Goal: Communication & Community: Answer question/provide support

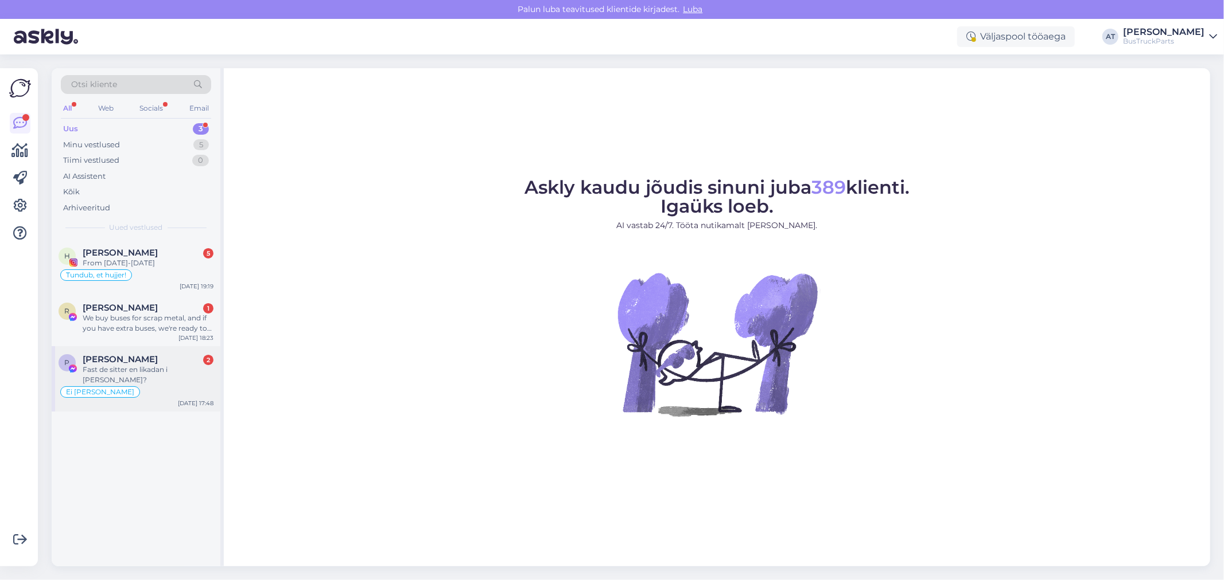
drag, startPoint x: 178, startPoint y: 360, endPoint x: 212, endPoint y: 364, distance: 34.7
click at [178, 360] on div "[PERSON_NAME] 2" at bounding box center [148, 359] width 131 height 10
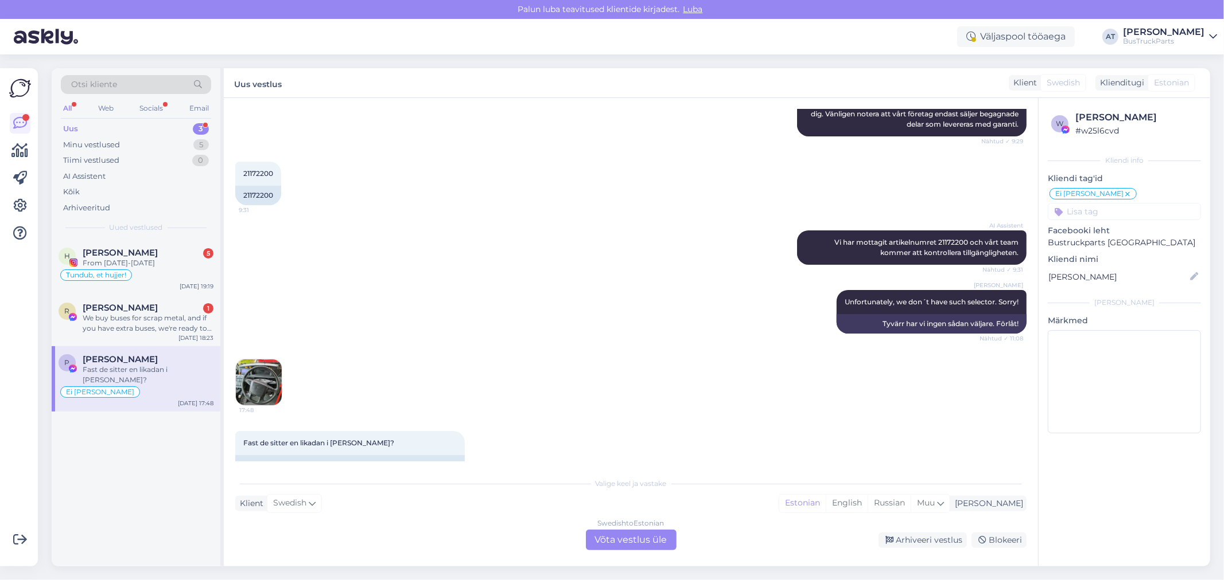
scroll to position [204, 0]
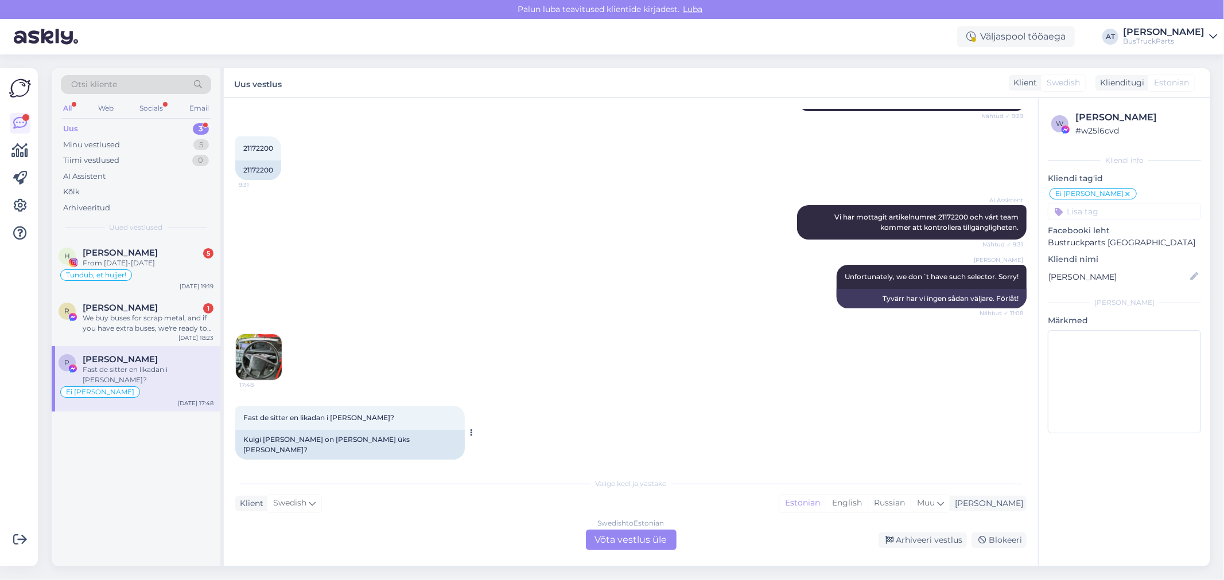
click at [331, 439] on div "Kuigi [PERSON_NAME] on [PERSON_NAME] üks [PERSON_NAME]?" at bounding box center [349, 445] width 229 height 30
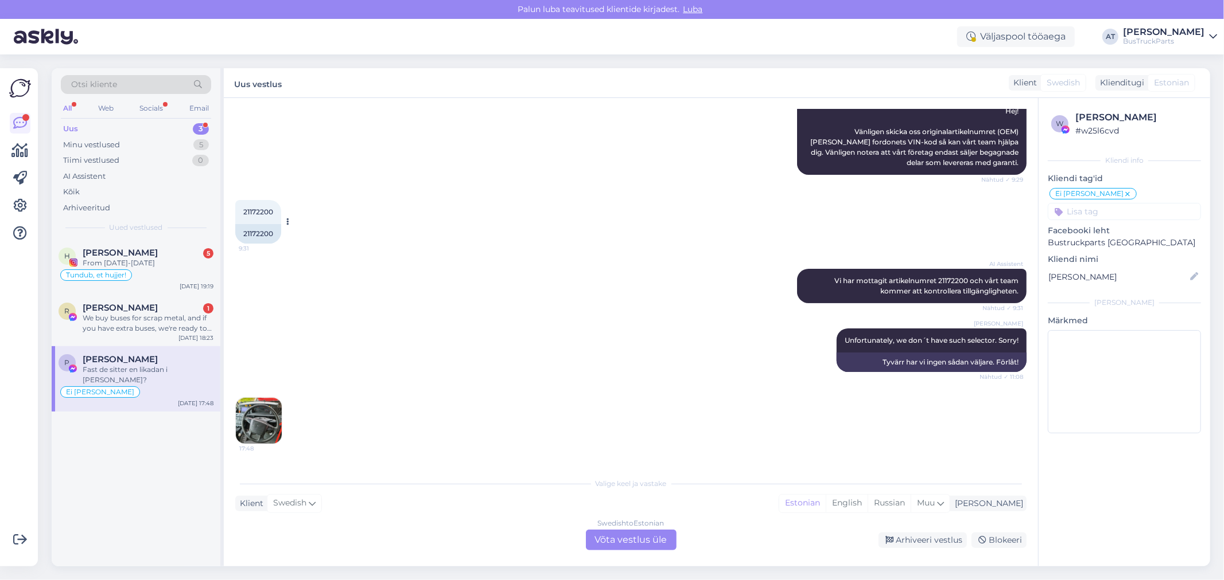
click at [256, 227] on div "21172200" at bounding box center [258, 234] width 46 height 20
copy div "21172200"
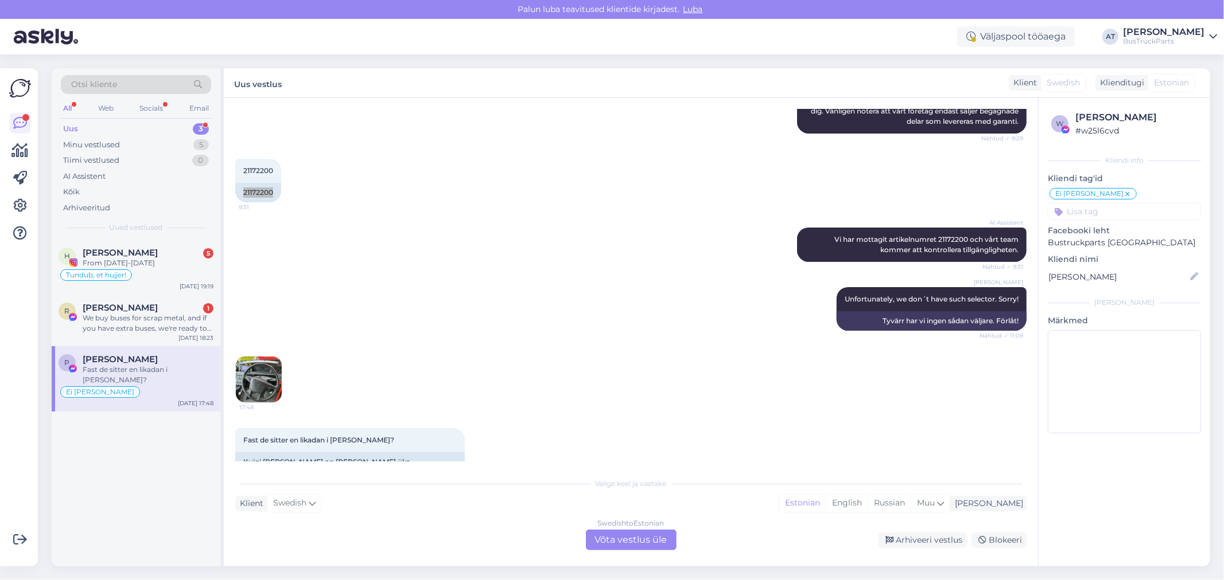
scroll to position [204, 0]
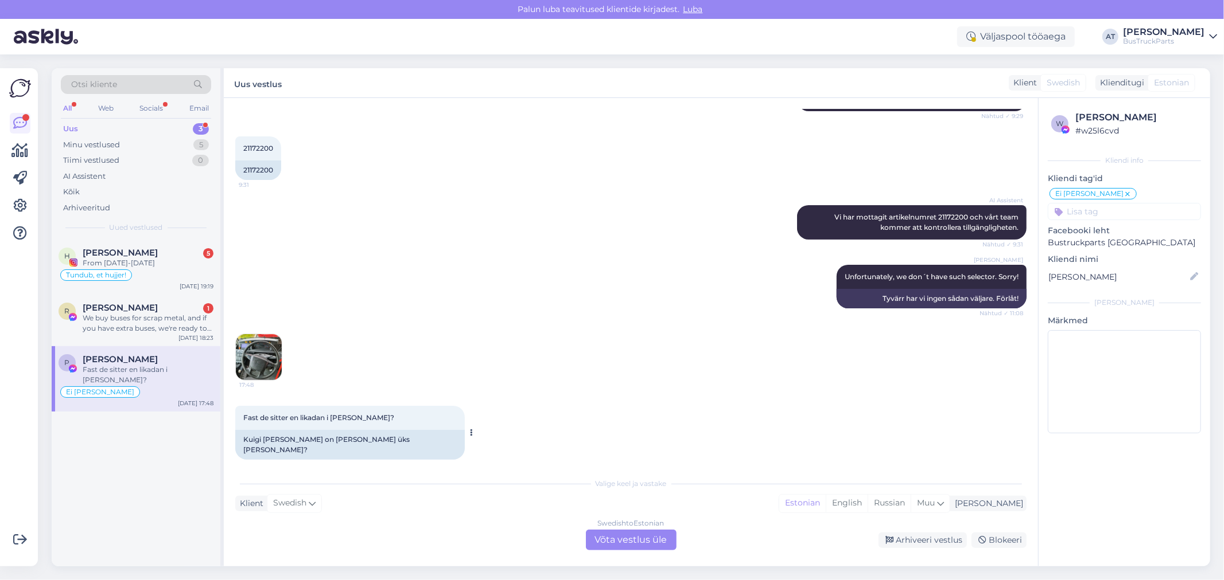
click at [263, 431] on div "Kuigi [PERSON_NAME] on [PERSON_NAME] üks [PERSON_NAME]?" at bounding box center [349, 445] width 229 height 30
click at [290, 443] on div "Kuigi [PERSON_NAME] on [PERSON_NAME] üks [PERSON_NAME]?" at bounding box center [349, 445] width 229 height 30
click at [289, 442] on div "Kuigi [PERSON_NAME] on [PERSON_NAME] üks [PERSON_NAME]?" at bounding box center [349, 445] width 229 height 30
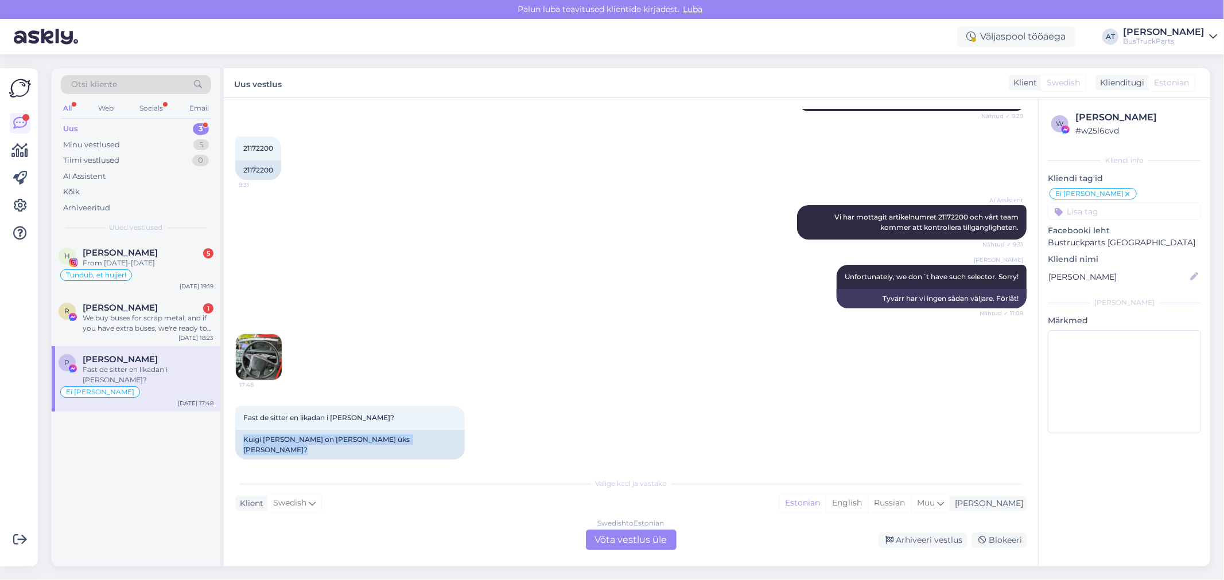
copy div "Kuigi [PERSON_NAME] on [PERSON_NAME] üks [PERSON_NAME]?"
click at [264, 354] on img at bounding box center [259, 357] width 46 height 46
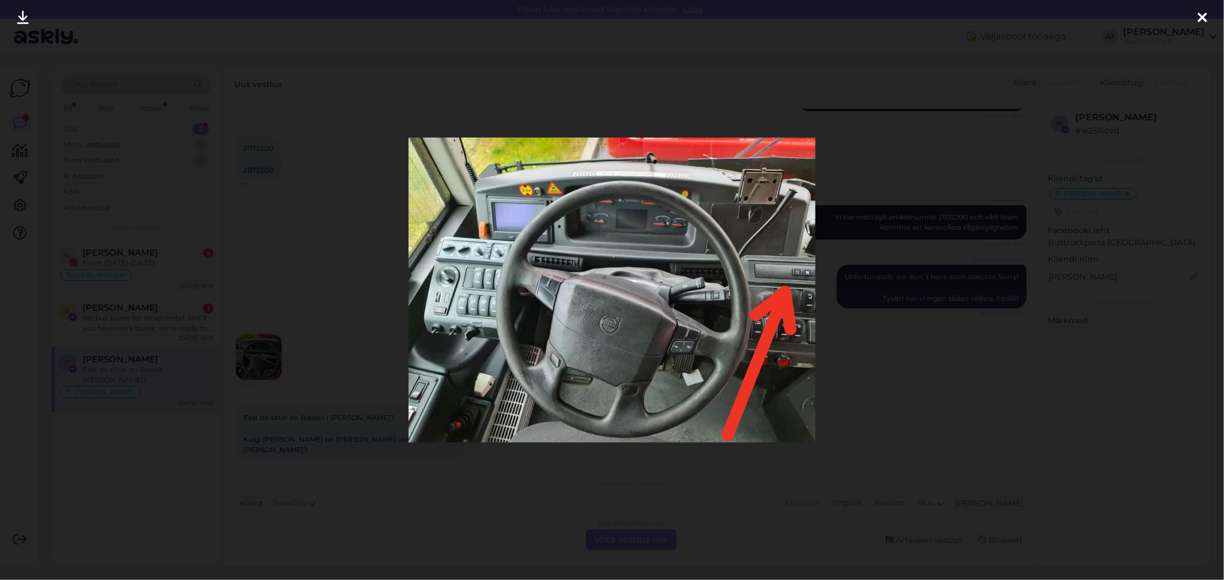
click at [924, 326] on div at bounding box center [612, 290] width 1224 height 580
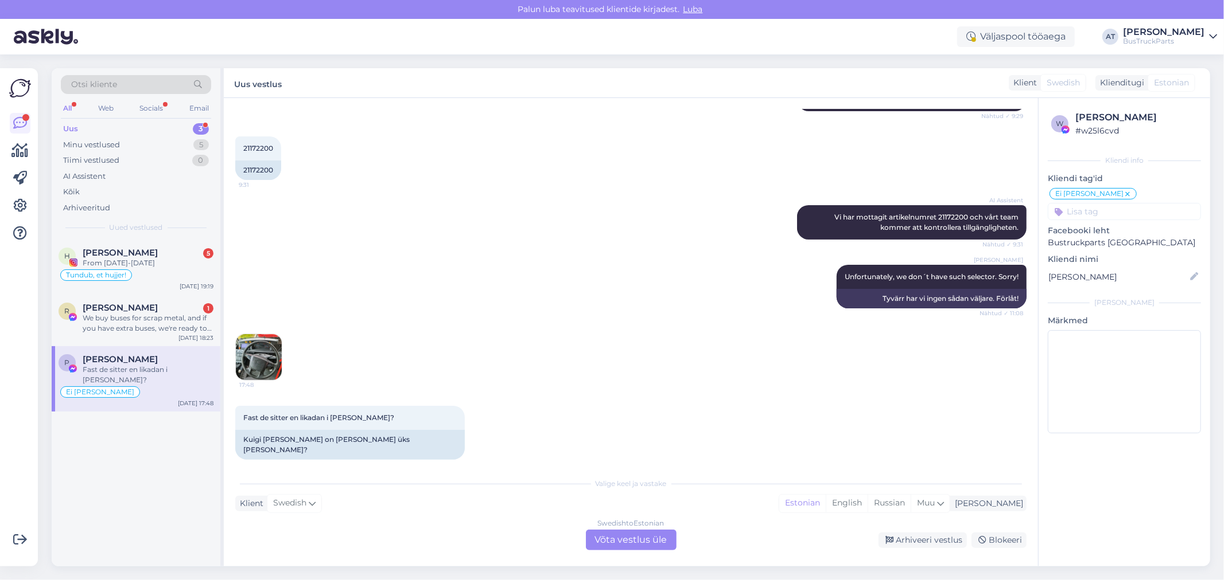
click at [649, 543] on div "Swedish to Estonian Võta vestlus üle" at bounding box center [631, 540] width 91 height 21
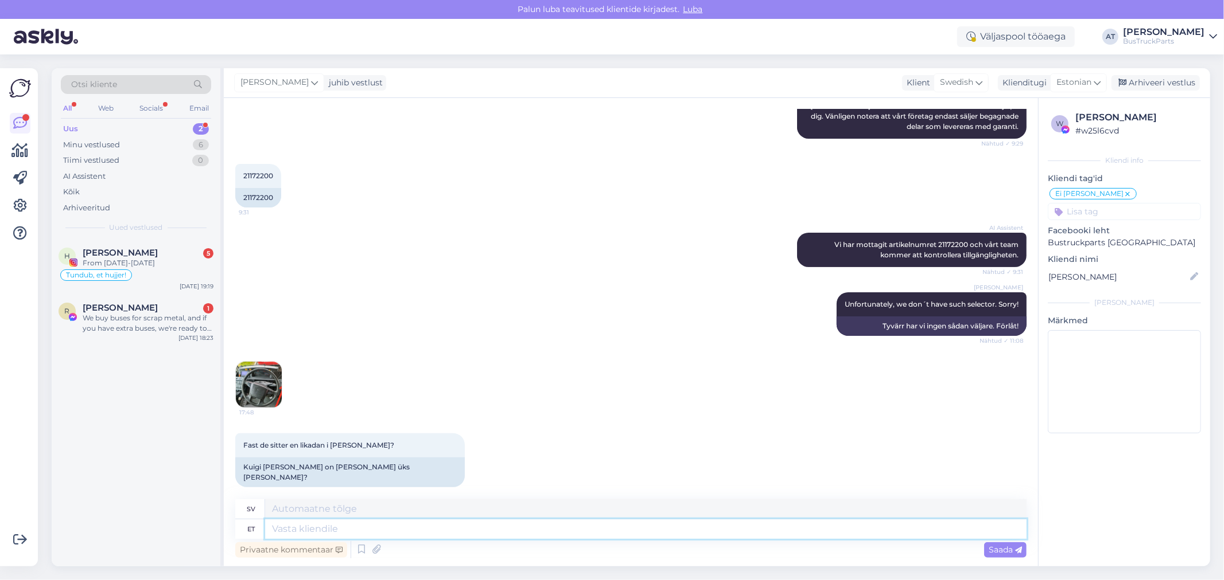
click at [680, 529] on textarea at bounding box center [645, 530] width 761 height 20
type textarea "Do n"
type textarea "Do"
type textarea "Do not u"
type textarea "Gör inte"
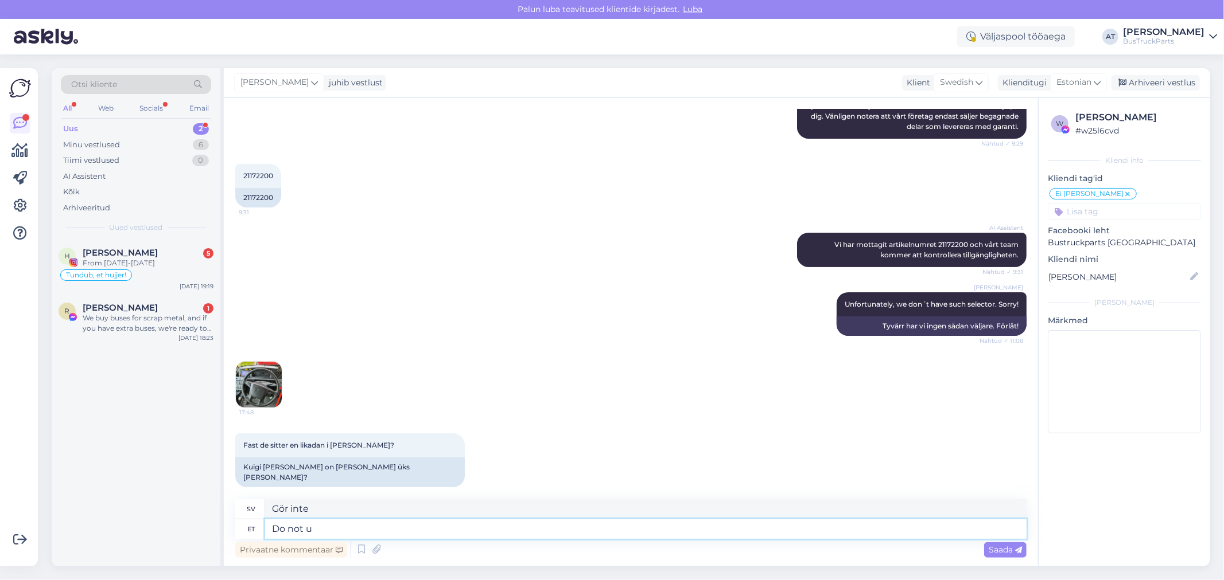
type textarea "Do not un"
type textarea "Sov inte."
type textarea "Do not understand wh"
type textarea "Förstår inte"
type textarea "Do not understand what"
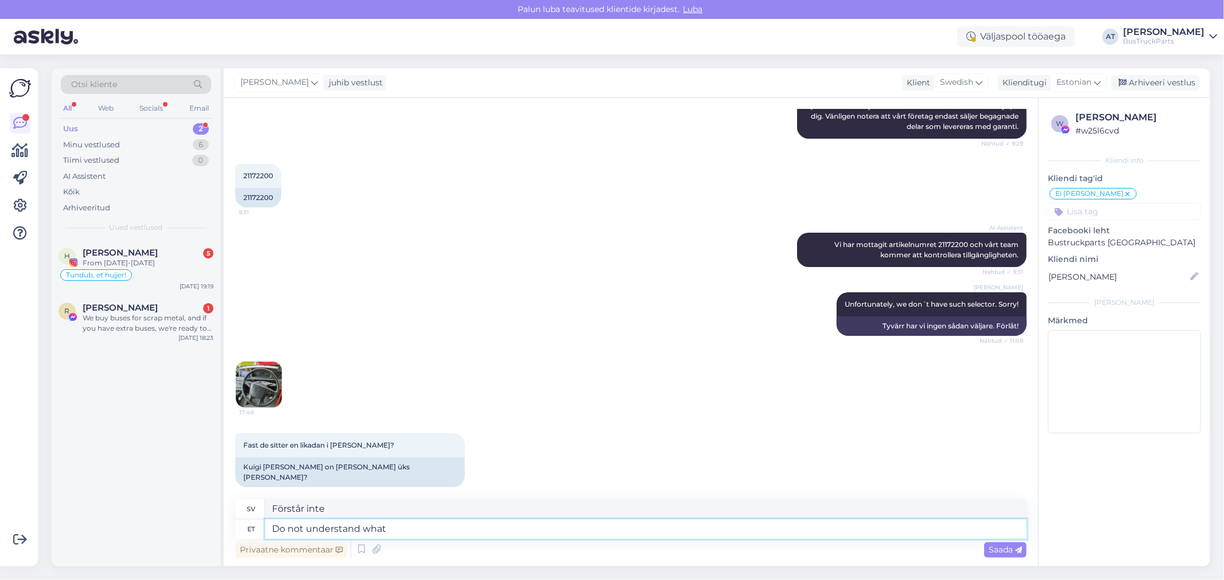
type textarea "Förstår inte vad"
type textarea "Do not understand what You"
type textarea "Förstår inte vad du"
type textarea "Do not understand what You mean."
type textarea "Förstår inte vad du menar."
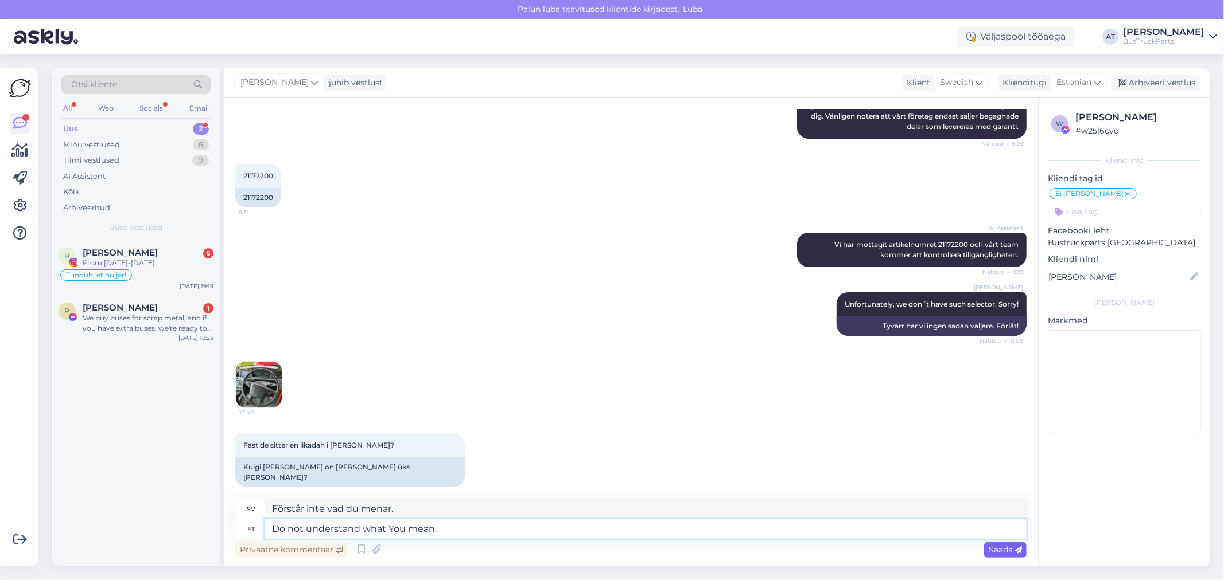
type textarea "Do not understand what You mean."
click at [1006, 551] on span "Saada" at bounding box center [1004, 550] width 33 height 10
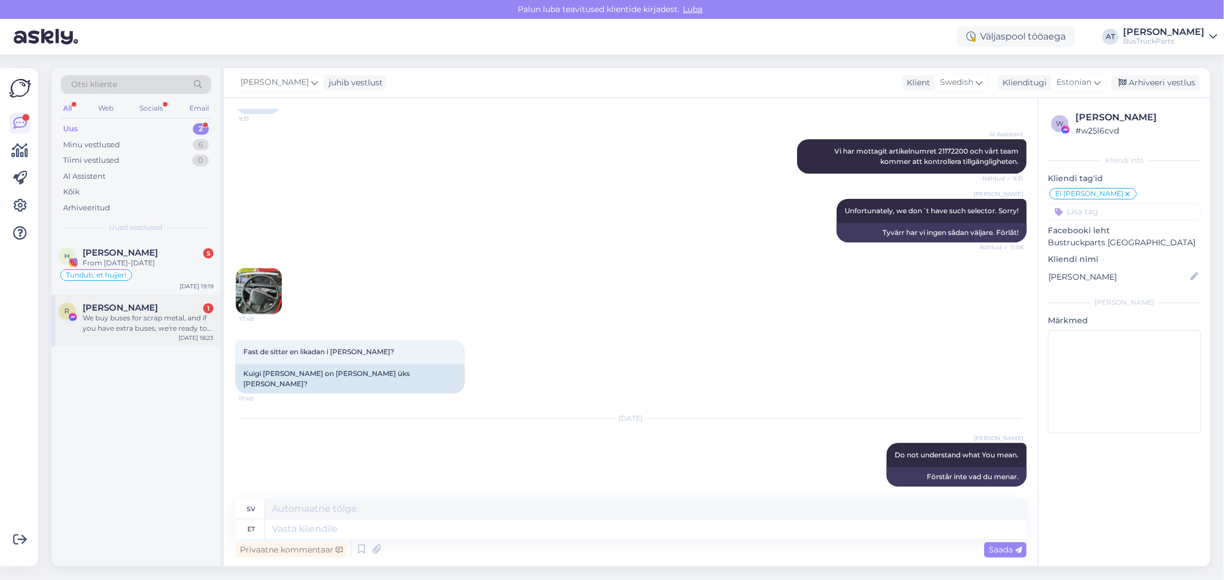
click at [105, 331] on div "We buy buses for scrap metal, and if you have extra buses, we're ready to buy t…" at bounding box center [148, 323] width 131 height 21
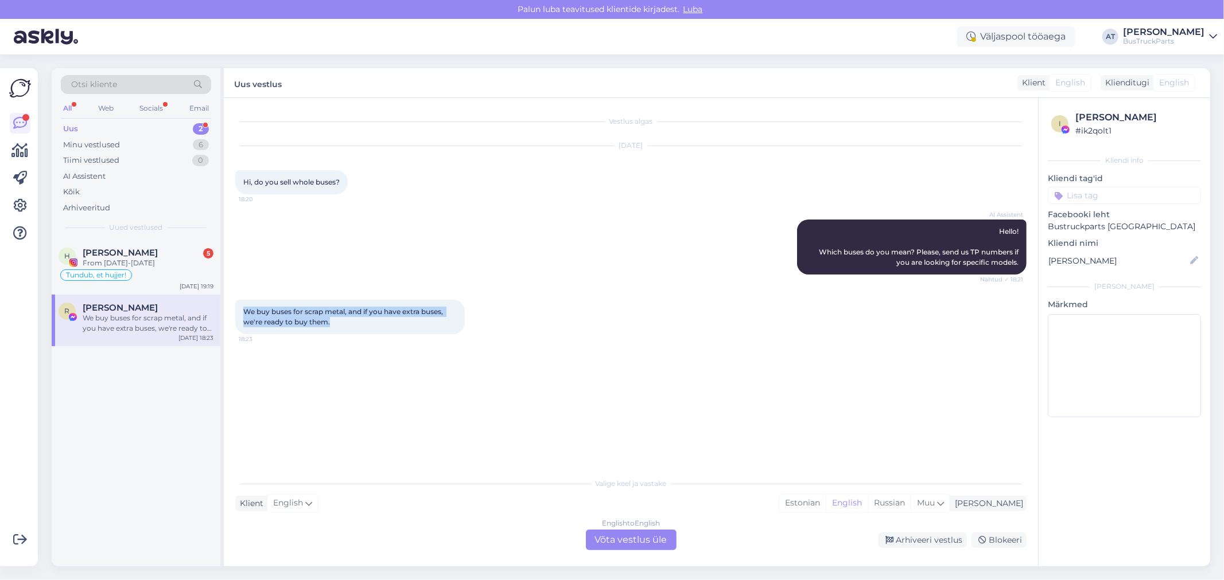
drag, startPoint x: 352, startPoint y: 320, endPoint x: 241, endPoint y: 310, distance: 110.6
click at [241, 310] on div "We buy buses for scrap metal, and if you have extra buses, we're ready to buy t…" at bounding box center [349, 317] width 229 height 34
copy span "We buy buses for scrap metal, and if you have extra buses, we're ready to buy t…"
click at [661, 541] on div "English to English Võta vestlus üle" at bounding box center [631, 540] width 91 height 21
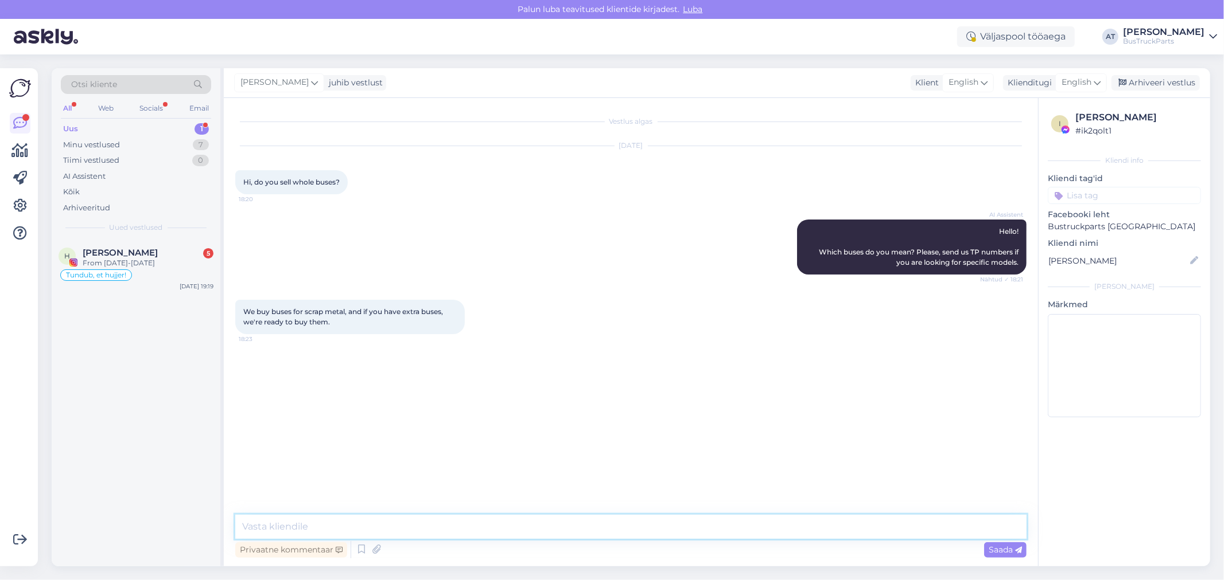
click at [700, 519] on textarea at bounding box center [630, 527] width 791 height 24
type textarea "We don´t sell buses for metall prices."
click at [142, 259] on div "From [DATE]-[DATE]" at bounding box center [148, 263] width 131 height 10
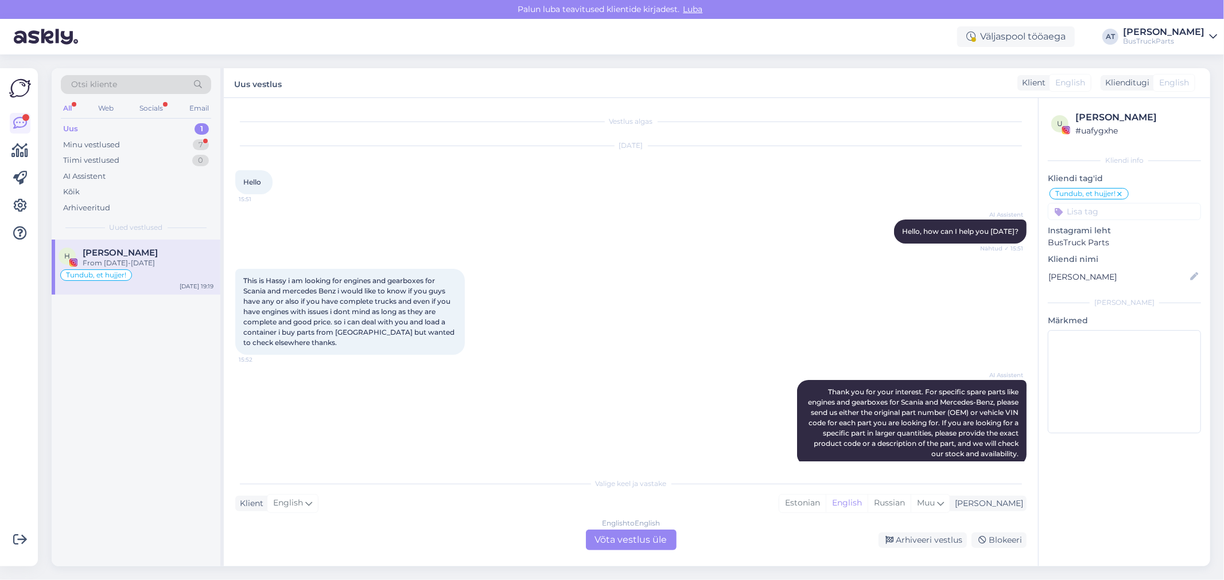
scroll to position [2609, 0]
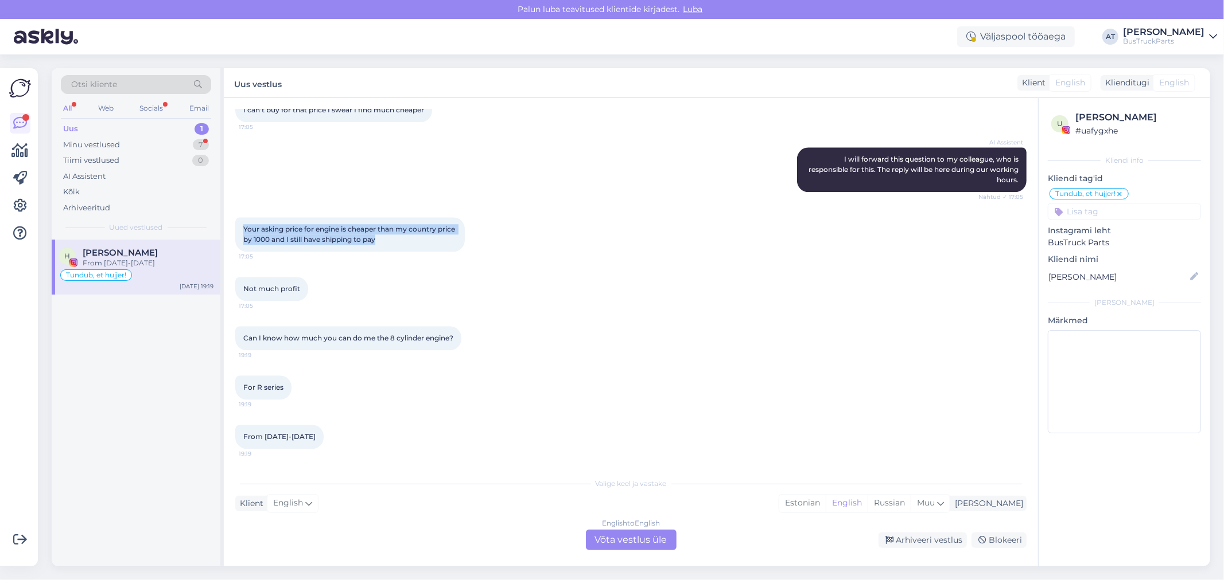
drag, startPoint x: 415, startPoint y: 243, endPoint x: 226, endPoint y: 227, distance: 189.9
click at [226, 227] on div "Vestlus algas [DATE] Hello 15:51 AI Assistent Hello, how can I help you [DATE]?…" at bounding box center [631, 332] width 814 height 469
copy span "Your asking price for engine is cheaper than my country price by 1000 and I sti…"
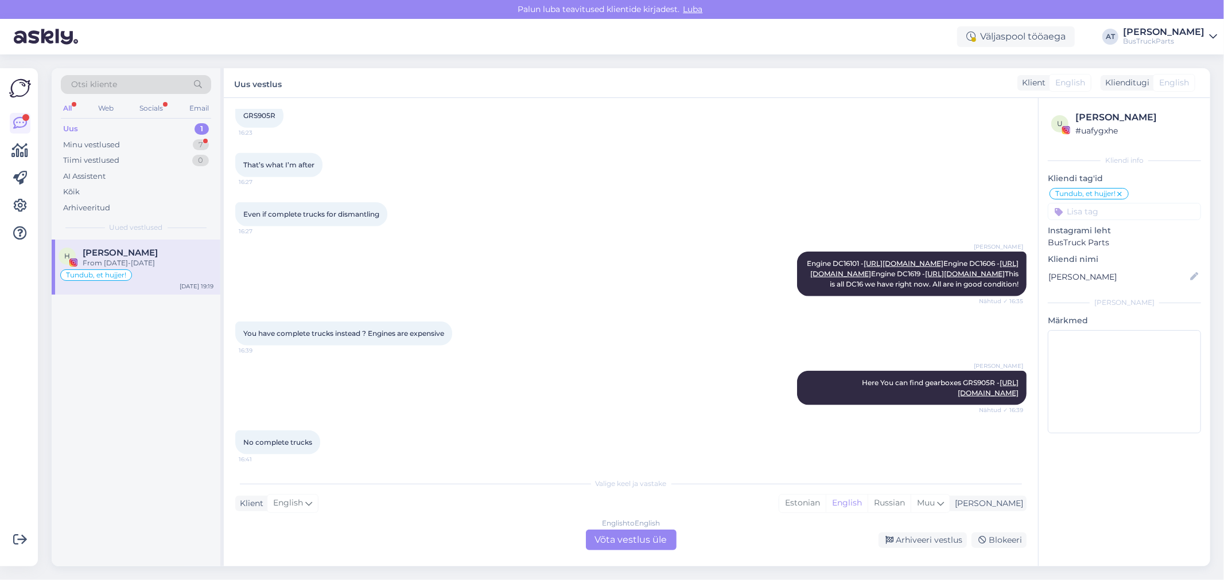
scroll to position [1016, 0]
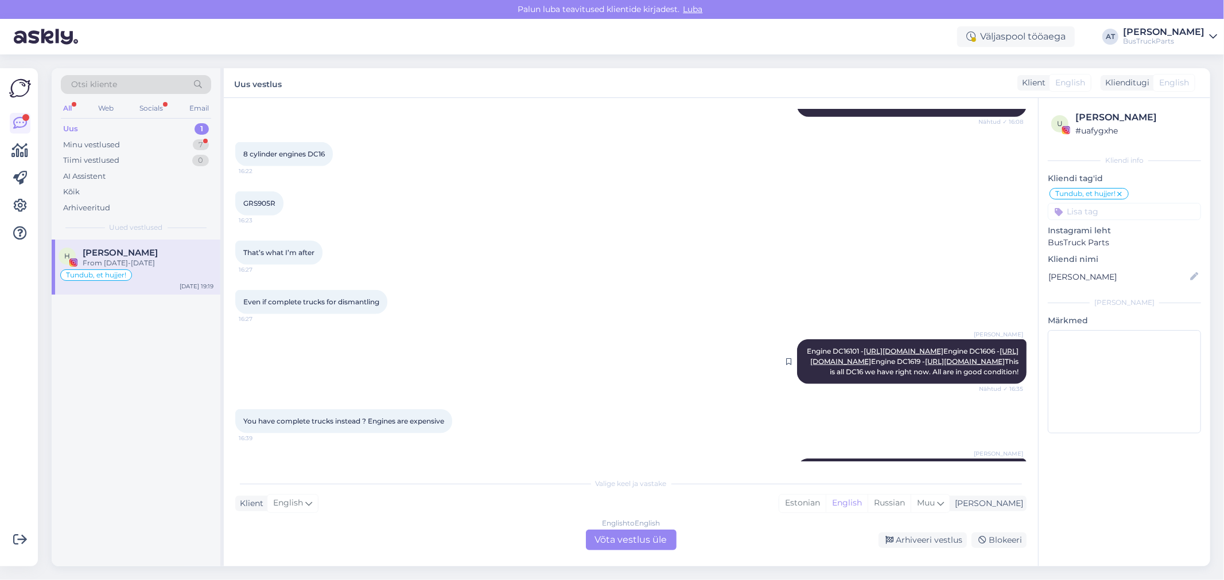
click at [908, 356] on link "[URL][DOMAIN_NAME]" at bounding box center [903, 351] width 80 height 9
click at [907, 366] on link "[URL][DOMAIN_NAME]" at bounding box center [914, 356] width 208 height 19
click at [925, 366] on link "[URL][DOMAIN_NAME]" at bounding box center [965, 361] width 80 height 9
drag, startPoint x: 1012, startPoint y: 361, endPoint x: 981, endPoint y: 359, distance: 31.7
click at [981, 359] on div "[PERSON_NAME] Engine DC16101 - [URL][DOMAIN_NAME] Engine DC1606 - [URL][DOMAIN_…" at bounding box center [911, 362] width 229 height 45
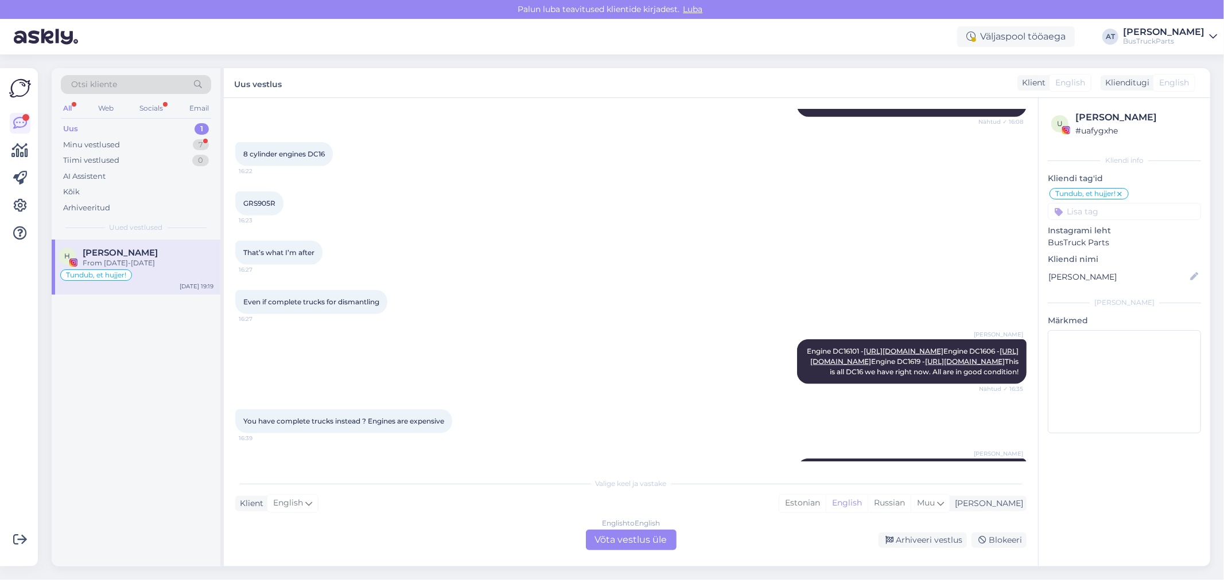
copy link "2021434"
drag, startPoint x: 1010, startPoint y: 379, endPoint x: 981, endPoint y: 381, distance: 28.8
click at [981, 381] on div "[PERSON_NAME] Engine DC16101 - [URL][DOMAIN_NAME] Engine DC1606 - [URL][DOMAIN_…" at bounding box center [911, 362] width 229 height 45
copy link "2079228"
drag, startPoint x: 1008, startPoint y: 405, endPoint x: 981, endPoint y: 404, distance: 27.5
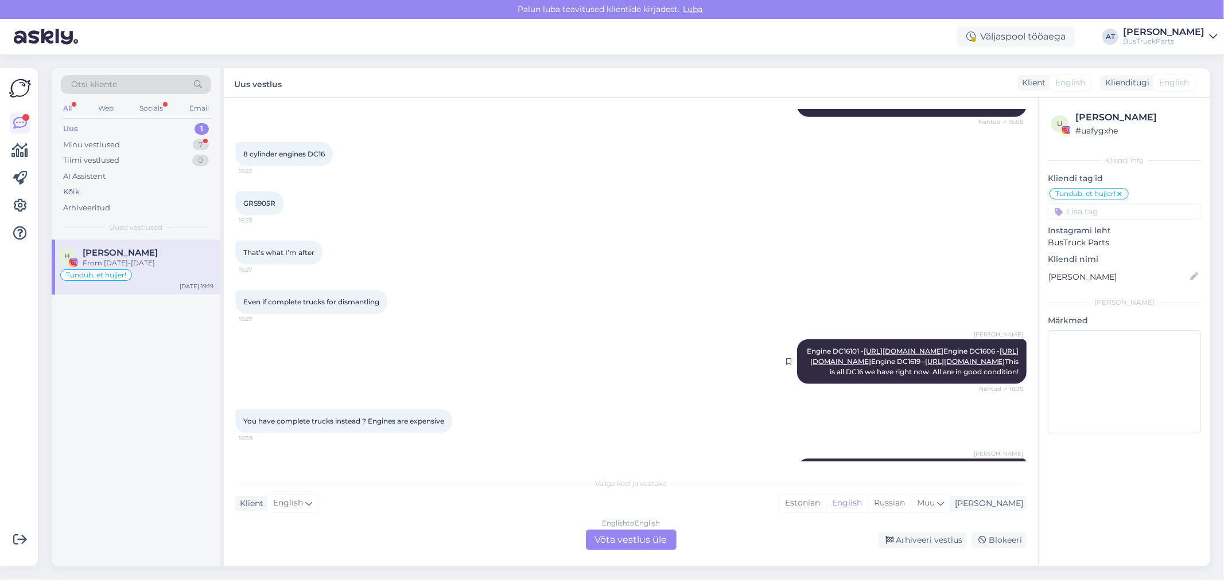
click at [981, 384] on div "[PERSON_NAME] Engine DC16101 - [URL][DOMAIN_NAME] Engine DC1606 - [URL][DOMAIN_…" at bounding box center [911, 362] width 229 height 45
copy link "2076543"
drag, startPoint x: 829, startPoint y: 349, endPoint x: 1007, endPoint y: 406, distance: 186.8
click at [1007, 384] on div "[PERSON_NAME] Engine DC16101 - [URL][DOMAIN_NAME] Engine DC1606 - [URL][DOMAIN_…" at bounding box center [911, 362] width 229 height 45
copy span "Engine DC16101 - [URL][DOMAIN_NAME] Engine DC1606 - [URL][DOMAIN_NAME] Engine D…"
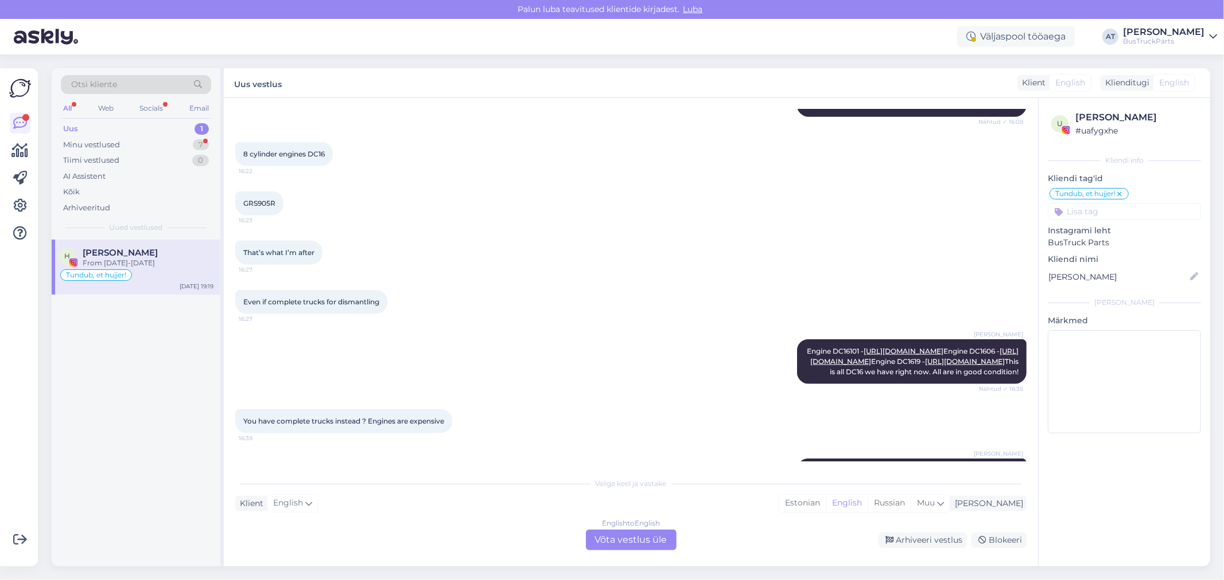
click at [628, 543] on div "English to English Võta vestlus üle" at bounding box center [631, 540] width 91 height 21
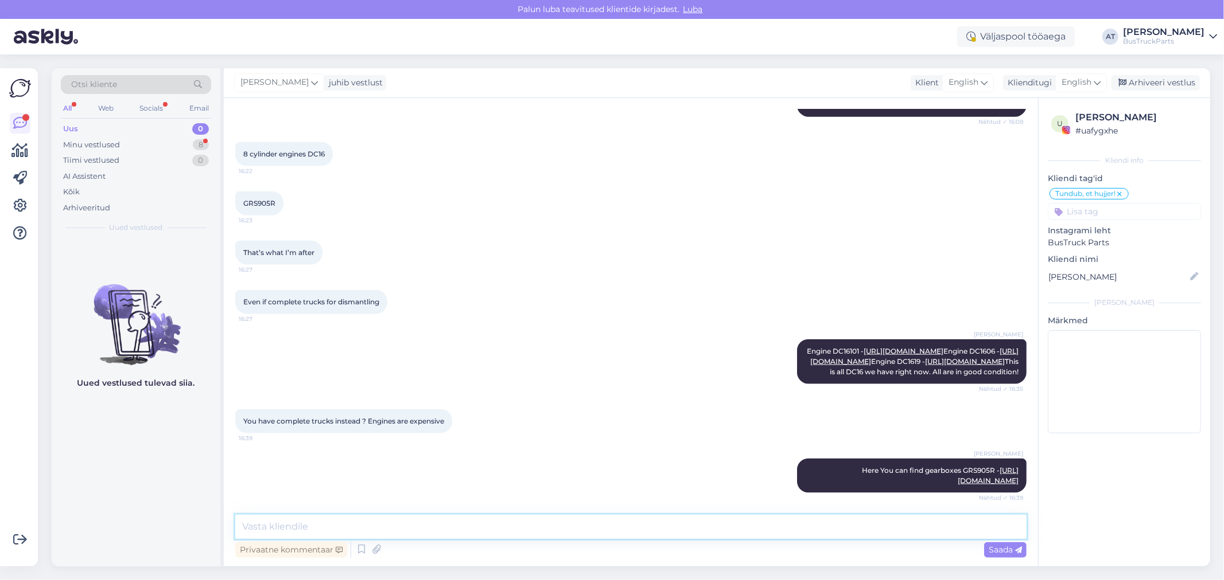
click at [585, 524] on textarea at bounding box center [630, 527] width 791 height 24
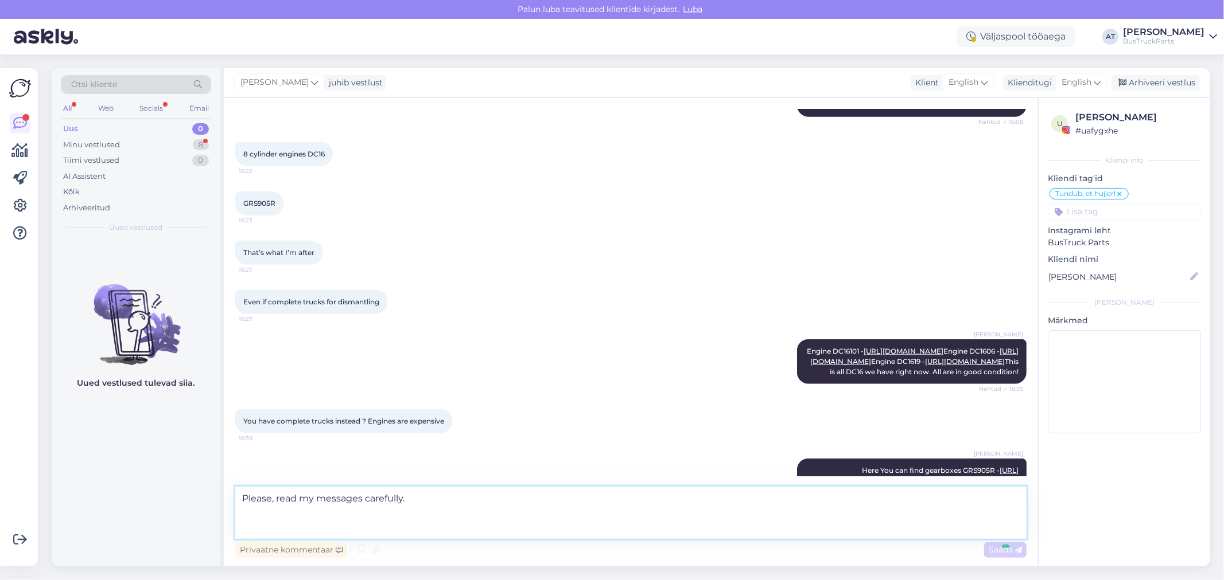
paste textarea "Engine DC16101 - [URL][DOMAIN_NAME] Engine DC1606 - [URL][DOMAIN_NAME] Engine D…"
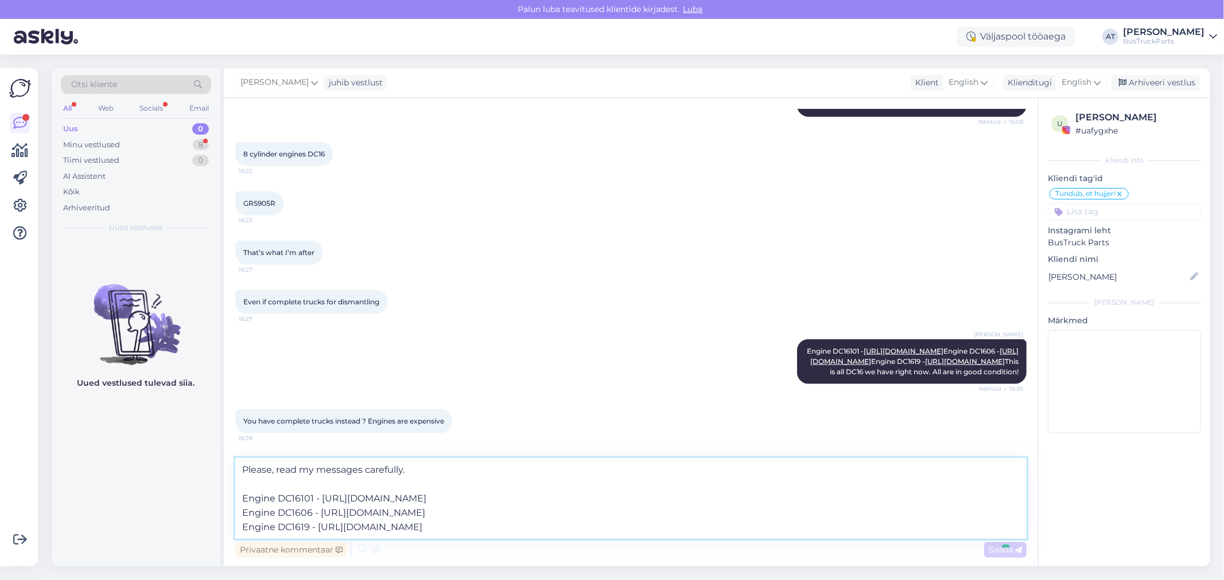
type textarea "Please, read my messages carefully. Engine DC16101 - [URL][DOMAIN_NAME] Engine …"
click at [354, 484] on div "Vestlus algas [DATE] Hello 15:51 AI Assistent Hello, how can I help you [DATE]?…" at bounding box center [631, 332] width 814 height 469
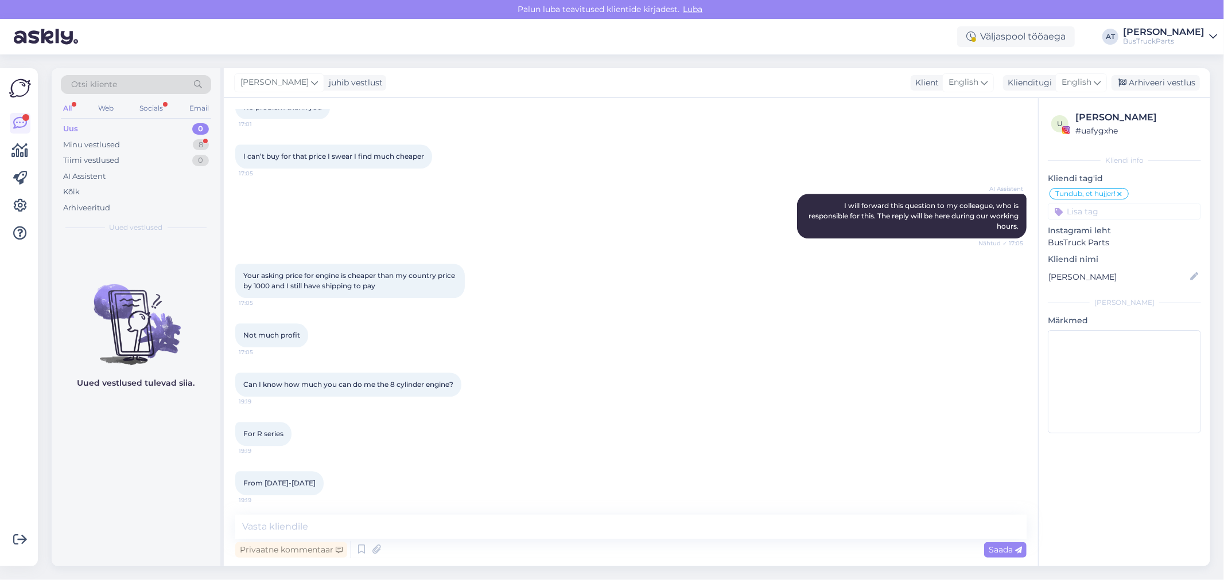
scroll to position [2448, 0]
click at [571, 519] on textarea at bounding box center [630, 527] width 791 height 24
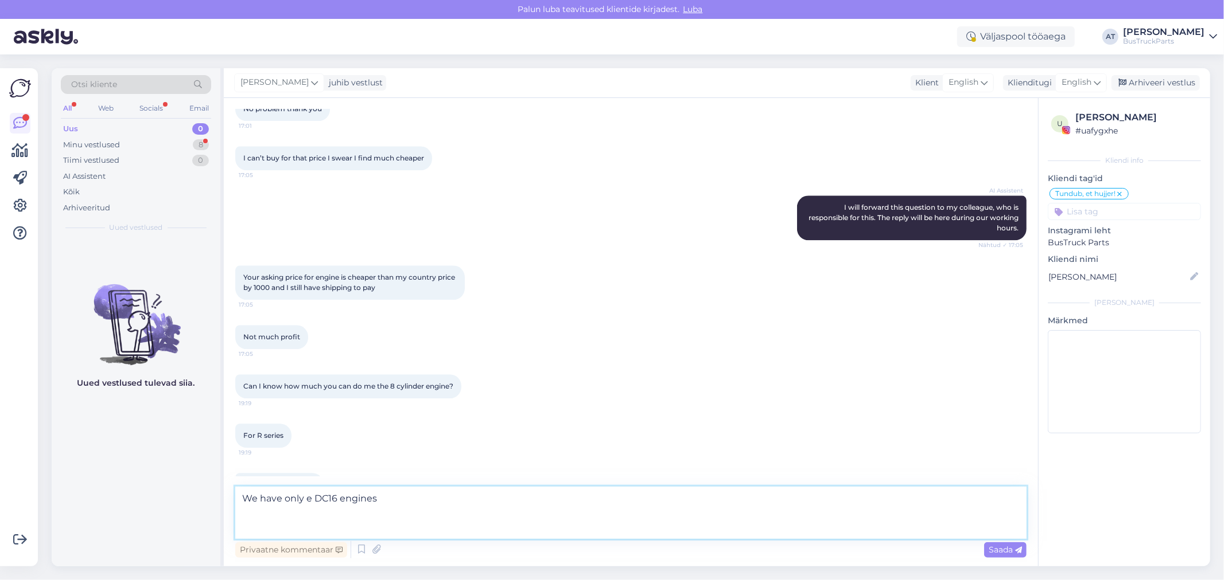
paste textarea "Engine DC16101 - [URL][DOMAIN_NAME] Engine DC1606 - [URL][DOMAIN_NAME] Engine D…"
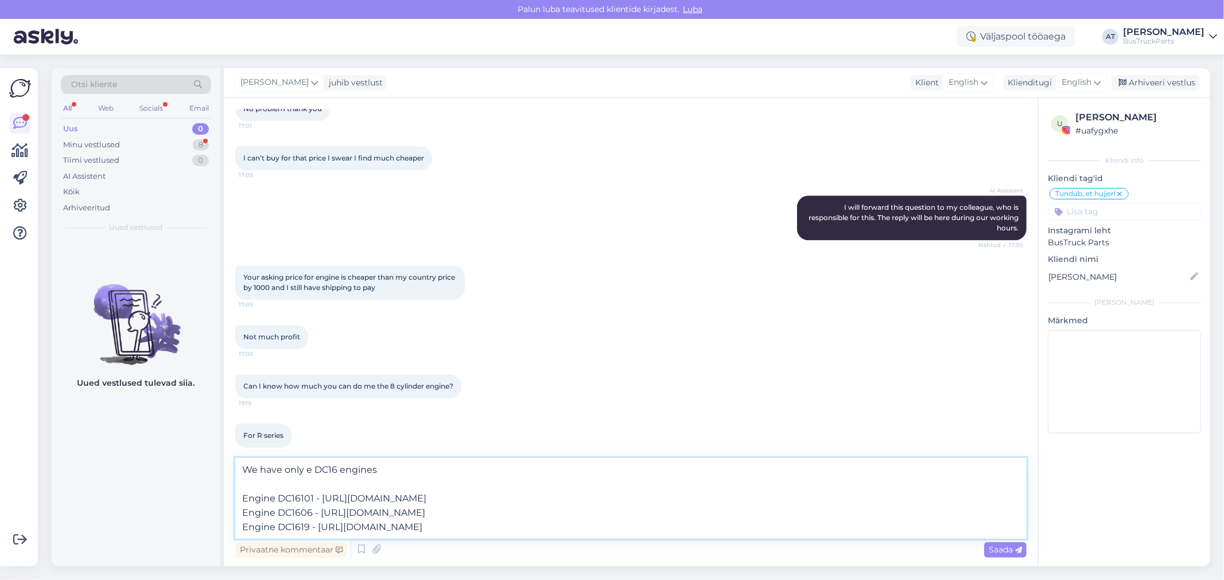
click at [834, 498] on textarea "We have only e DC16 engines Engine DC16101 - [URL][DOMAIN_NAME] Engine DC1606 -…" at bounding box center [630, 498] width 791 height 81
click at [803, 512] on textarea "We have only e DC16 engines Engine DC16101 - [URL][DOMAIN_NAME] - Price Engine …" at bounding box center [630, 498] width 791 height 81
click at [786, 531] on textarea "We have only e DC16 engines Engine DC16101 - [URL][DOMAIN_NAME] - Price Engine …" at bounding box center [630, 498] width 791 height 81
click at [804, 496] on textarea "We have only e DC16 engines Engine DC16101 - [URL][DOMAIN_NAME] - Price Engine …" at bounding box center [630, 498] width 791 height 81
click at [810, 515] on textarea "We have only e DC16 engines Engine DC16101 - [URL][DOMAIN_NAME] - Price 9410 EU…" at bounding box center [630, 498] width 791 height 81
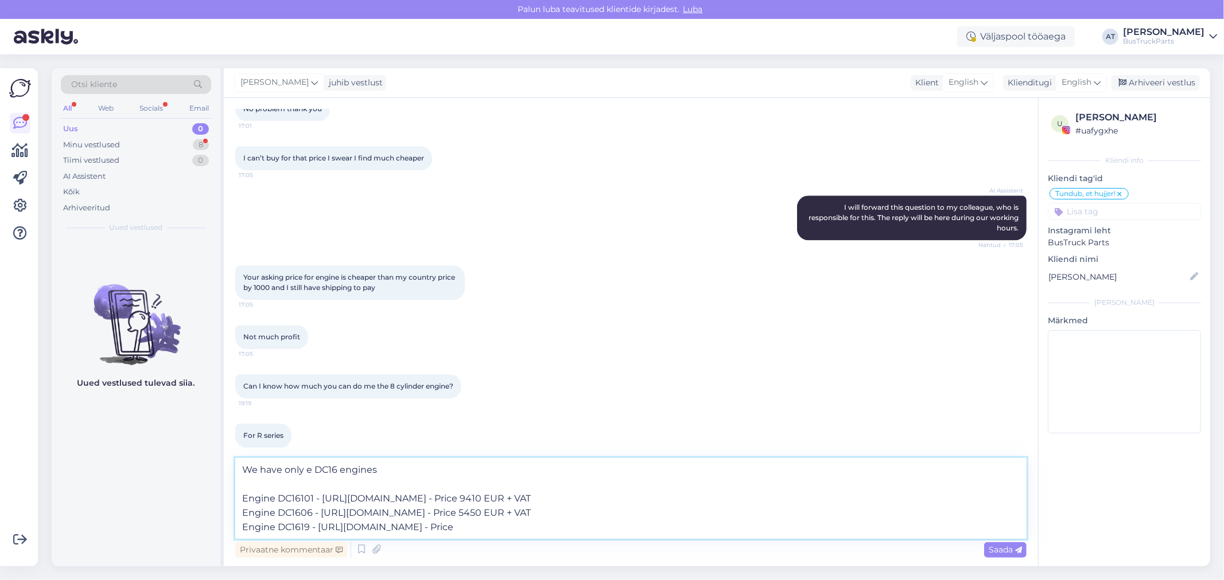
click at [810, 529] on textarea "We have only e DC16 engines Engine DC16101 - [URL][DOMAIN_NAME] - Price 9410 EU…" at bounding box center [630, 498] width 791 height 81
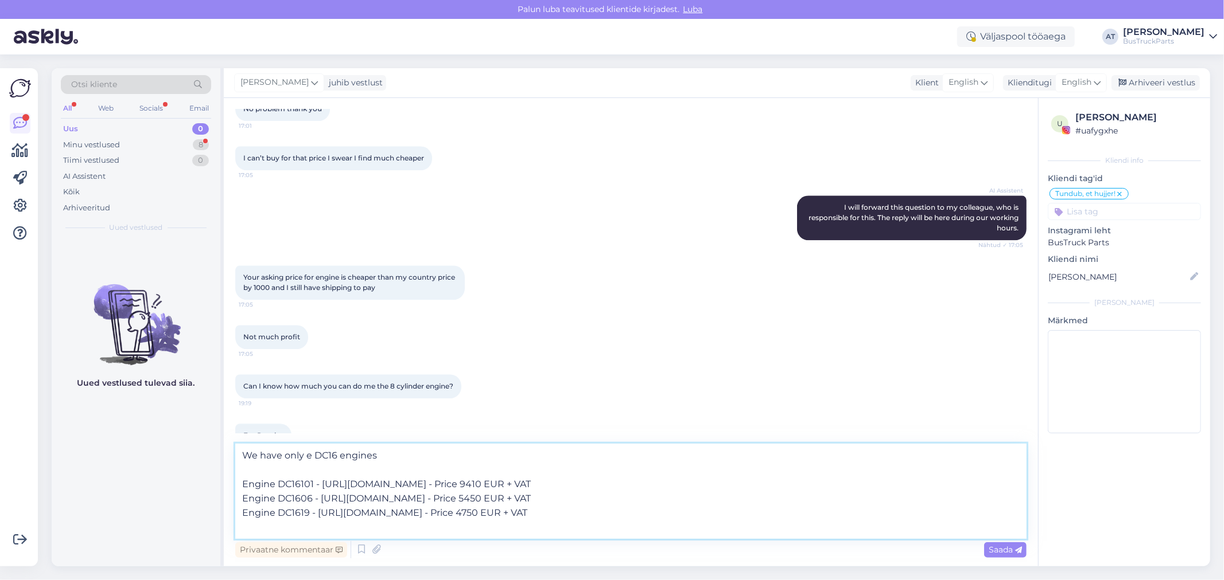
scroll to position [1, 0]
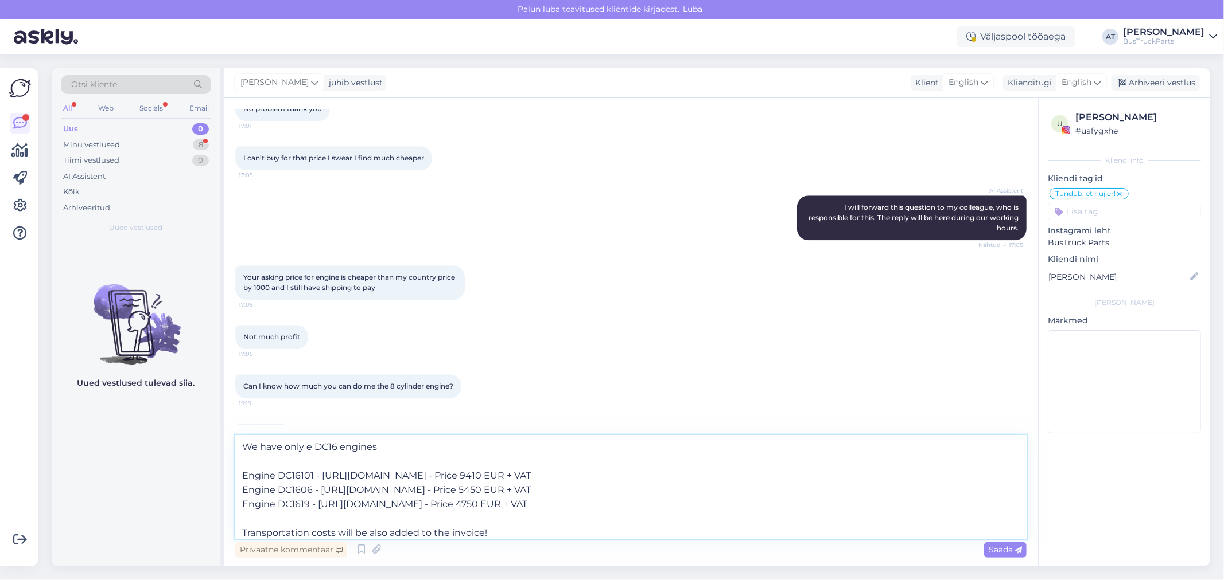
type textarea "We have only e DC16 engines Engine DC16101 - [URL][DOMAIN_NAME] - Price 9410 EU…"
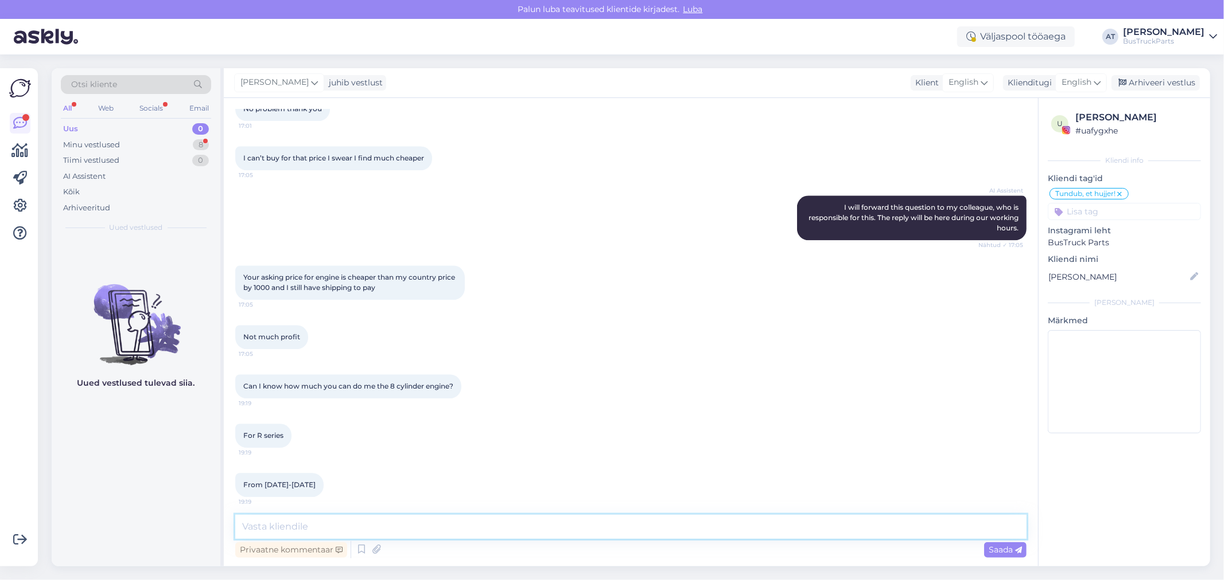
scroll to position [0, 0]
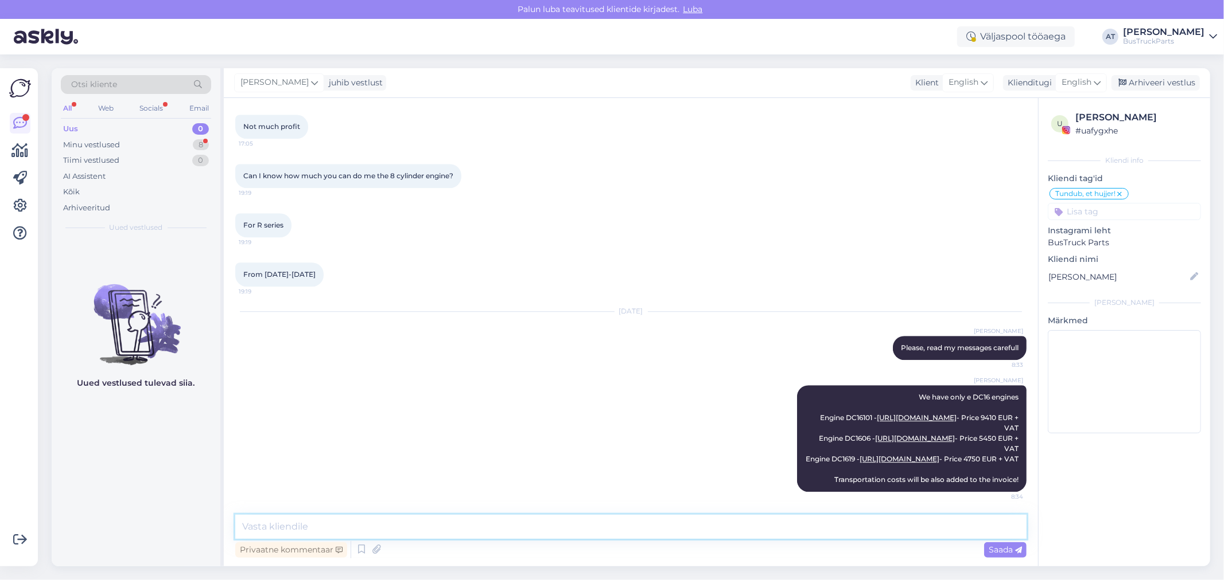
click at [736, 526] on textarea at bounding box center [630, 527] width 791 height 24
type textarea "Prices depend on to who name the order will be done..."
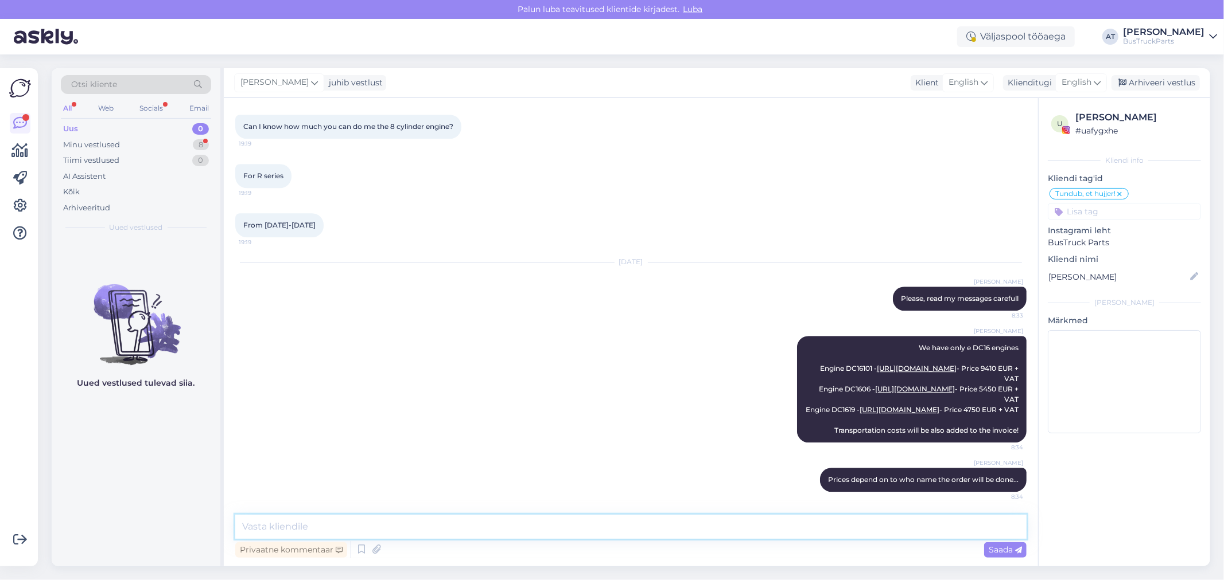
scroll to position [2862, 0]
click at [157, 144] on div "Minu vestlused 8" at bounding box center [136, 145] width 150 height 16
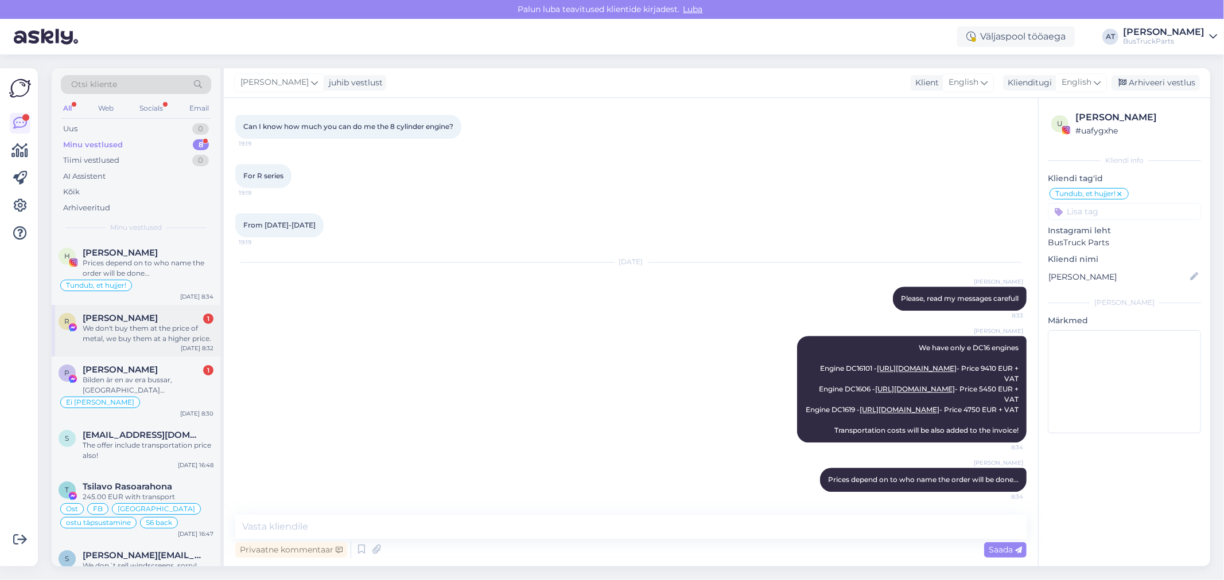
click at [119, 329] on div "We don't buy them at the price of metal, we buy them at a higher price." at bounding box center [148, 334] width 131 height 21
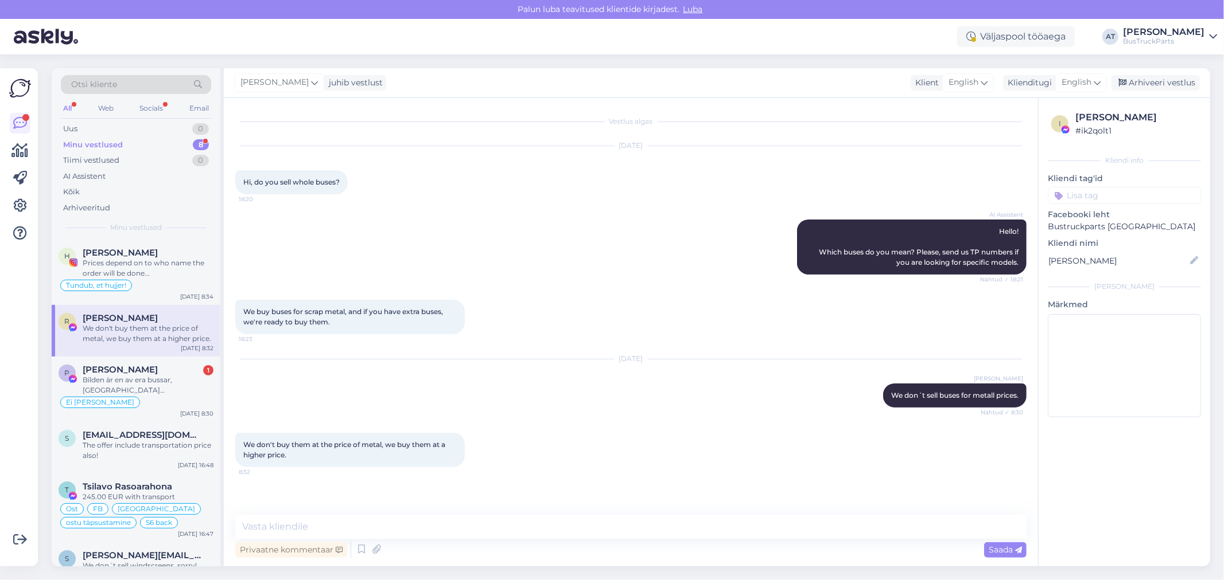
click at [329, 457] on div "We don't buy them at the price of metal, we buy them at a higher price. 8:32" at bounding box center [349, 450] width 229 height 34
click at [388, 528] on textarea at bounding box center [630, 527] width 791 height 24
type textarea "OkayWhi"
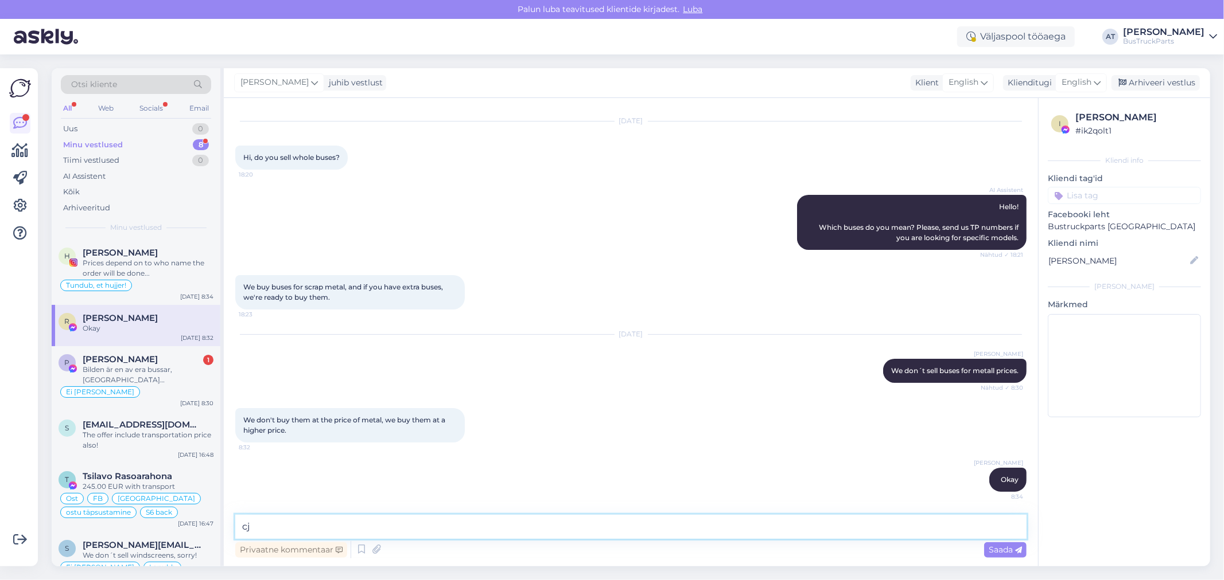
type textarea "c"
type textarea "Which buses You are interested in?"
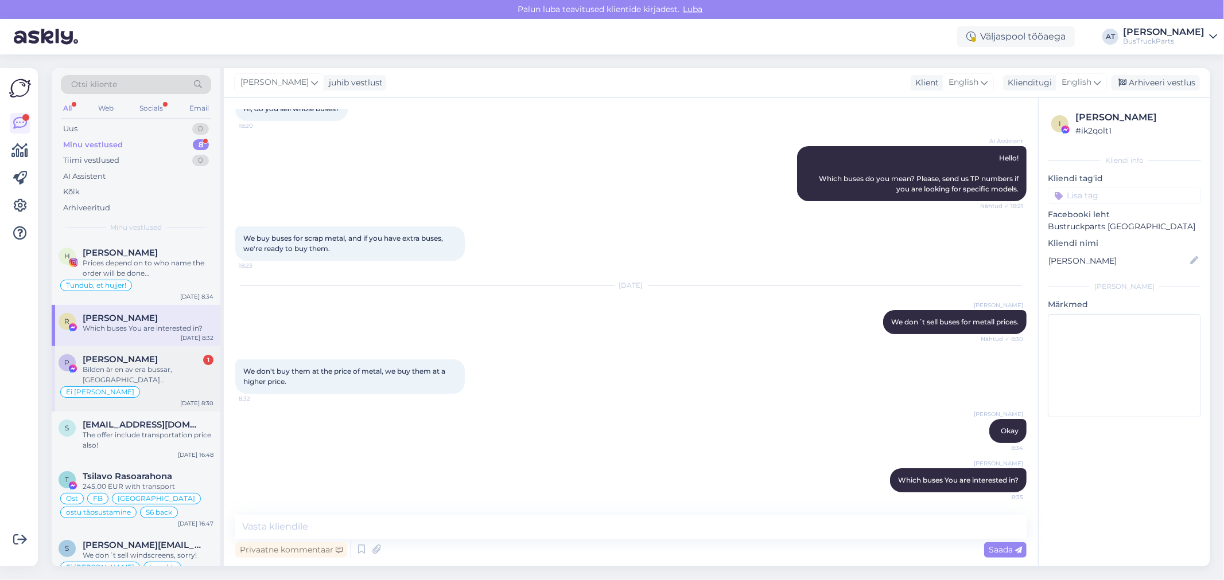
click at [146, 363] on div "[PERSON_NAME] 1" at bounding box center [148, 359] width 131 height 10
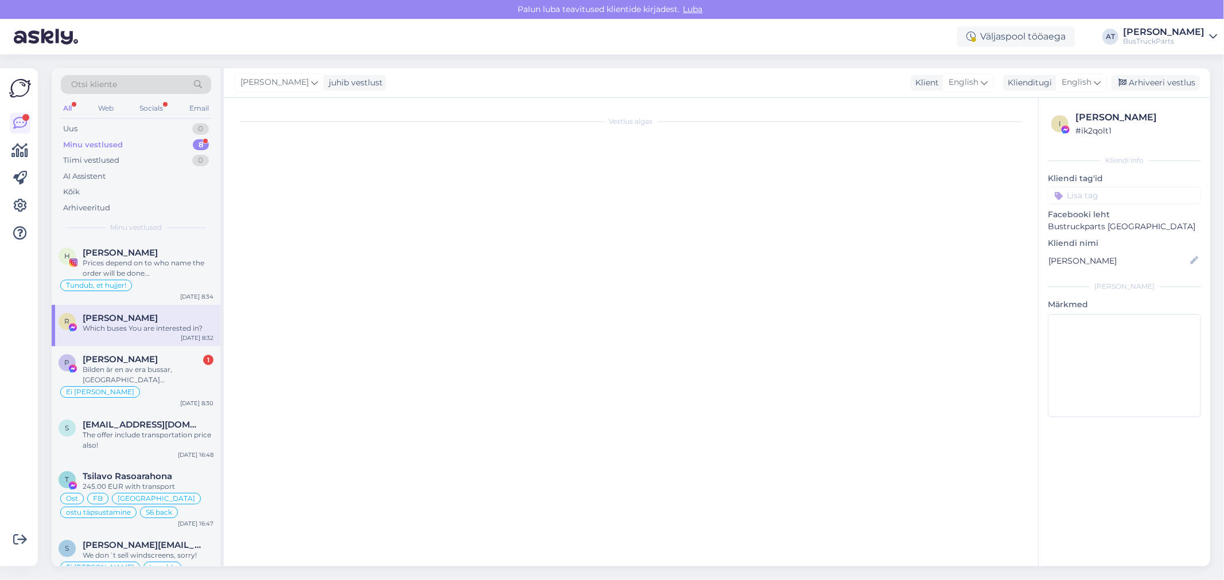
scroll to position [337, 0]
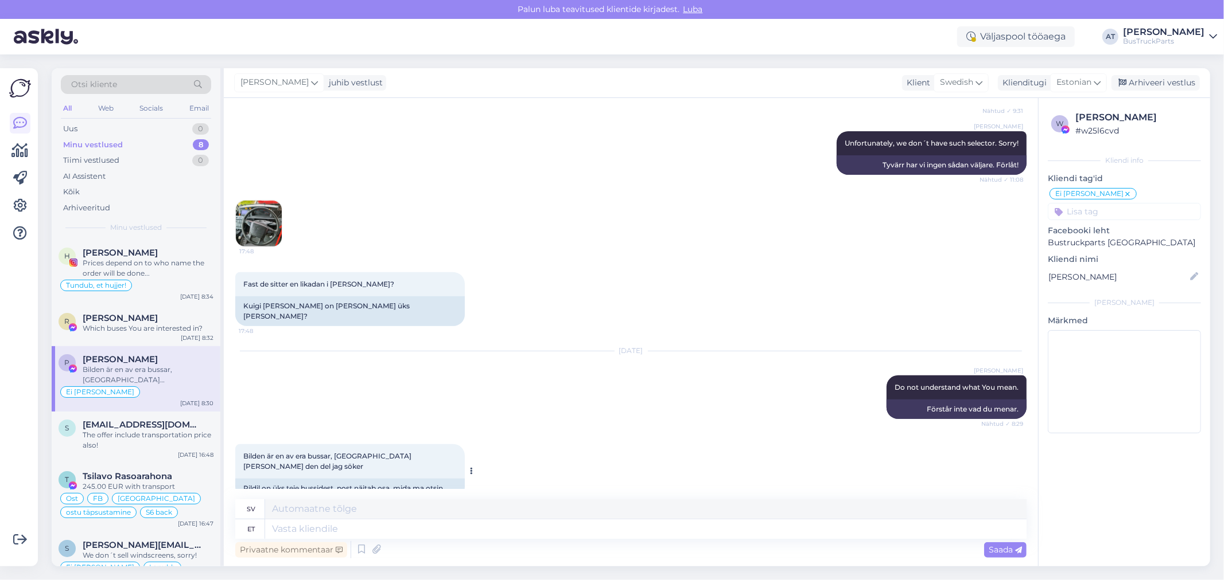
click at [390, 479] on div "Pildil on üks teie bussidest, post näitab osa, mida ma otsin" at bounding box center [349, 489] width 229 height 20
click at [260, 479] on div "Pildil on üks teie bussidest, post näitab osa, mida ma otsin" at bounding box center [349, 489] width 229 height 20
click at [266, 479] on div "Pildil on üks teie bussidest, post näitab osa, mida ma otsin" at bounding box center [349, 489] width 229 height 20
click at [582, 527] on textarea at bounding box center [645, 530] width 761 height 20
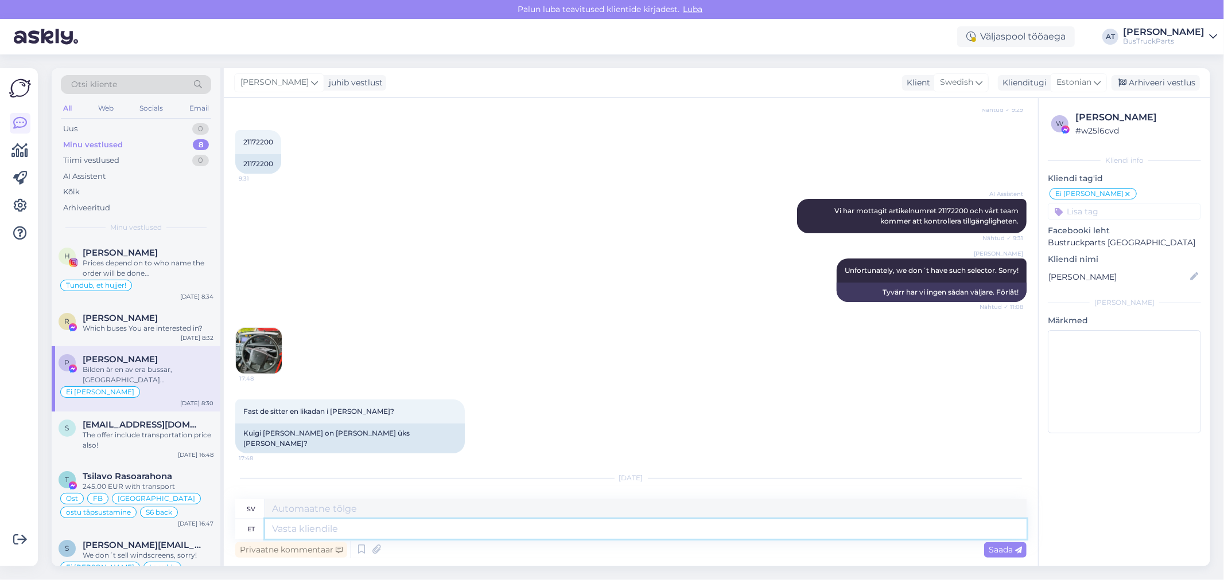
scroll to position [83, 0]
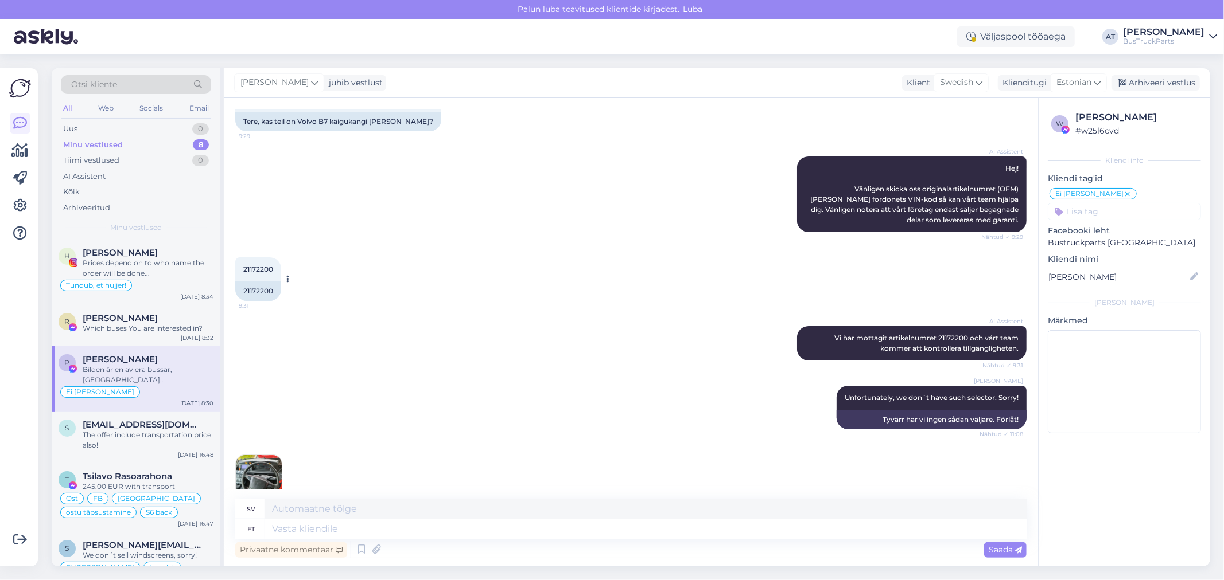
click at [254, 285] on div "21172200" at bounding box center [258, 292] width 46 height 20
click at [254, 291] on div "21172200" at bounding box center [258, 292] width 46 height 20
copy div "21172200"
click at [512, 525] on textarea at bounding box center [645, 530] width 761 height 20
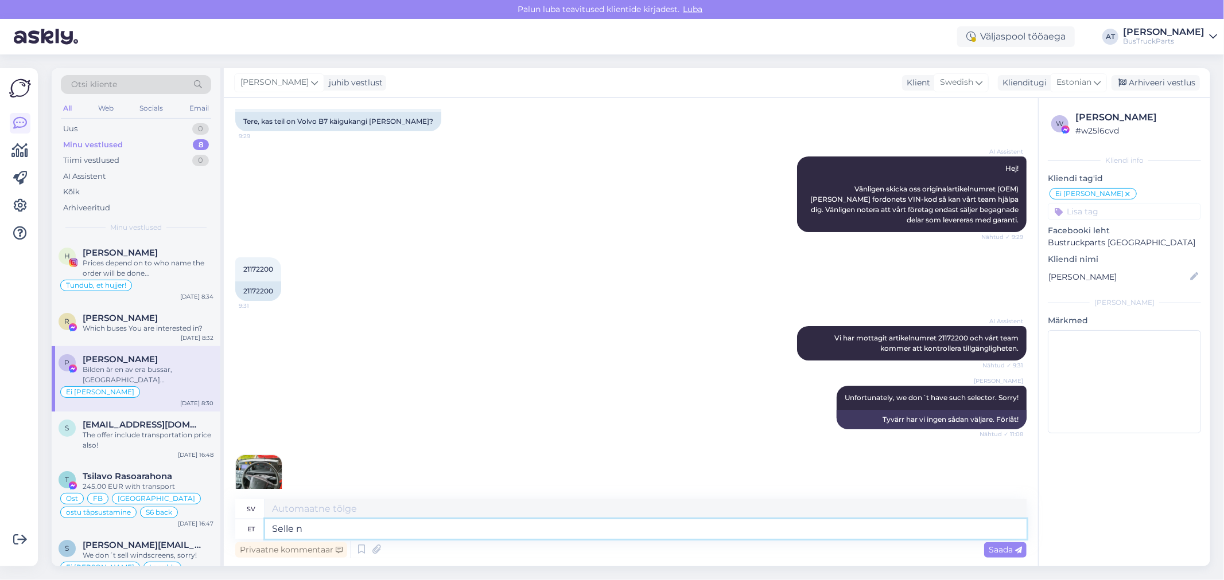
type textarea "Selle nu"
type textarea "Detta"
type textarea "Selle numbriga on"
type textarea "Med [PERSON_NAME]"
type textarea "Selle numbriga on"
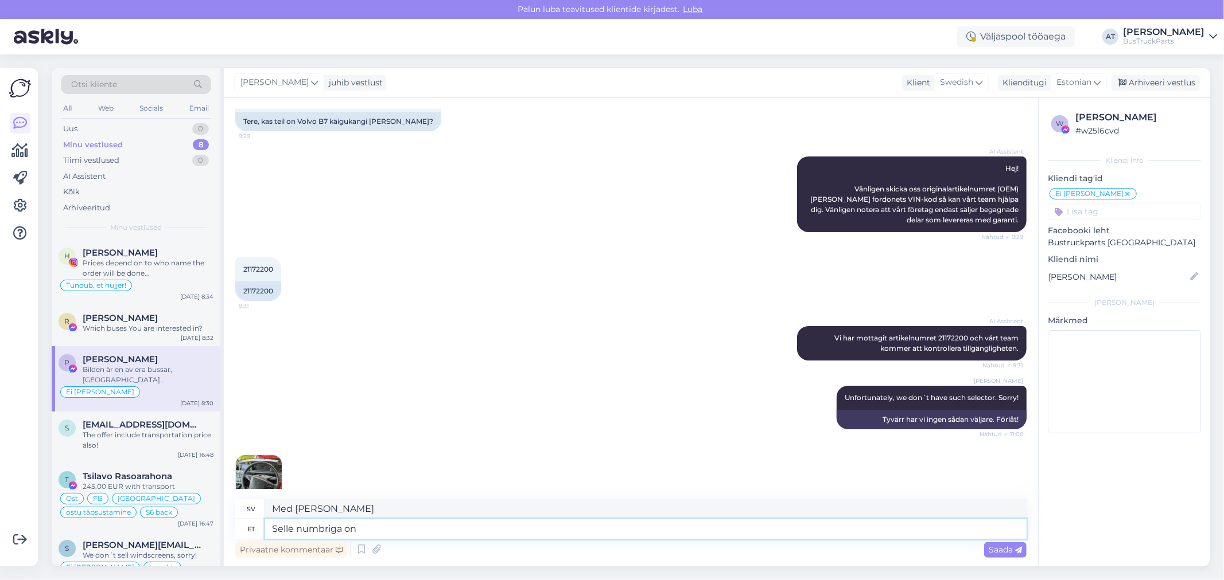
type textarea "[PERSON_NAME] har"
click at [345, 527] on textarea "Selle numbriga on" at bounding box center [645, 530] width 761 height 20
paste textarea "21172200"
type textarea "Selle numbriga 21172200on"
type textarea "[PERSON_NAME] är 21172200."
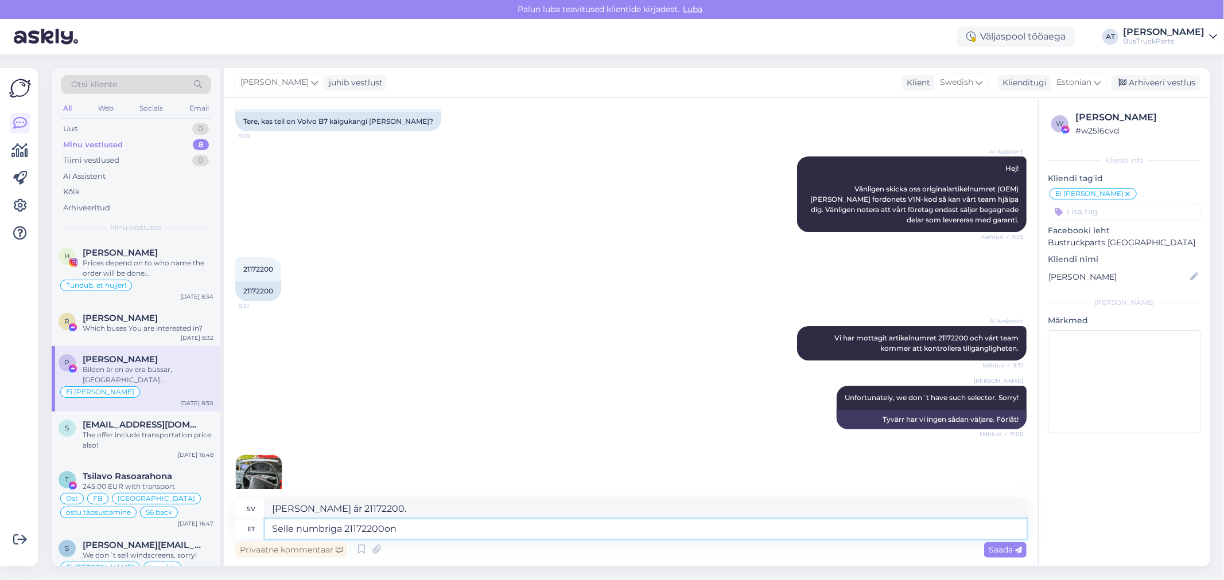
type textarea "Selle numbriga 21172200 on"
type textarea "[PERSON_NAME] 21172200 är"
click at [492, 518] on textarea "[PERSON_NAME] 21172200 är" at bounding box center [645, 510] width 761 height 20
click at [499, 525] on textarea "Selle numbriga 21172200 on" at bounding box center [645, 530] width 761 height 20
paste textarea "VOITH Gear Range Selector ECU-E330.01-G01.03-15000135211"
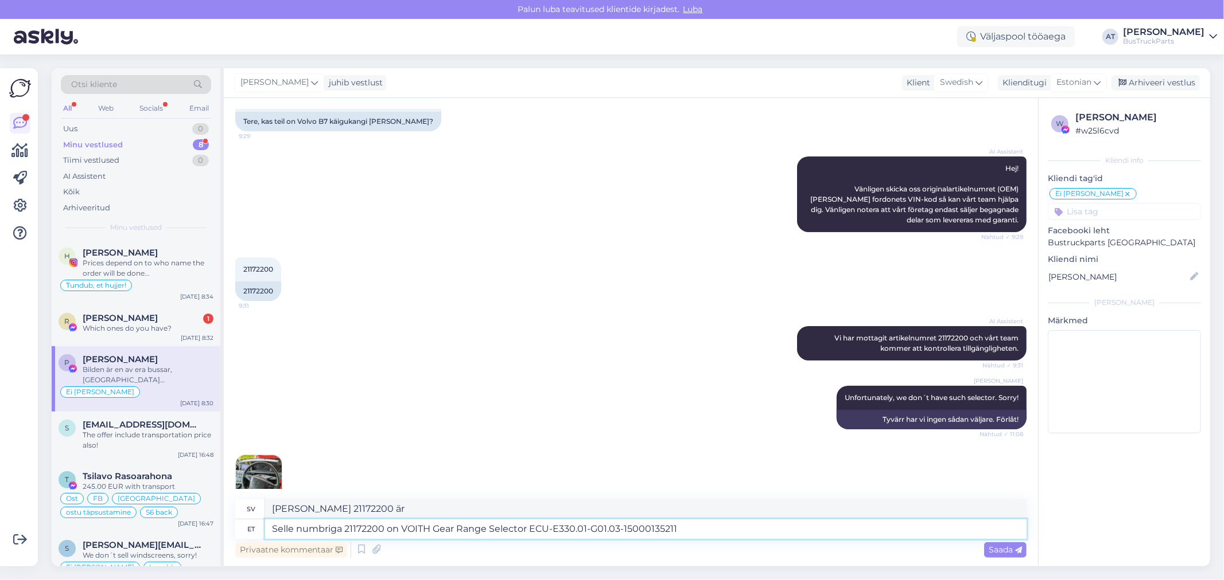
type textarea "Selle numbriga 21172200 on VOITH Gear Range Selector ECU-E330.01-G01.03-1500013…"
type textarea "[PERSON_NAME] 21172200 är VOITH växelväljare ECU-E330.01-G01.03-15000135211"
type textarea "Selle numbriga 21172200 on VOITH Gear Range Selector ECU-E330.01-G01.03-1500013…"
type textarea "[PERSON_NAME] 21172200 är VOITH växelomkopplare ECU-E330.01-G01.03-15000135211 …"
type textarea "Selle numbriga 21172200 on VOITH Gear Range Selector ECU-E330.01-G01.03-1500013…"
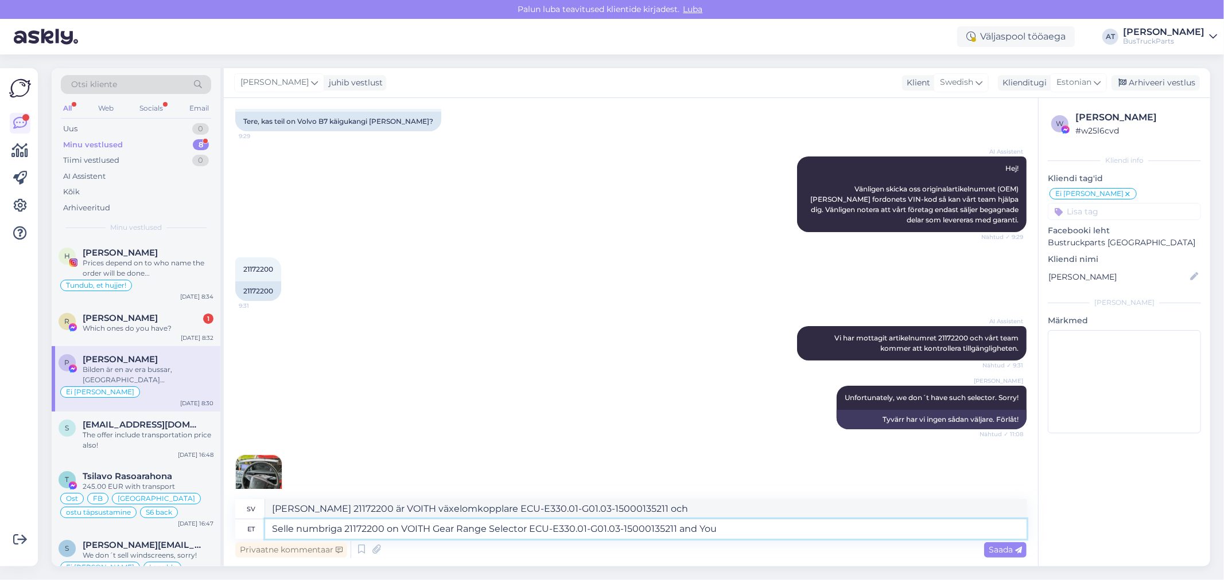
type textarea "Med [PERSON_NAME] 21172200, VOITH växelomkopplare ECU-E330.01-G01.03-1500013521…"
type textarea "Selle numbriga 21172200 on VOITH Gear Range Selector ECU-E330.01-G01.03-1500013…"
type textarea "[PERSON_NAME] 21172200 är VOITH växelomkopplare ECU-E330.01-G01.03-15000135211 …"
type textarea "Selle numbriga 21172200 on VOITH Gear Range Selector ECU-E330.01-G01.03-1500013…"
type textarea "[PERSON_NAME] 21172200 är VOITH växelväljare ECU-E330.01-G01.03-15000135211"
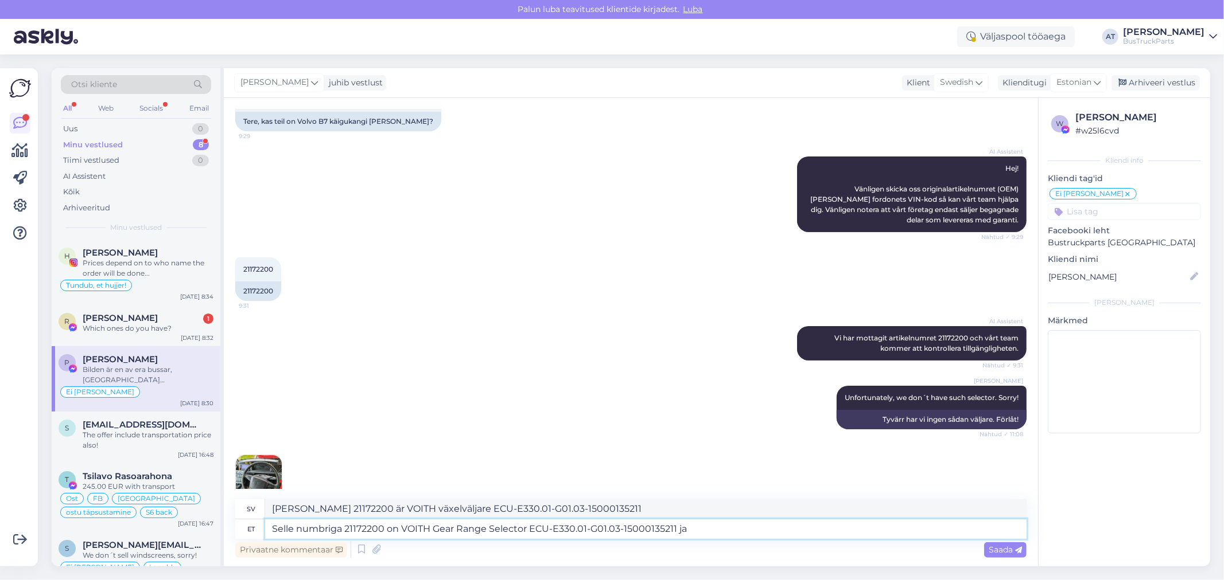
type textarea "Selle numbriga 21172200 on VOITH Gear Range Selector ECU-E330.01-G01.03-1500013…"
type textarea "[PERSON_NAME] 21172200 är VOITH växelomkopplare ECU-E330.01-G01.03-15000135211 …"
type textarea "Selle numbriga 21172200 on VOITH Gear Range Selector ECU-E330.01-G01.03-1500013…"
type textarea "[PERSON_NAME] 21172200 är VOITH växelomkopplare ECU-E330.01-G01.03-15000135211 …"
type textarea "Selle numbriga 21172200 on VOITH Gear Range Selector ECU-E330.01-G01.03-1500013…"
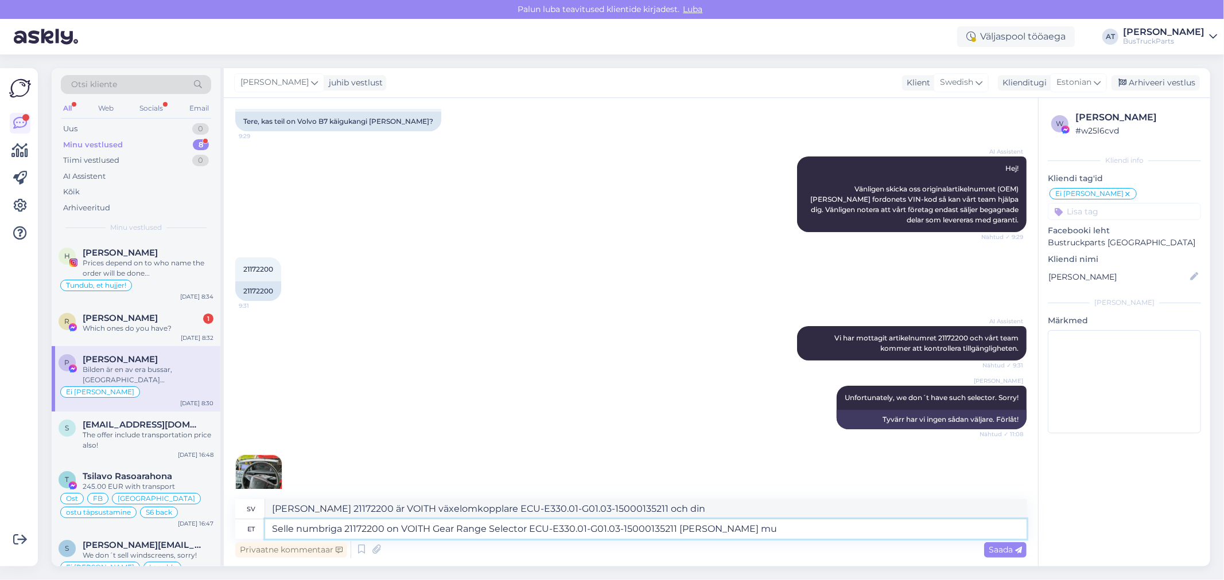
type textarea "[PERSON_NAME] 21172200 är VOITH växelomkopplare ECU-E330.01-G01.03-15000135211 …"
type textarea "Selle numbriga 21172200 on VOITH Gear Range Selector ECU-E330.01-G01.03-1500013…"
type textarea "[PERSON_NAME] 21172200 är VOITH växelomkopplare ECU-E330.01-G01.03-15000135211 …"
type textarea "Selle numbriga 21172200 on VOITH Gear Range Selector ECU-E330.01-G01.03-1500013…"
type textarea "[PERSON_NAME] 21172200 är VOITH växelreglage ECU-E330.01-G01.03-15000135211 och…"
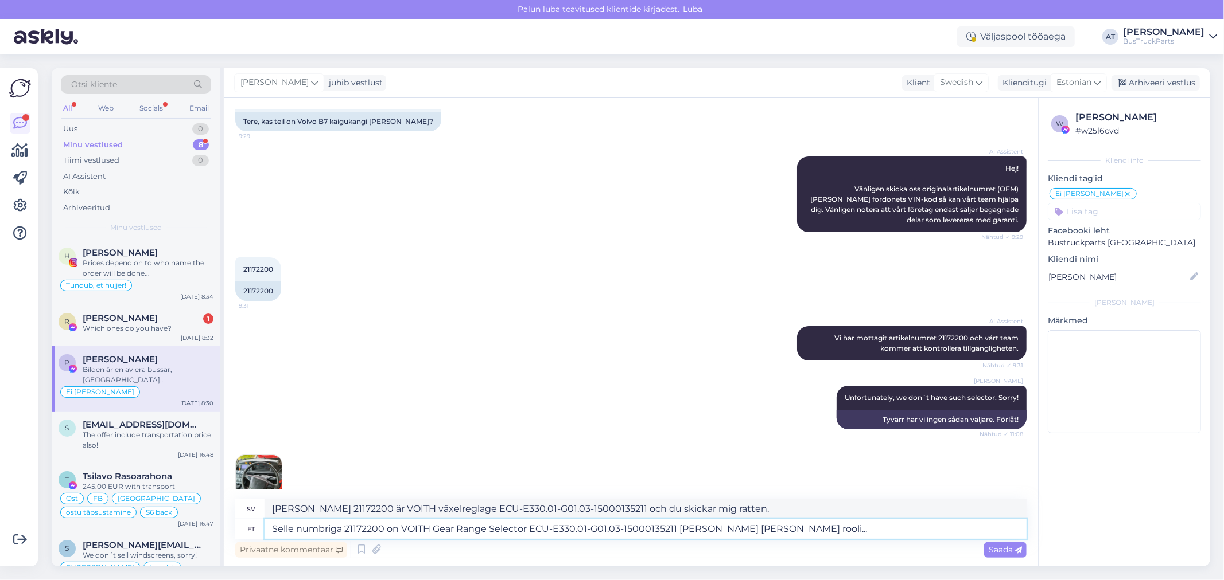
type textarea "Selle numbriga 21172200 on VOITH Gear Range Selector ECU-E330.01-G01.03-1500013…"
type textarea "[PERSON_NAME] 21172200 är VOITH växelväljare ECU-E330.01-G01.03-15000135211 och…"
type textarea "Selle numbriga 21172200 on VOITH Gear Range Selector ECU-E330.01-G01.03-1500013…"
click at [998, 552] on span "Saada" at bounding box center [1004, 550] width 33 height 10
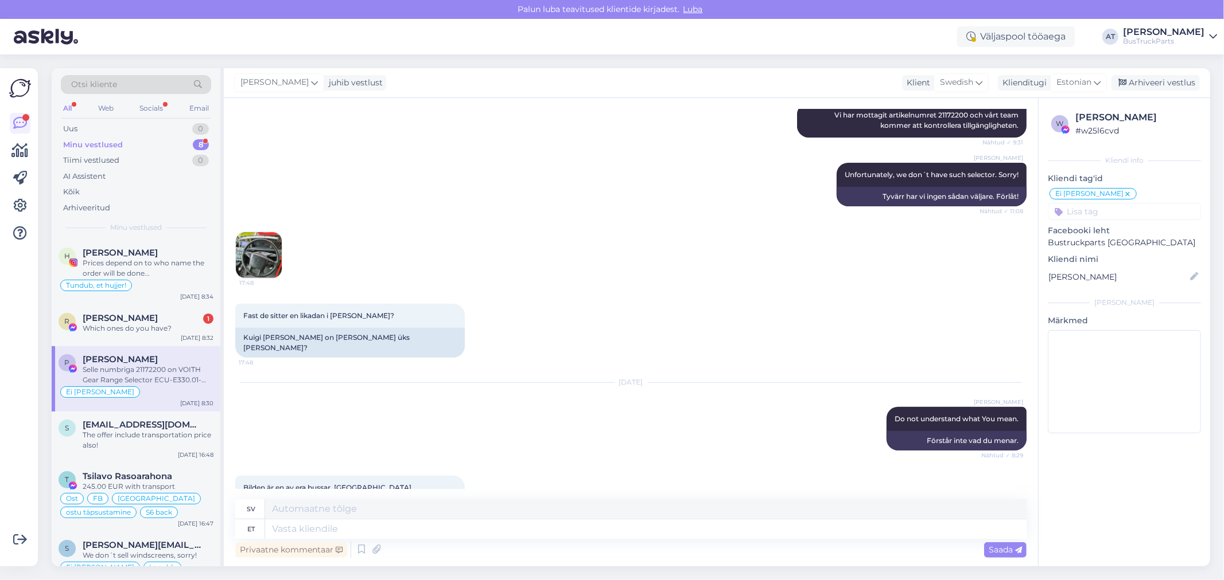
scroll to position [236, 0]
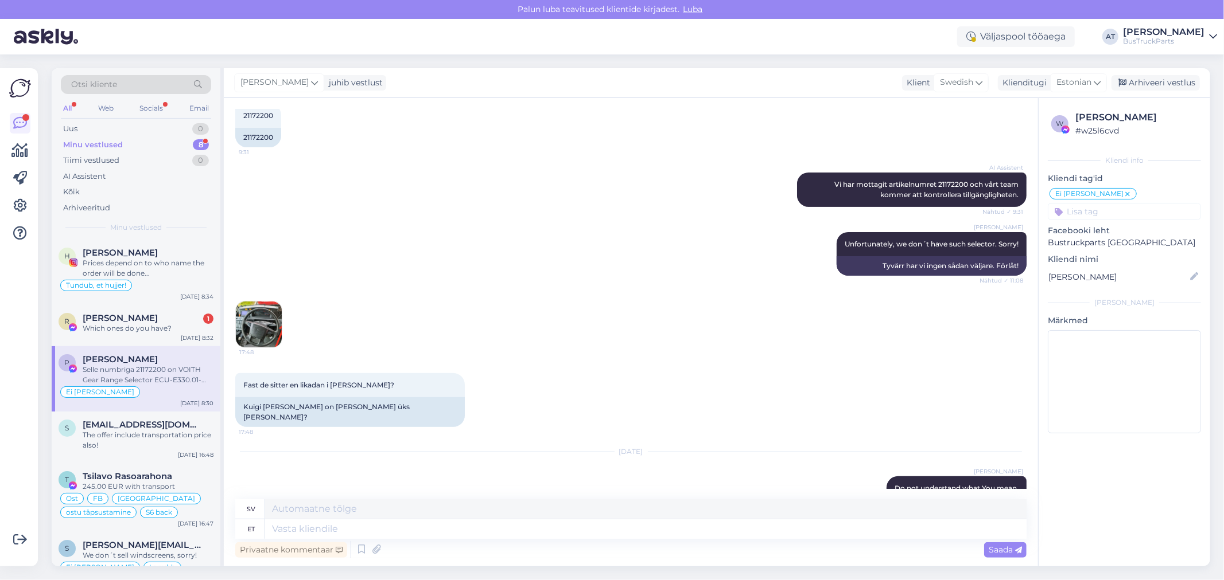
click at [254, 324] on img at bounding box center [259, 325] width 46 height 46
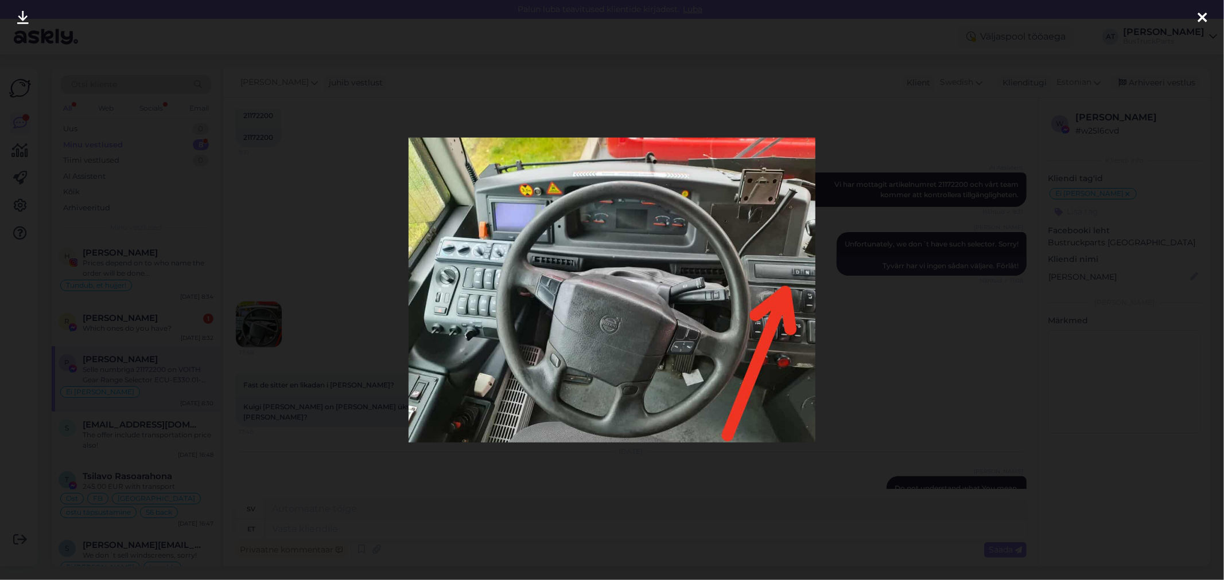
click at [858, 369] on div at bounding box center [612, 290] width 1224 height 580
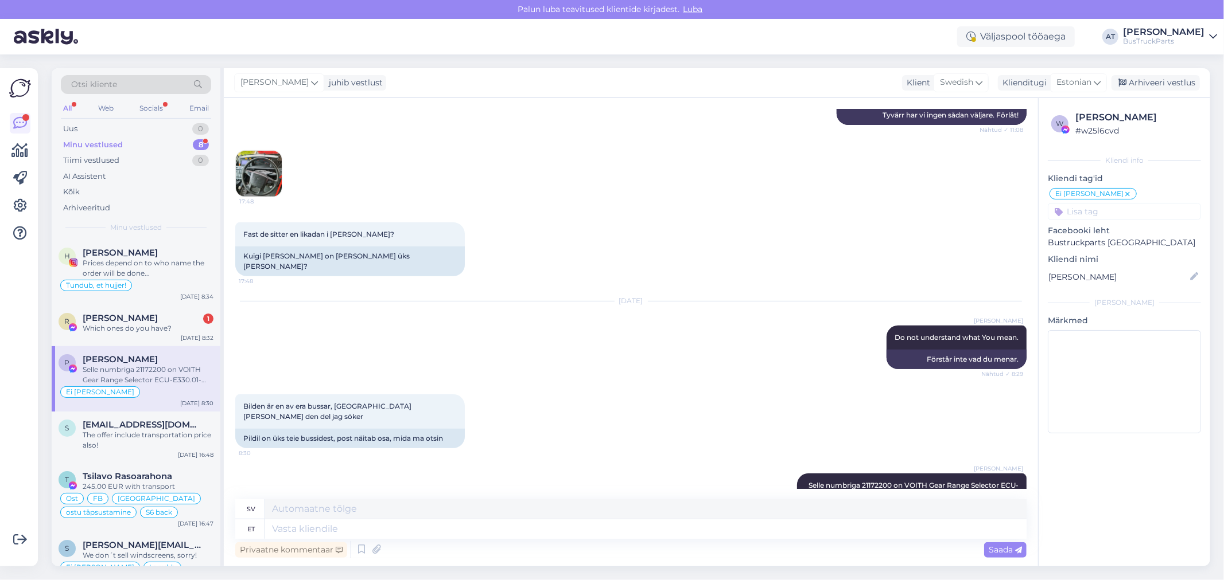
scroll to position [427, 0]
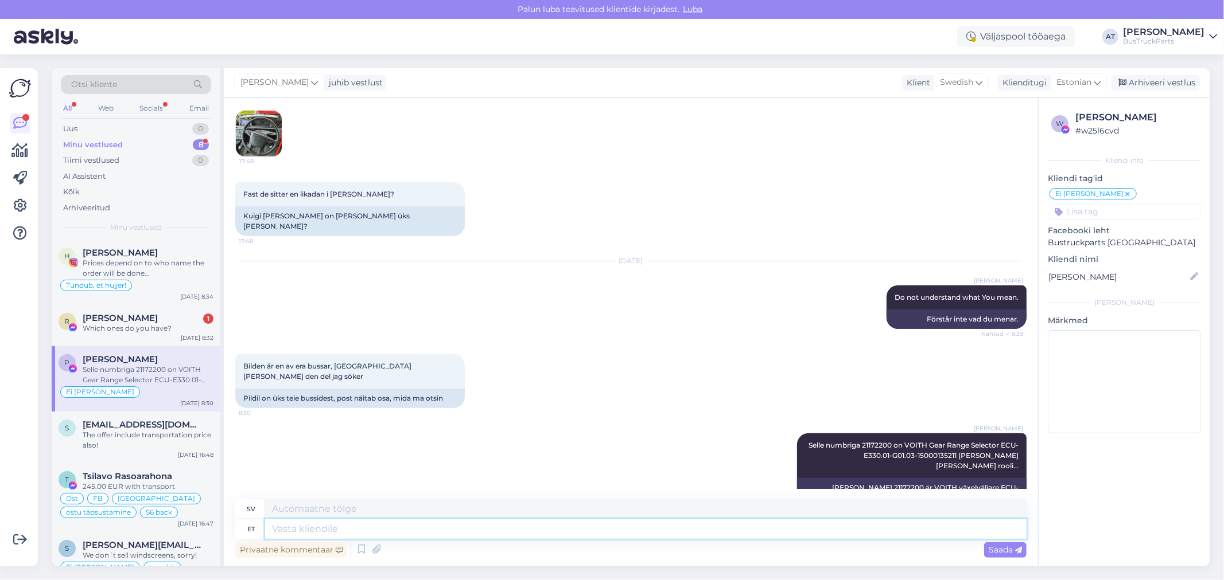
click at [928, 528] on textarea at bounding box center [645, 530] width 761 height 20
click at [684, 532] on textarea at bounding box center [645, 530] width 761 height 20
click at [424, 532] on textarea at bounding box center [645, 530] width 761 height 20
type textarea "O"
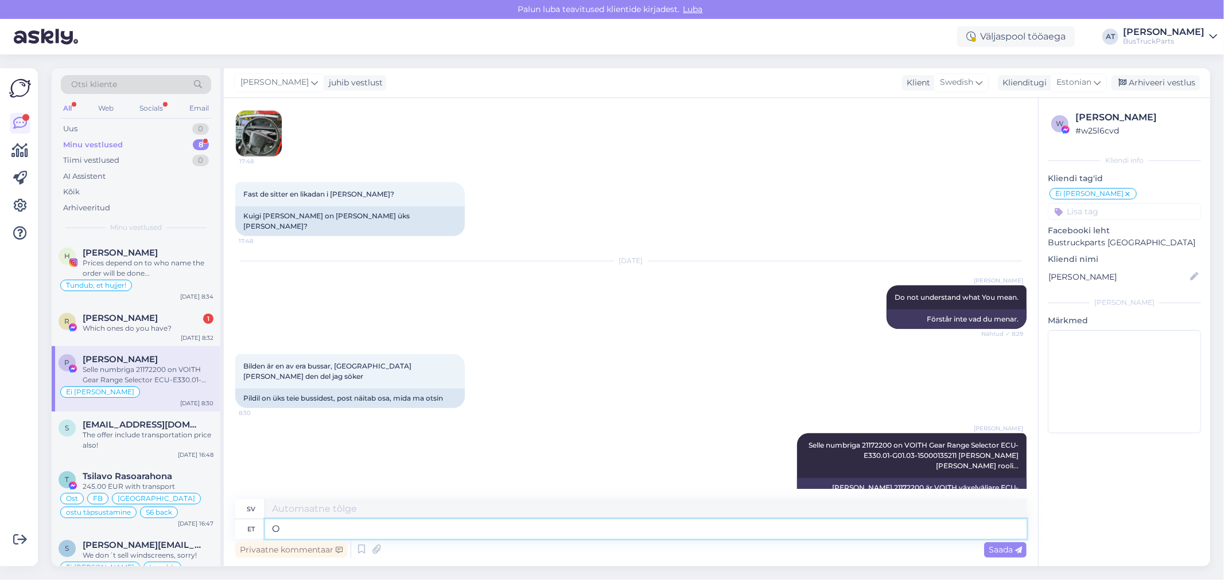
type textarea "O"
type textarea "Okay. N"
type textarea "Okej."
type textarea "Okay. Nägin ni"
type textarea "Okej. Jag såg."
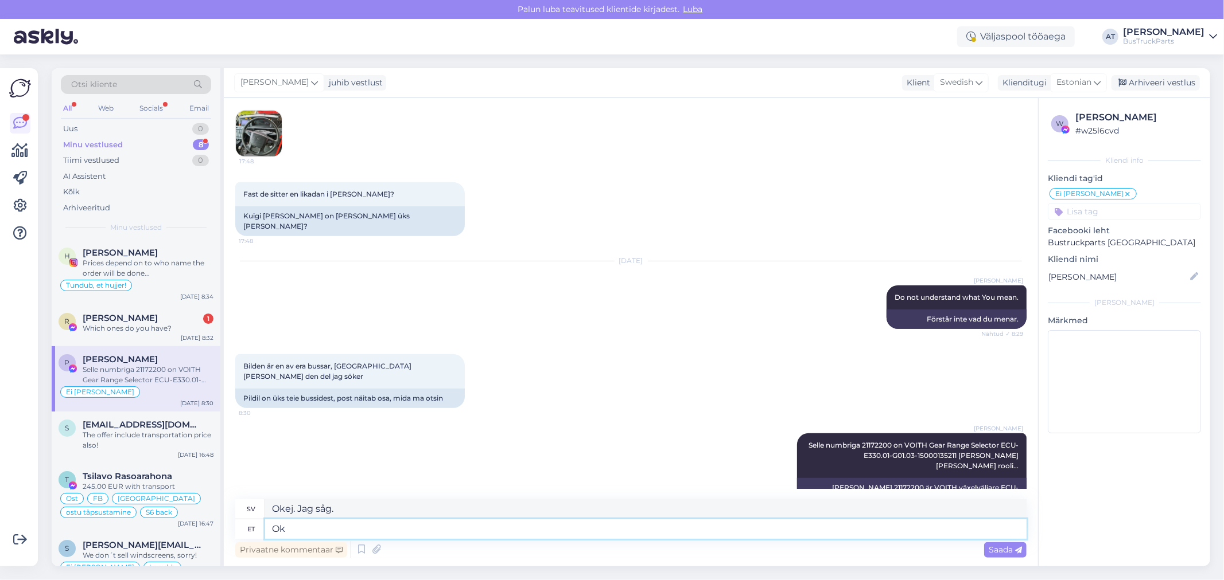
type textarea "O"
type textarea "Okej."
type textarea "Nägin"
type textarea "Jag såg"
type textarea "Nägin noole n"
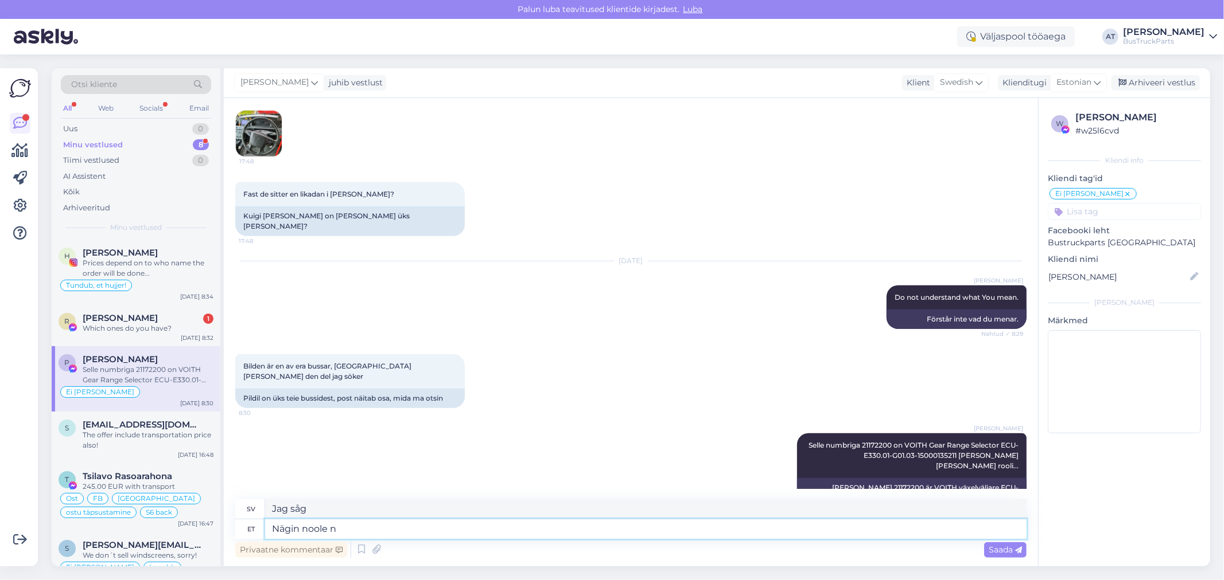
type textarea "Jag såg en pil."
type textarea "Nägin noole nüüd."
type textarea "Jag såg pilen nu."
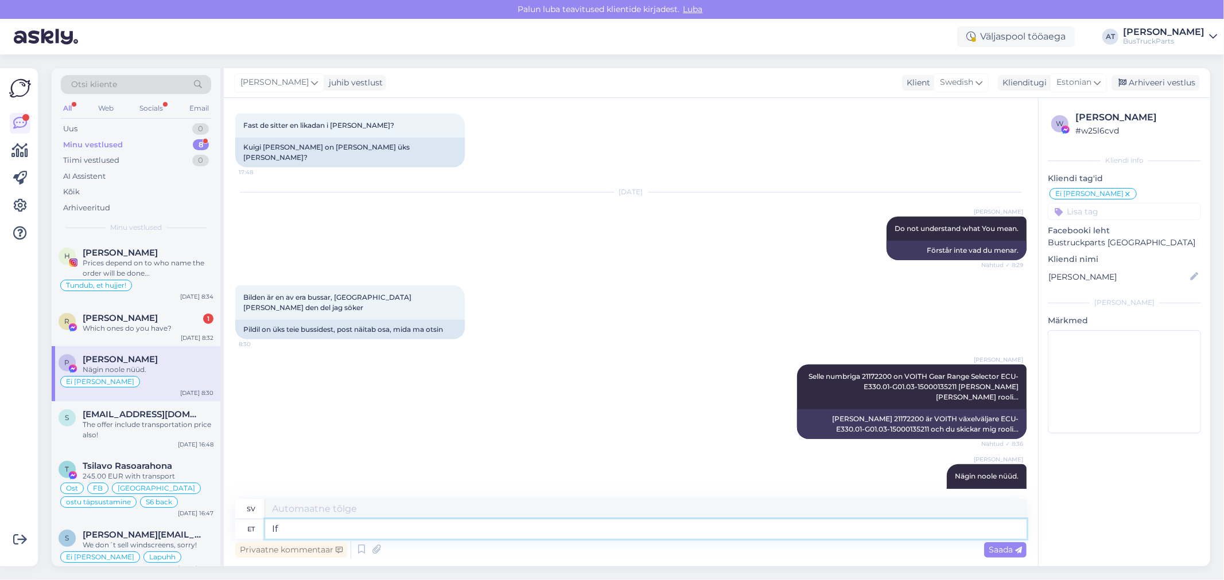
type textarea "If o"
type textarea "Om"
type textarea "If our"
type textarea "Om vår"
type textarea "If our bus ha"
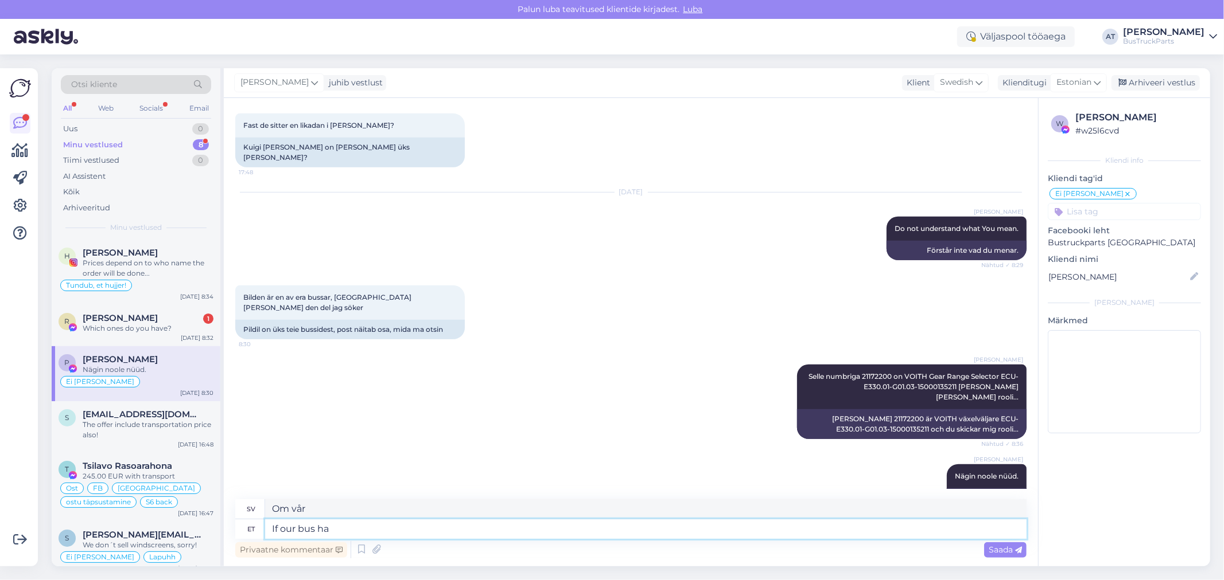
type textarea "Om vår [PERSON_NAME]"
type textarea "If our bus has"
type textarea "Om vår [PERSON_NAME] har"
type textarea "If our bus has this sp"
type textarea "Om vår [PERSON_NAME] har detta"
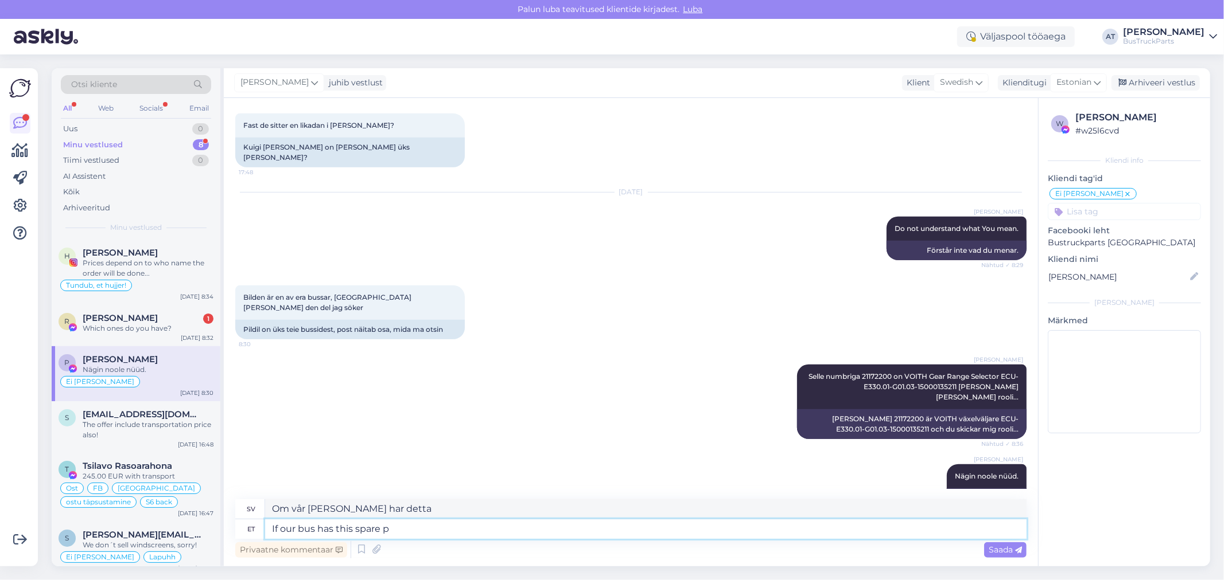
type textarea "If our bus has this spare pa"
type textarea "Om vår [PERSON_NAME] har [PERSON_NAME] reservdel"
type textarea "If our bus has this spare part, bu"
type textarea "Om vår [PERSON_NAME] har den här reservdelen,"
type textarea "If our bus has this spare part, but t"
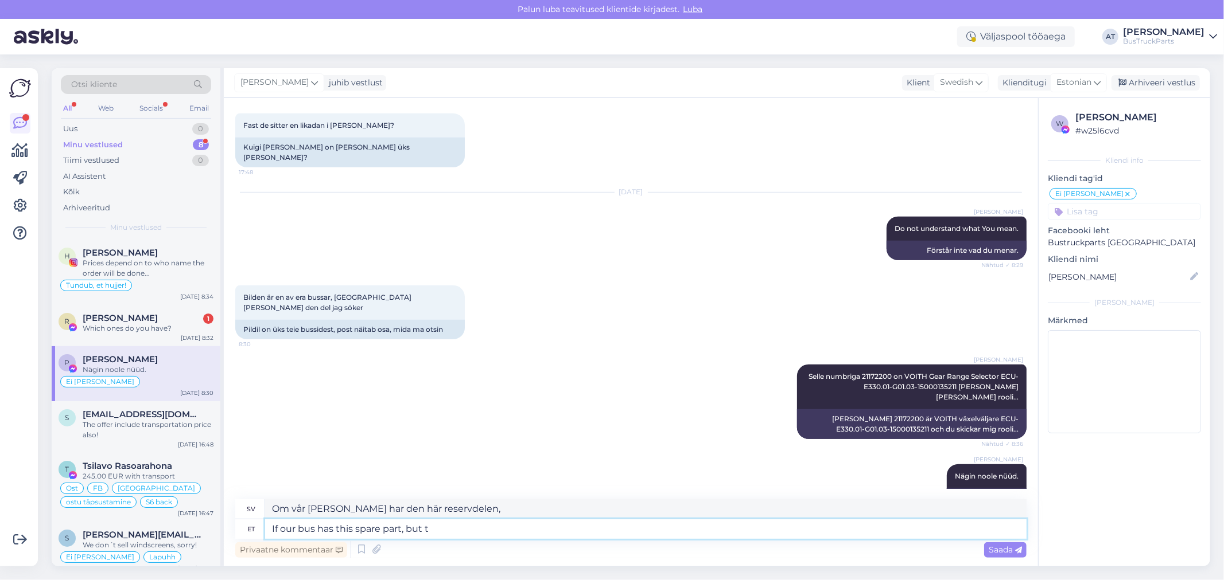
type textarea "Om vår [PERSON_NAME] har den här reservdelen, men"
type textarea "If our bus has this spare part, but bus"
type textarea "Om vår [PERSON_NAME] har den här reservdelen, men [PERSON_NAME]"
type textarea "If our bus has this spare part, but bus is n"
type textarea "Om vår [PERSON_NAME] har [PERSON_NAME] reservdel, men [PERSON_NAME] är"
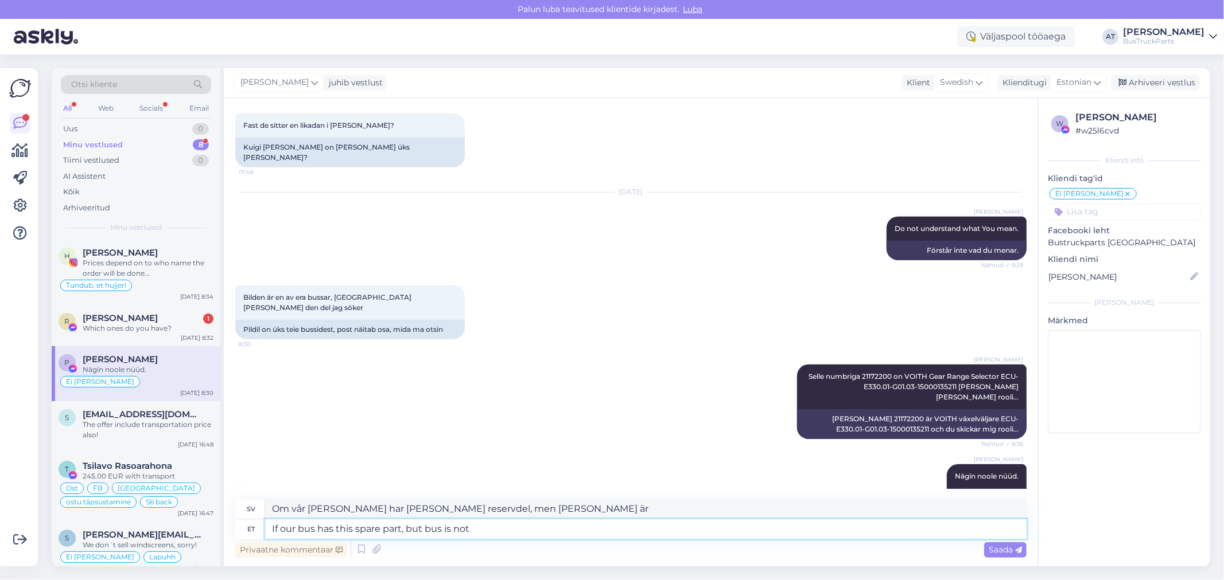
type textarea "If our bus has this spare part, but bus is not"
type textarea "Om vår [PERSON_NAME] har [PERSON_NAME] reservdel, men [PERSON_NAME] inte har det"
type textarea "If our bus has this spare part, but bus is not dismantled y"
type textarea "Om vår [PERSON_NAME] har [PERSON_NAME] reservdel, men [PERSON_NAME] inte är dem…"
type textarea "If our bus has this spare part, but bus is not dismantled yet -"
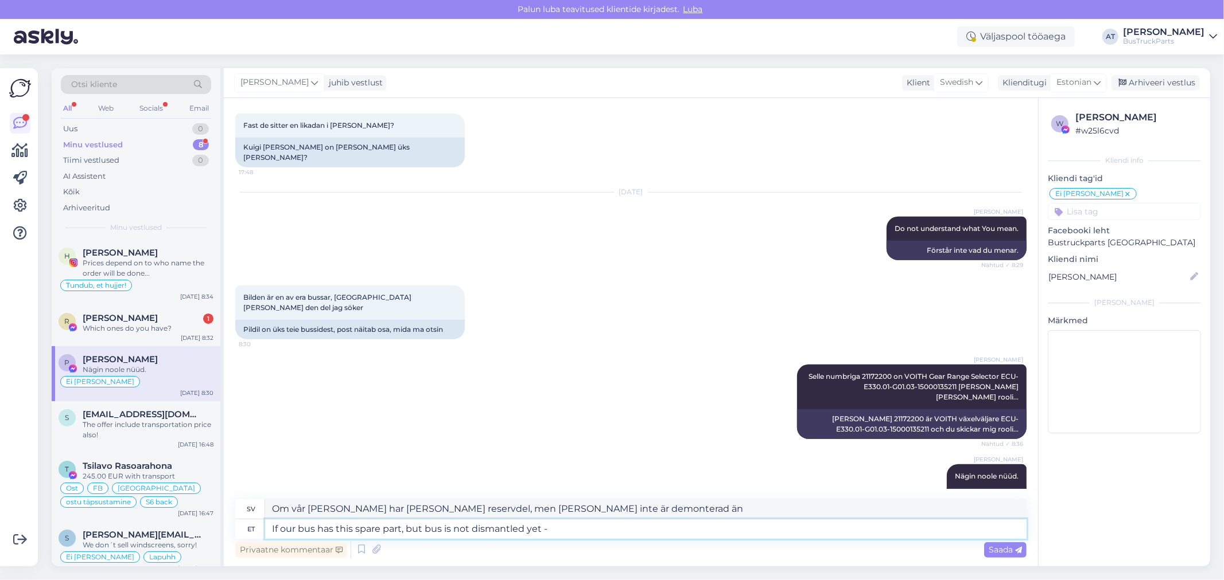
type textarea "Om vår [PERSON_NAME] har [PERSON_NAME] reservdel, men [PERSON_NAME] inte är dem…"
type textarea "If our bus has this spare part, but bus is not dismantled yet - oit m"
type textarea "Om vår [PERSON_NAME] har [PERSON_NAME] reservdel, men [PERSON_NAME] inte är dem…"
type textarea "If our bus has this spare part, but bus is not dismantled yet - oit meant t"
type textarea "Om vår [PERSON_NAME] har [PERSON_NAME] reservdel, men [PERSON_NAME] inte är dem…"
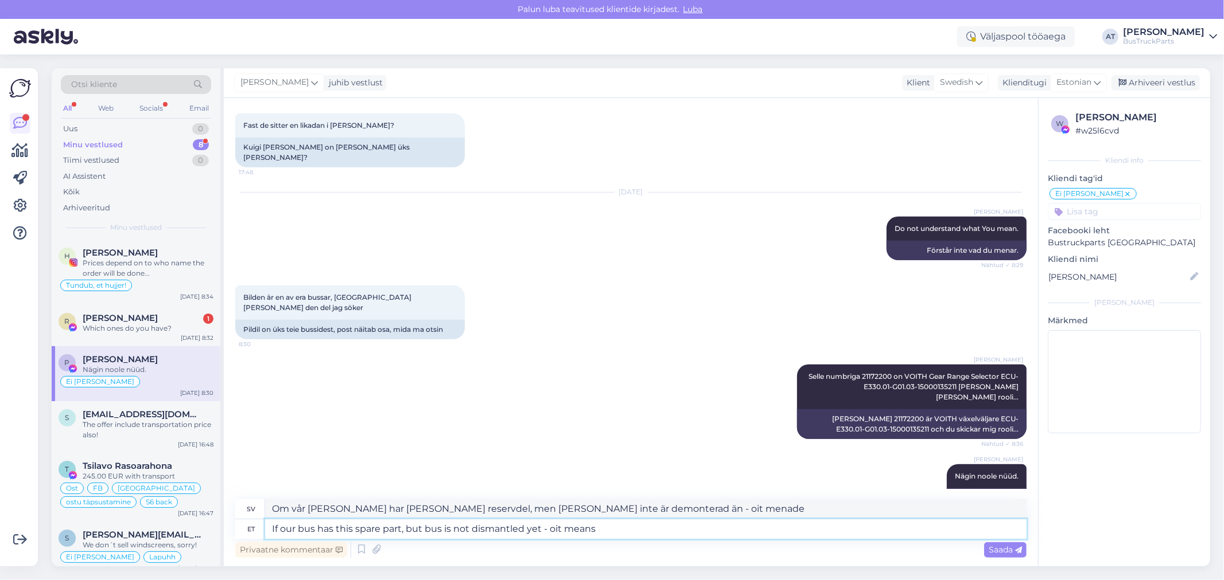
type textarea "If our bus has this spare part, but bus is not dismantled yet - oit means t"
type textarea "Om vår [PERSON_NAME] har [PERSON_NAME] reservdel, men [PERSON_NAME] inte är dem…"
type textarea "If our bus has this spare part, but bus is not dismantled yet - oit means this"
type textarea "Om vår [PERSON_NAME] har [PERSON_NAME] reservdel, men [PERSON_NAME] inte är dem…"
type textarea "If our bus has this spare part, but bus is not dismantled yet - oit means this …"
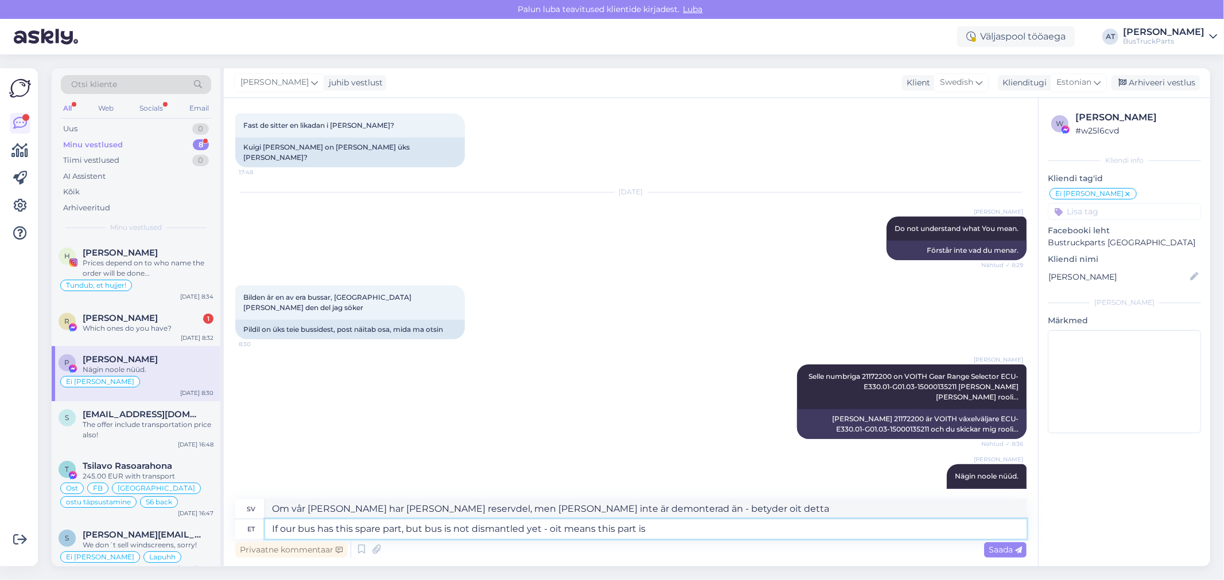
type textarea "Om vår [PERSON_NAME] har [PERSON_NAME] reservdel, men [PERSON_NAME] inte är dem…"
type textarea "If our bus has this spare part, but bus is not dismantled yet - oit means this …"
type textarea "Om vår [PERSON_NAME] har [PERSON_NAME] reservdel, men [PERSON_NAME] inte är dem…"
type textarea "If our bus has this spare part, but bus is not dismantled yet - oit means this …"
type textarea "Om vår [PERSON_NAME] har [PERSON_NAME] reservdel, men [PERSON_NAME] inte är dem…"
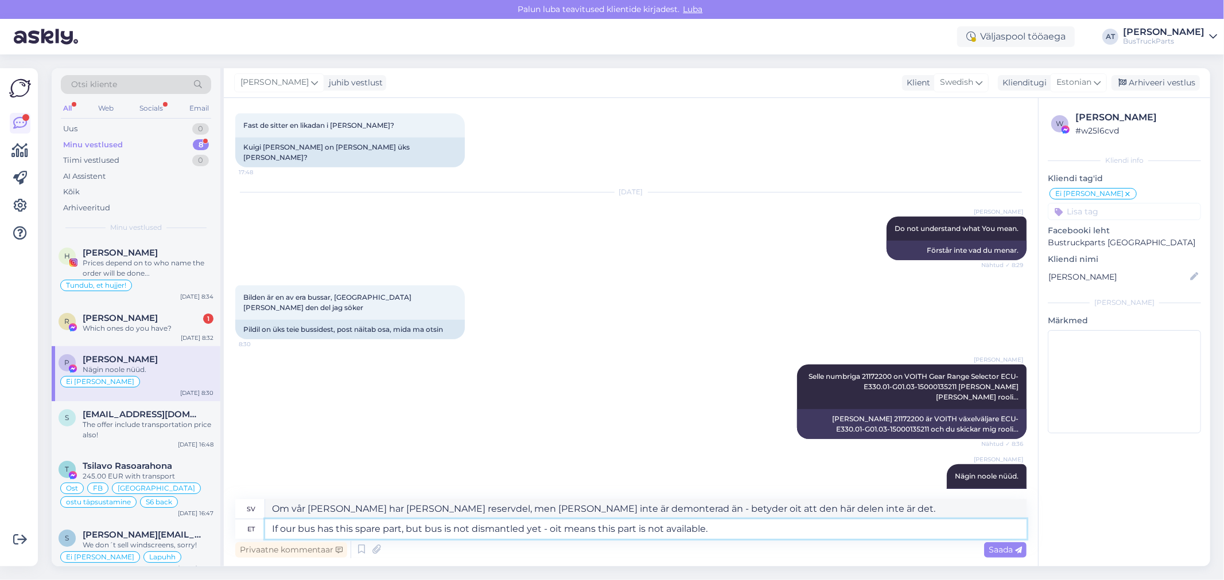
type textarea "If our bus has this spare part, but bus is not dismantled yet - oit means this …"
type textarea "Om vår [PERSON_NAME] har [PERSON_NAME] reservdel, men [PERSON_NAME] inte är dem…"
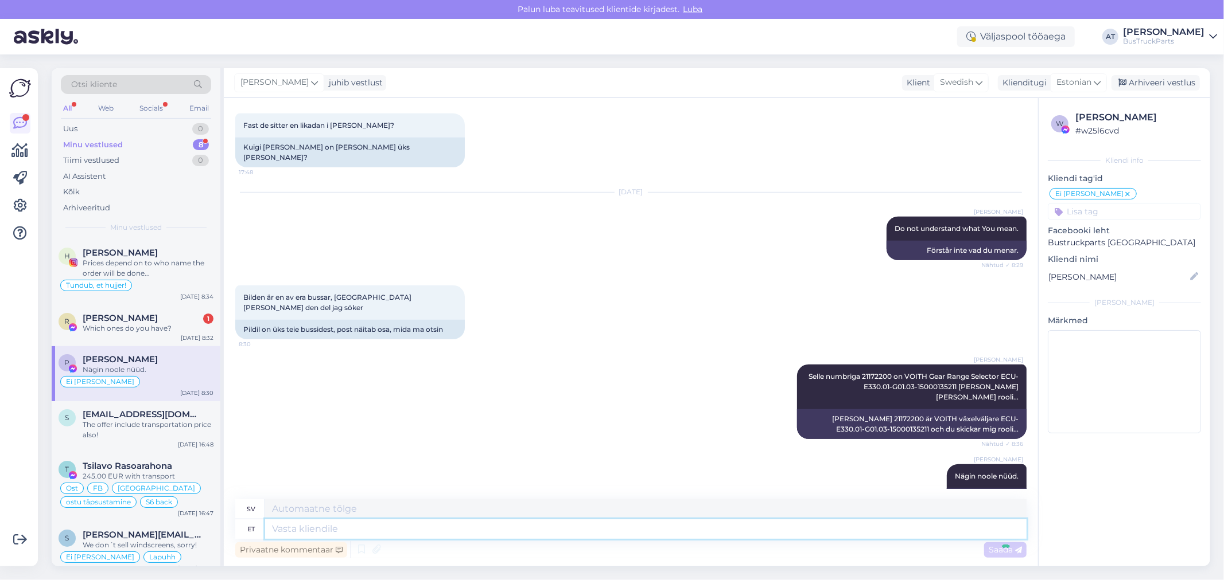
scroll to position [595, 0]
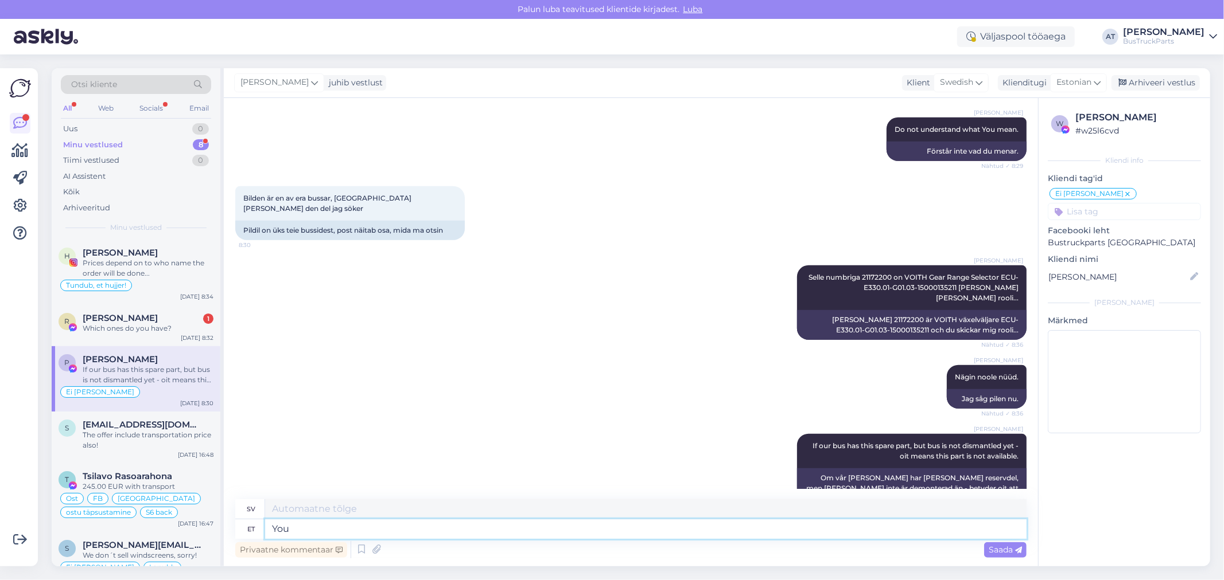
type textarea "You"
type textarea "Du"
type textarea "You can"
type textarea "Du kan"
type textarea "You can write me"
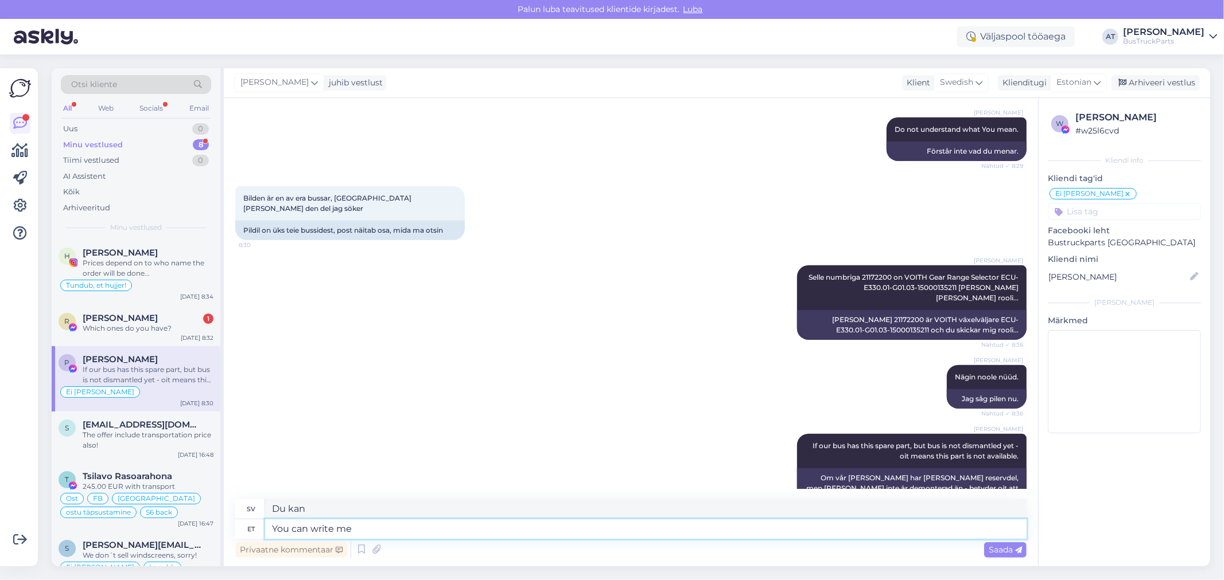
type textarea "Du kan skriva"
type textarea "You can write me"
type textarea "Du kan skriva till mig."
type textarea "You can write me 3-4"
type textarea "Du kan skriva till mig 3-4"
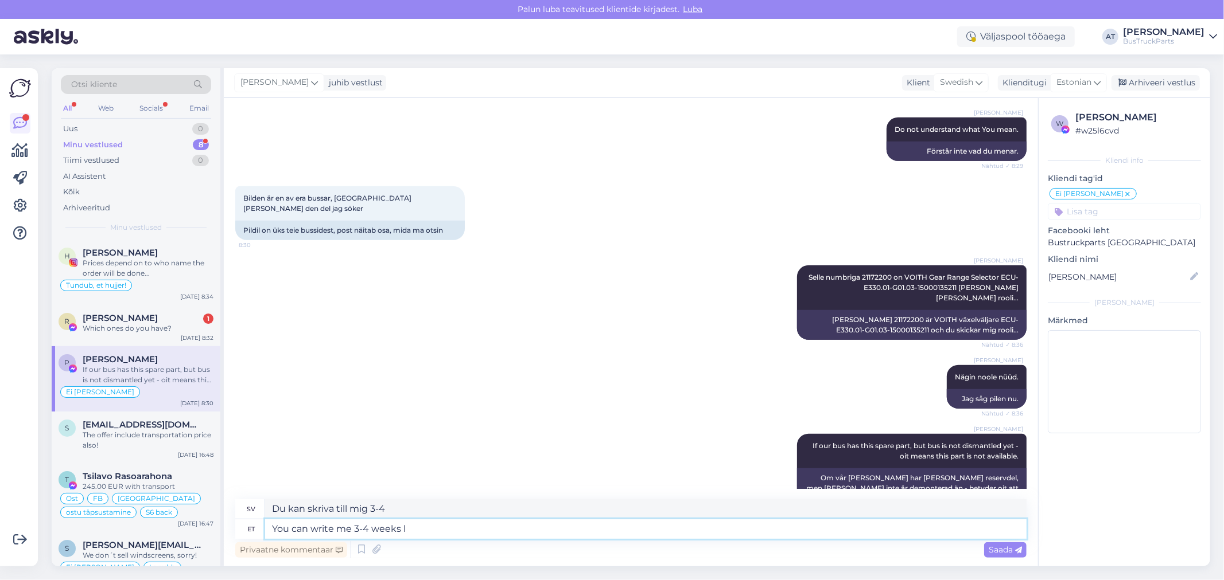
type textarea "You can write me 3-4 weeks le"
type textarea "Du kan skriva till mig om 3-4 veckor."
type textarea "You can write me 3-4 weeks letter an"
type textarea "Du kan skriva ett brev till mig om 3-4 veckor"
type textarea "You can write me 3-4 weeks letter and maybe"
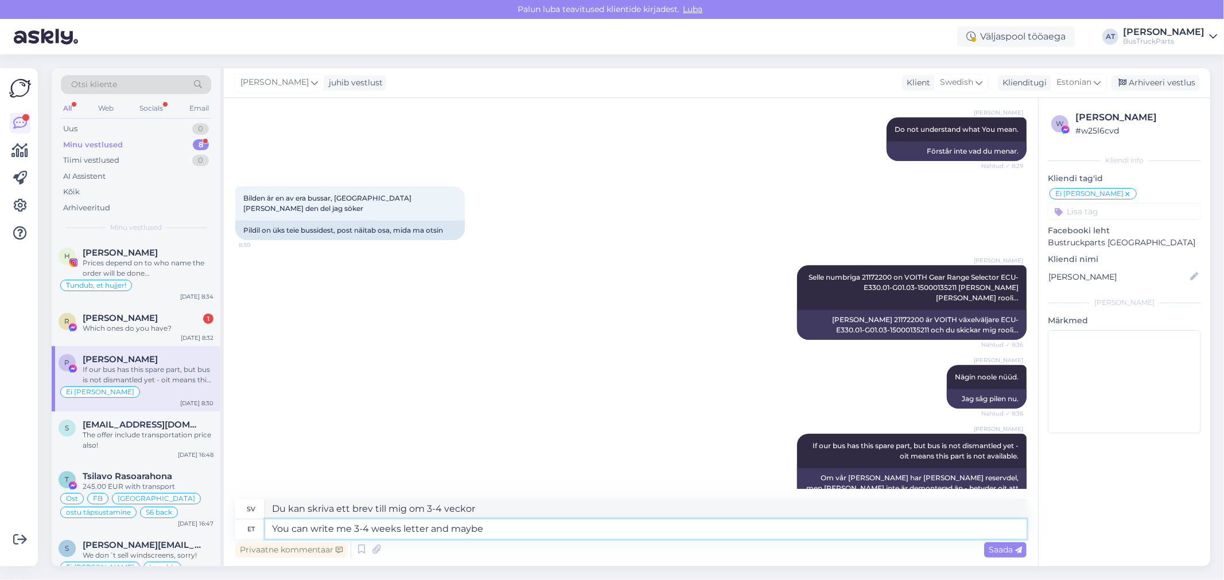
type textarea "Du kan skriva ett brev till mig om 3-4 veckor och kanske"
type textarea "You can write me 3-4 weeks letter and maybe it"
type textarea "Du kan skriva ett brev till mig om 3-4 veckor och kanske det"
type textarea "You can write me 3-4 weeks letter and maybe it will"
type textarea "Du kan skriva ett brev till mig om 3-4 veckor och kanske det räcker."
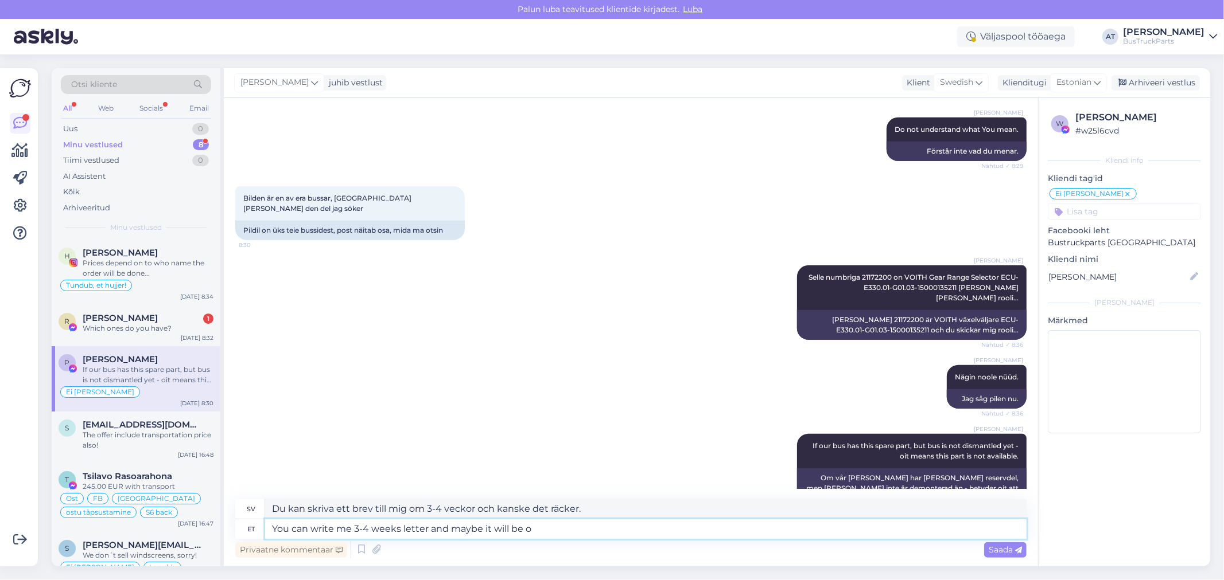
type textarea "You can write me 3-4 weeks letter and maybe it will be on"
type textarea "Du kan skriva ett brev till mig om 3-4 veckor och kanske blir det det."
type textarea "You can write me 3-4 weeks letter and maybe it will be on"
type textarea "Du kan skriva ett brev till mig om 3-4 veckor och kanske kommer det."
type textarea "You can write me 3-4 weeks letter and maybe it will be on warehouse a"
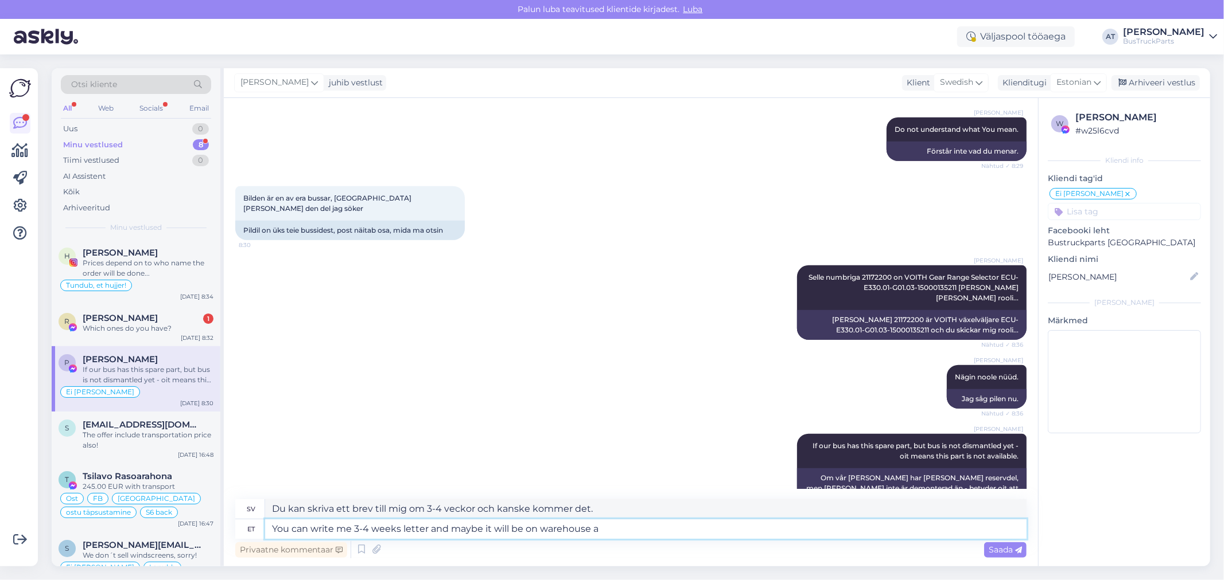
type textarea "Du kan skriva ett brev till mig om 3-4 veckor och det kanske finns i lagret."
type textarea "You can write me 3-4 weeks letter and maybe it will be on warehouse alr"
type textarea "Du kan skriva ett brev till mig om 3-4 veckor och kanske finns det i lagret."
type textarea "You can write me 3-4 weeks letter and maybe it will be on warehouse already"
type textarea "Du kan skriva ett brev till mig om 3-4 veckor och kanske finns det redan i lagr…"
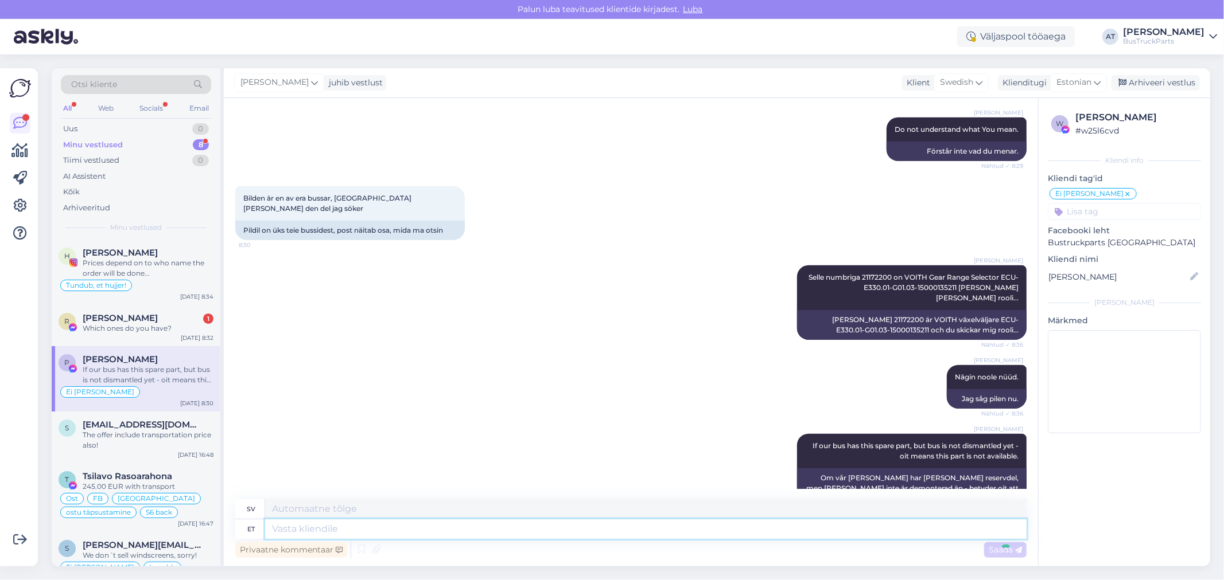
scroll to position [685, 0]
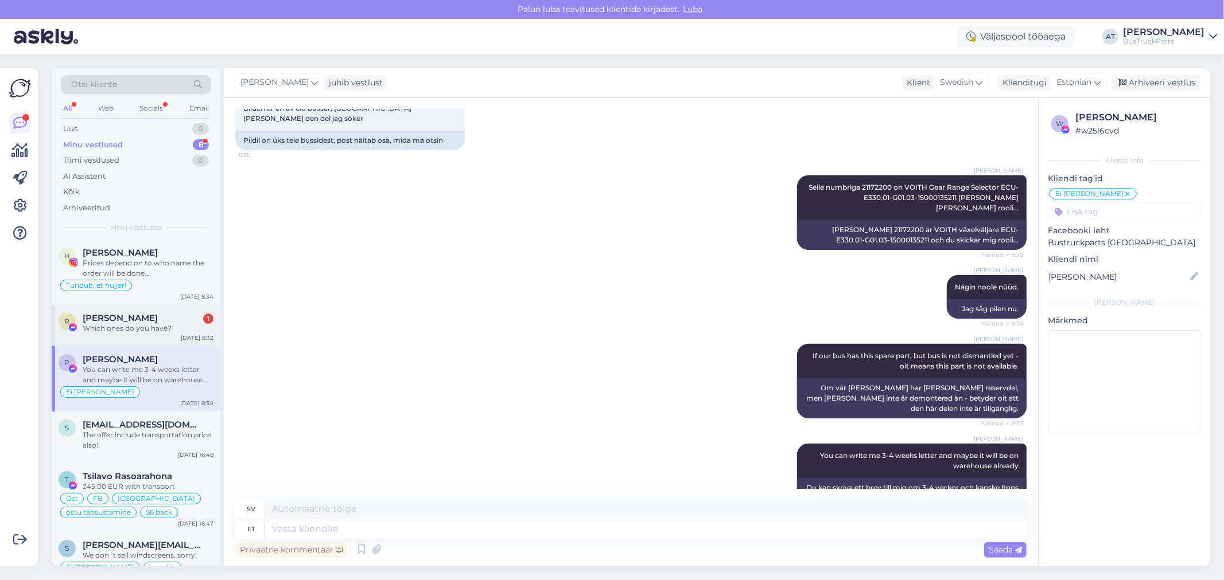
click at [141, 306] on div "[PERSON_NAME] 1 Which ones do you have? [DATE] 8:32" at bounding box center [136, 325] width 169 height 41
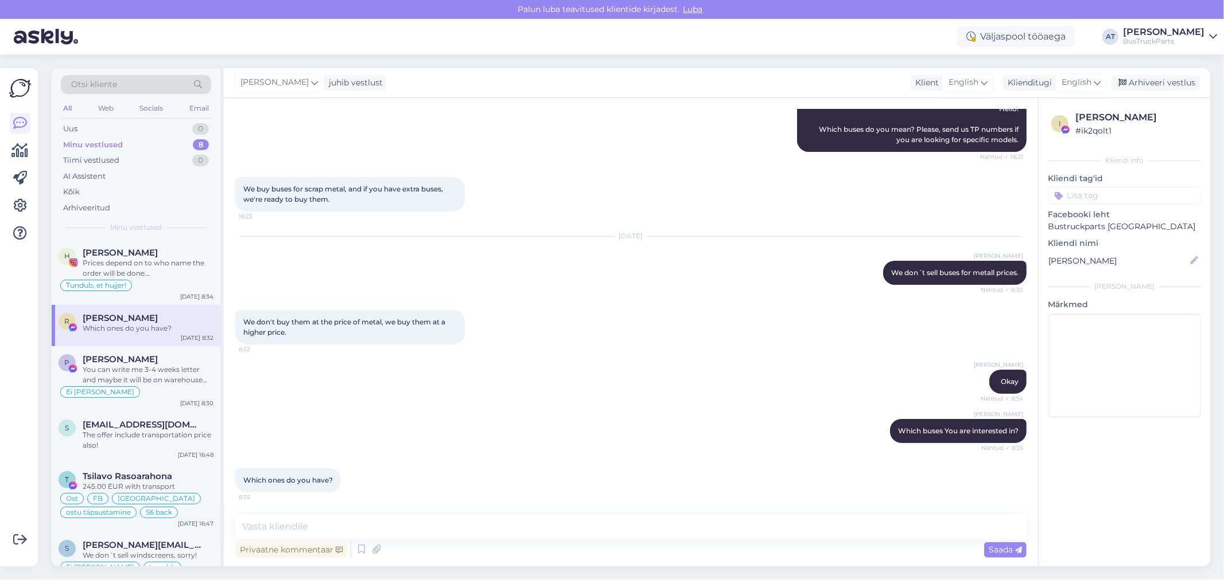
click at [518, 513] on div "Vestlus algas [DATE] Hi, do you sell whole buses? 18:20 AI Assistent Hello! Whi…" at bounding box center [631, 332] width 814 height 469
click at [517, 521] on textarea at bounding box center [630, 527] width 791 height 24
click at [691, 525] on textarea at bounding box center [630, 527] width 791 height 24
click at [523, 525] on textarea at bounding box center [630, 527] width 791 height 24
paste textarea "MERCEDES-BENZ CITARO (01.98-)"
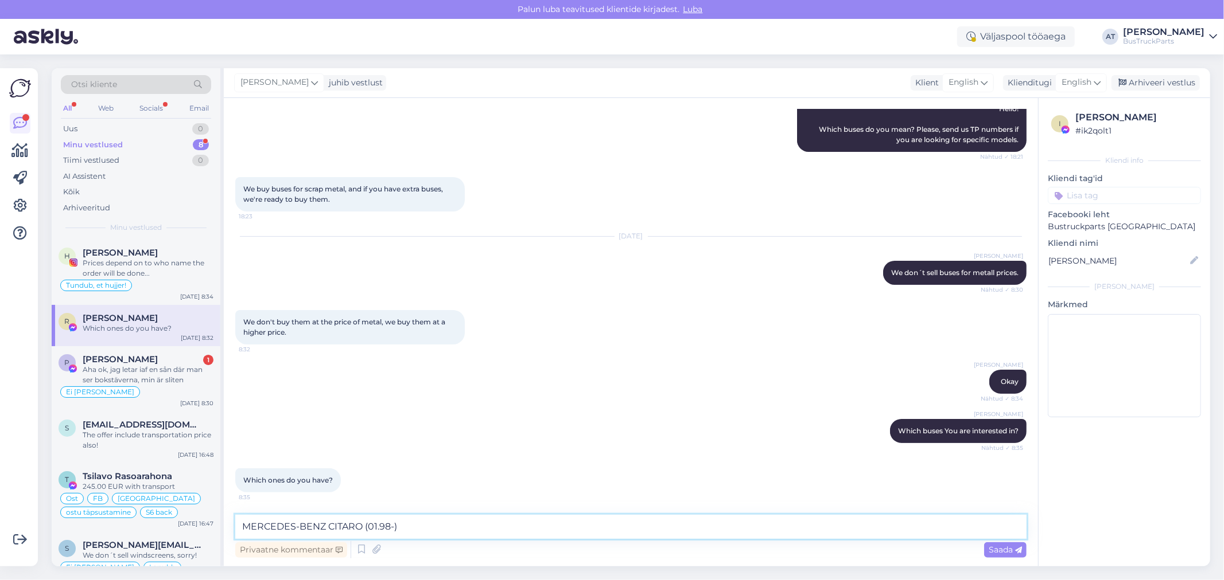
drag, startPoint x: 411, startPoint y: 534, endPoint x: 367, endPoint y: 527, distance: 44.2
click at [367, 527] on textarea "MERCEDES-BENZ CITARO (01.98-)" at bounding box center [630, 527] width 791 height 24
click at [393, 527] on textarea "MERCEDES-BENZ CITARO 2012" at bounding box center [630, 527] width 791 height 24
paste textarea "954220 km"
type textarea "MERCEDES-BENZ CITARO 2012, 954220 km -"
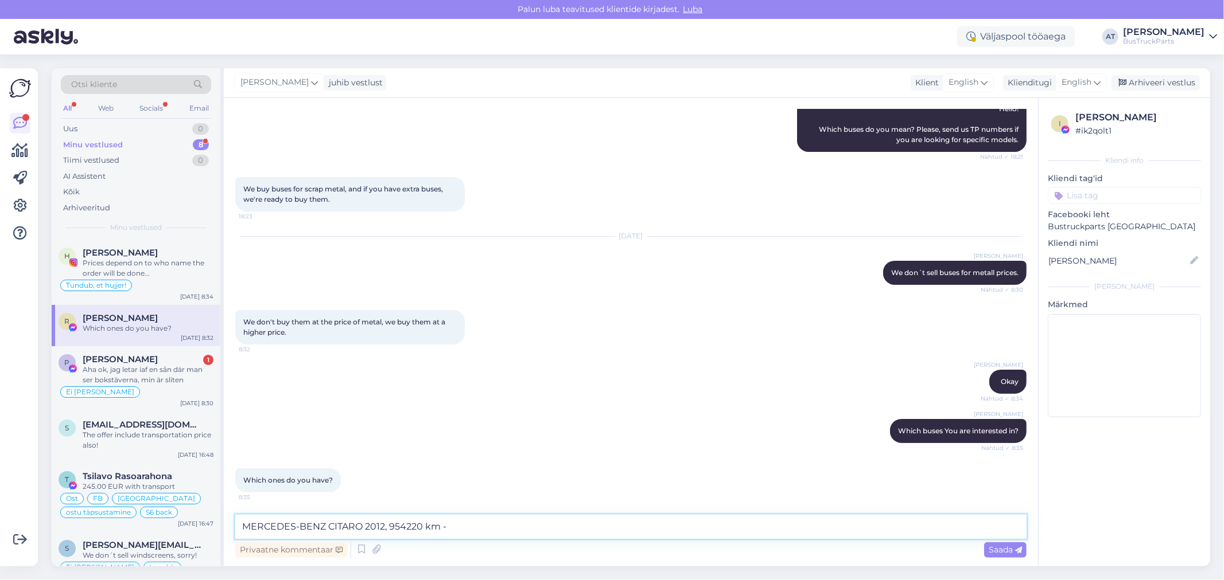
click at [473, 536] on textarea "MERCEDES-BENZ CITARO 2012, 954220 km -" at bounding box center [630, 527] width 791 height 24
click at [337, 521] on textarea at bounding box center [630, 527] width 791 height 24
type textarea "Scania and VOLVO buses"
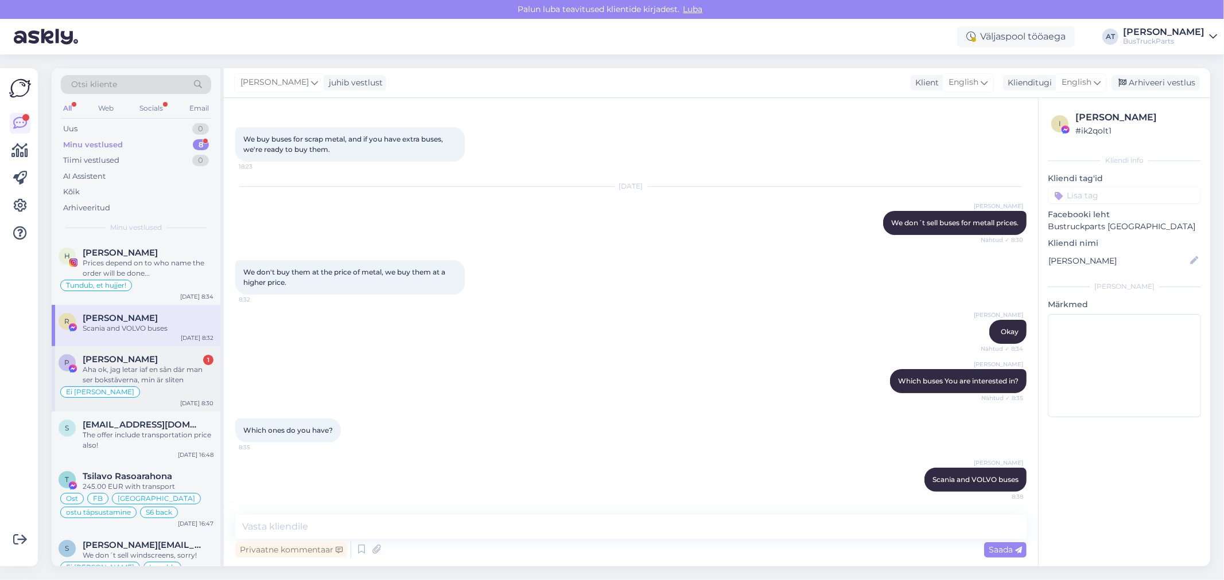
drag, startPoint x: 167, startPoint y: 369, endPoint x: 181, endPoint y: 369, distance: 14.3
click at [167, 369] on div "Aha ok, jag letar iaf en sån där man ser bokstäverna, min är sliten" at bounding box center [148, 375] width 131 height 21
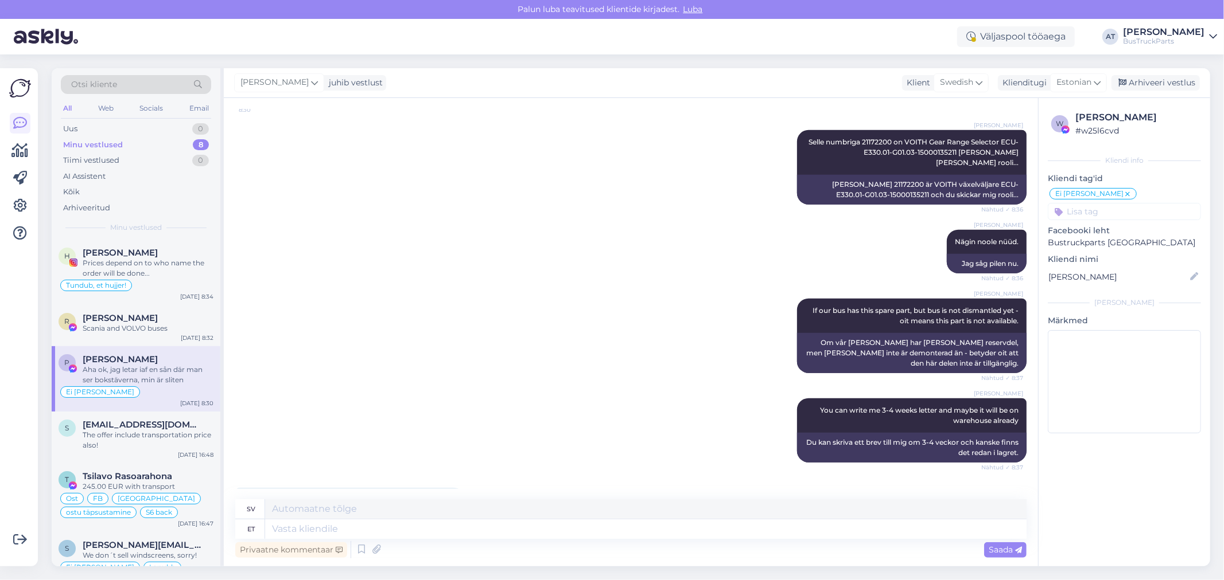
scroll to position [775, 0]
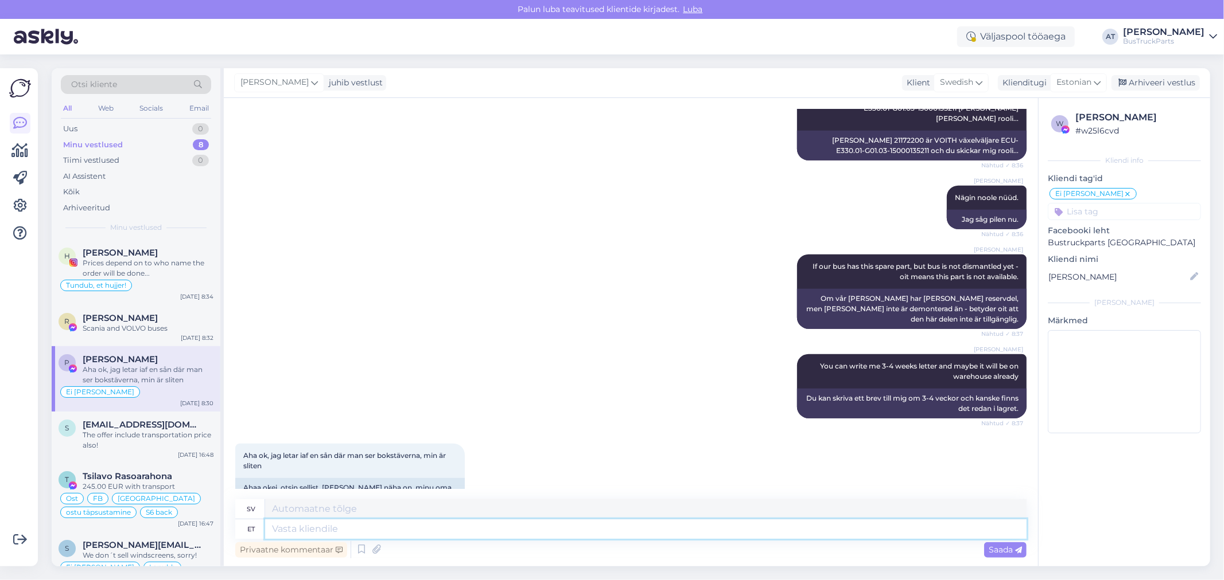
click at [615, 526] on textarea at bounding box center [645, 530] width 761 height 20
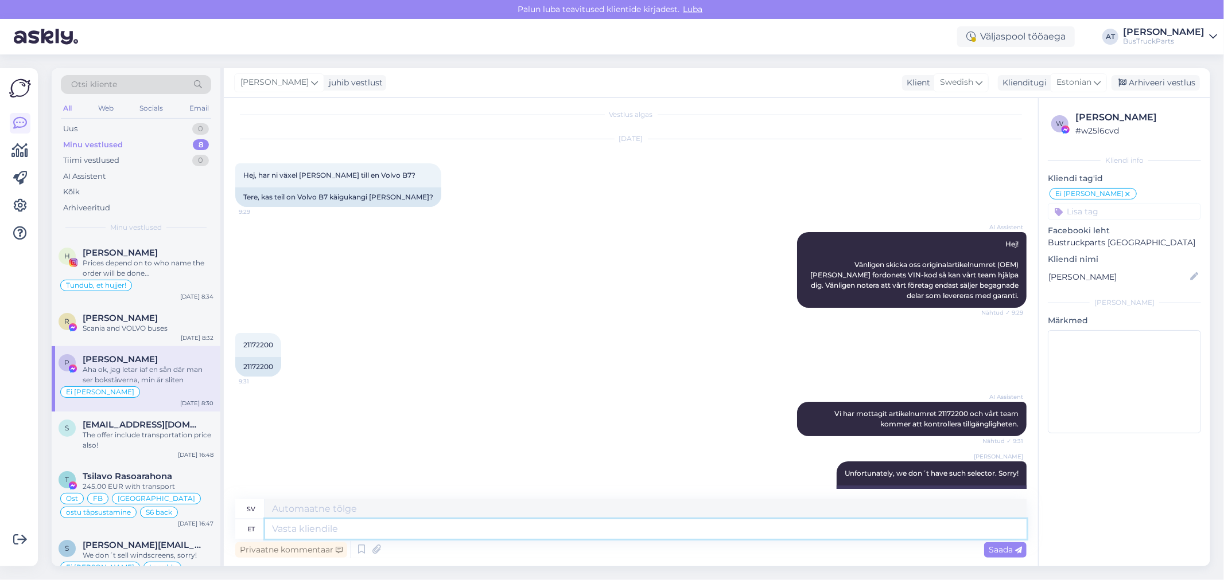
scroll to position [0, 0]
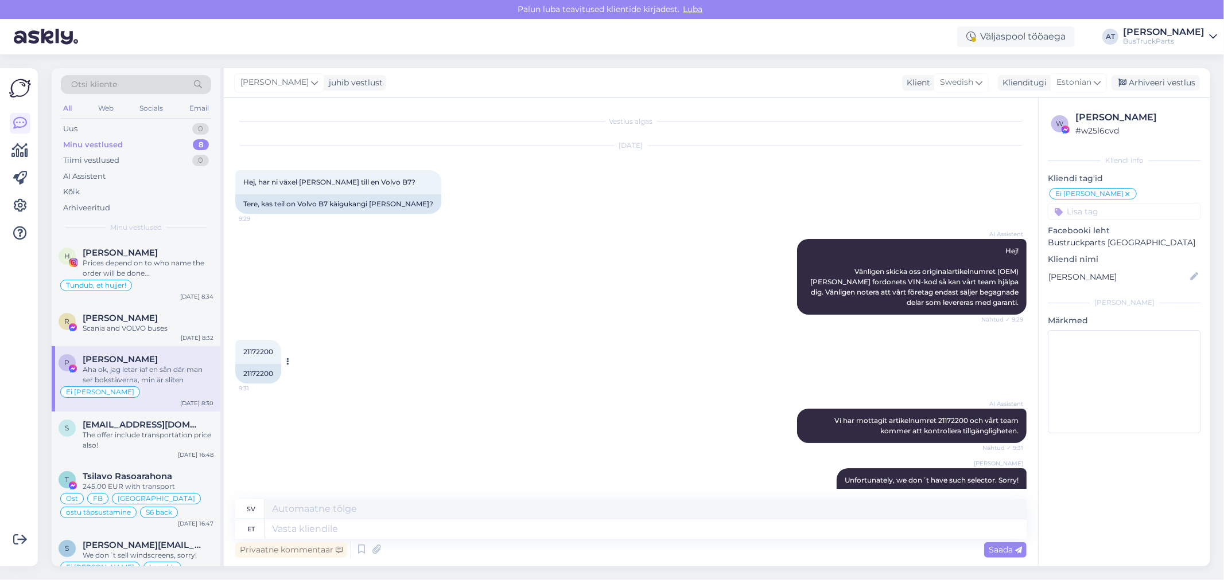
click at [260, 374] on div "21172200" at bounding box center [258, 374] width 46 height 20
copy div "21172200"
click at [613, 526] on textarea at bounding box center [645, 530] width 761 height 20
type textarea "Okay. P"
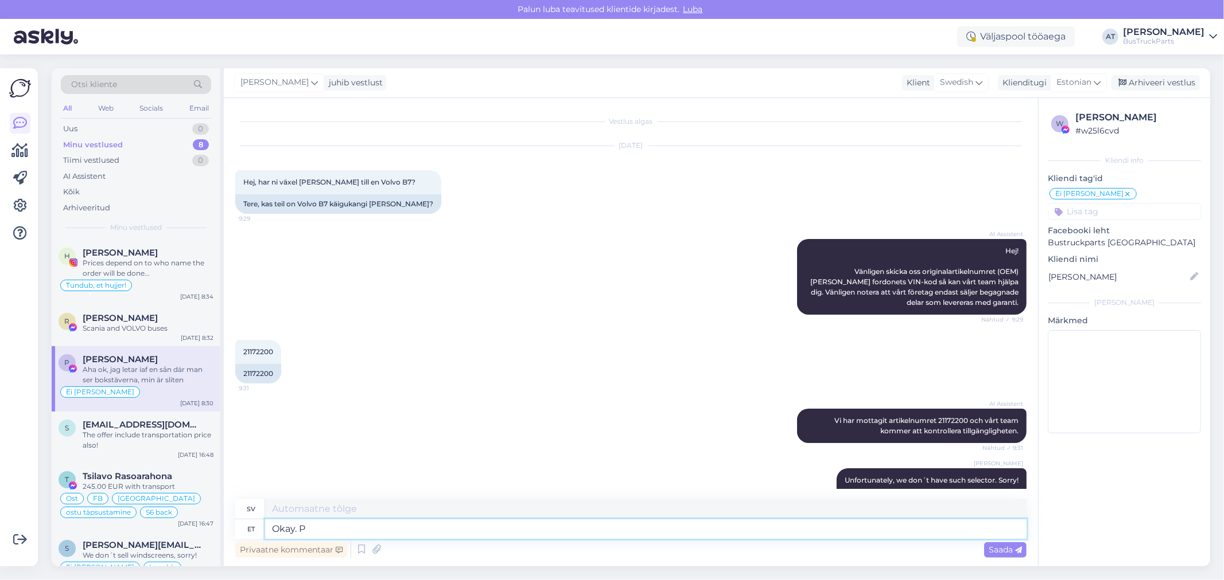
type textarea "Okej."
type textarea "Okay. Please, w"
type textarea "Okej. [GEOGRAPHIC_DATA],"
type textarea "Okay. Please, wro"
type textarea "Okej. Snälla, v"
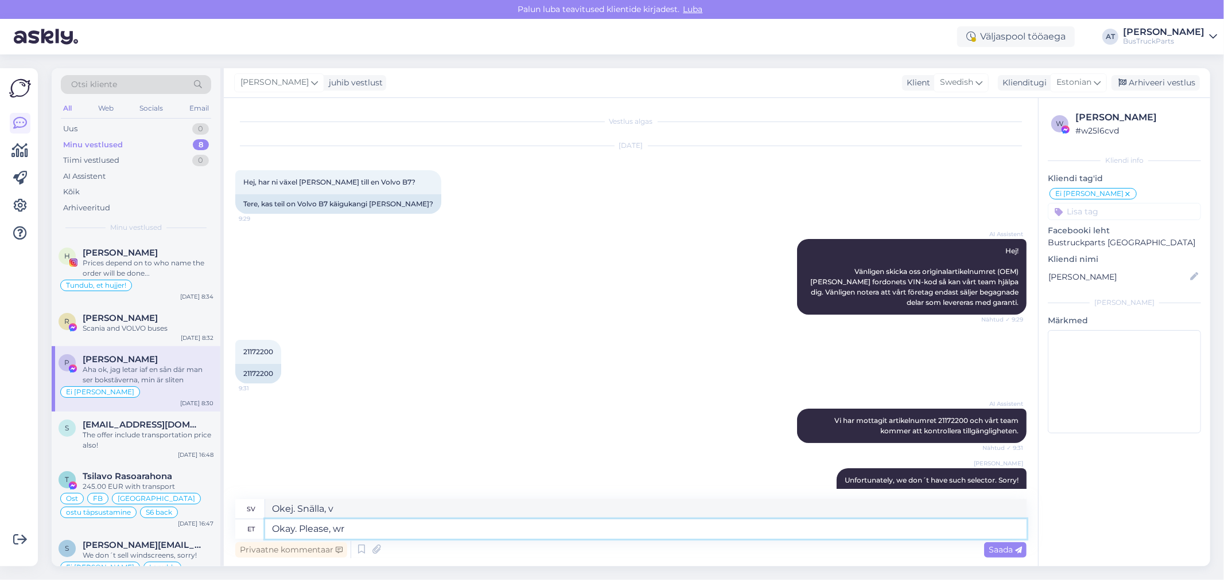
type textarea "Okay. Please, wri"
type textarea "Okej. [GEOGRAPHIC_DATA], skriv."
type textarea "Okay. Please, write me"
type textarea "Okej. Snälla, skriv till mig."
type textarea "Okay. Please, write me 3-4 we"
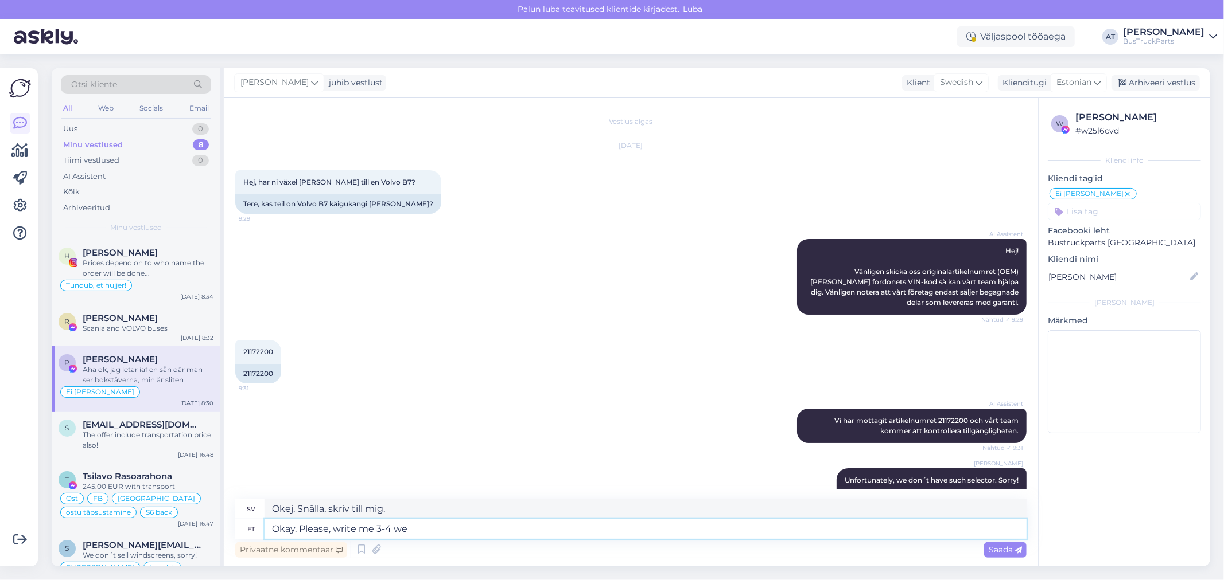
type textarea "Okej. Snälla, skriv till mig 3-4"
type textarea "Okay. Please, write me 3-4 weeks"
type textarea "Okej. Skriv till mig om 3-4 veckor."
type textarea "Okay. Please, write me 3-[DATE],"
type textarea "Okej. Skriv mig gärna om 3-4 veckor."
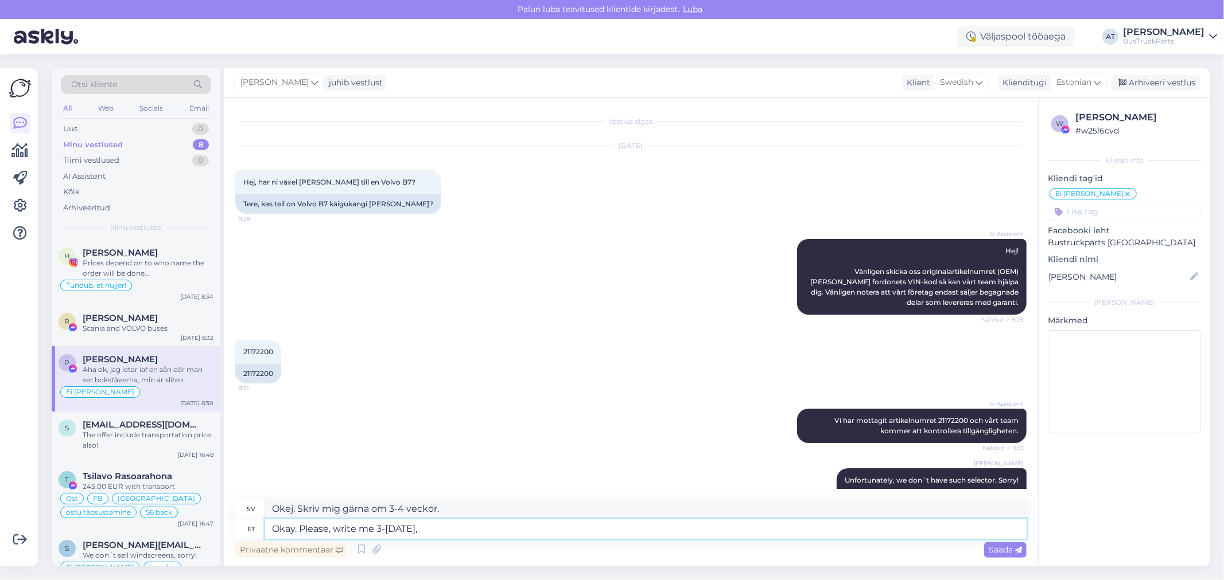
click at [535, 530] on textarea "Okay. Please, write me 3-[DATE]," at bounding box center [645, 530] width 761 height 20
type textarea "Okay. Please, write me 3-[DATE], maybe w"
type textarea "Okej. Skriv till mig om 3-4 veckor, kanske"
type textarea "Okay. Please, write me 3-[DATE], maybe we"
type textarea "Okej. Skriv till mig 3-4 veckor senare, kanske vi gör det."
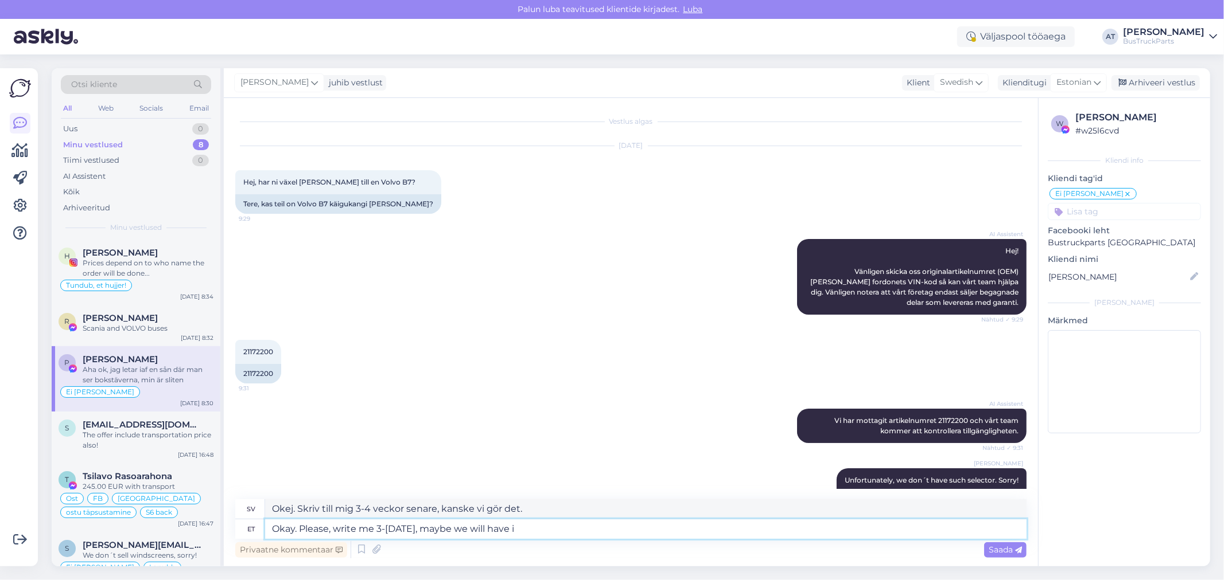
type textarea "Okay. Please, write me 3-[DATE], maybe we will have it"
type textarea "Okej. Skriv mig gärna 3-4 veckor senare, kanske vi har"
type textarea "Okay. Please, write me 3-[DATE], maybe we will have it."
type textarea "Okej. Skriv till mig om 3-4 veckor, kanske vi får det."
type textarea "Okay. Please, write me 3-[DATE], maybe we will have it."
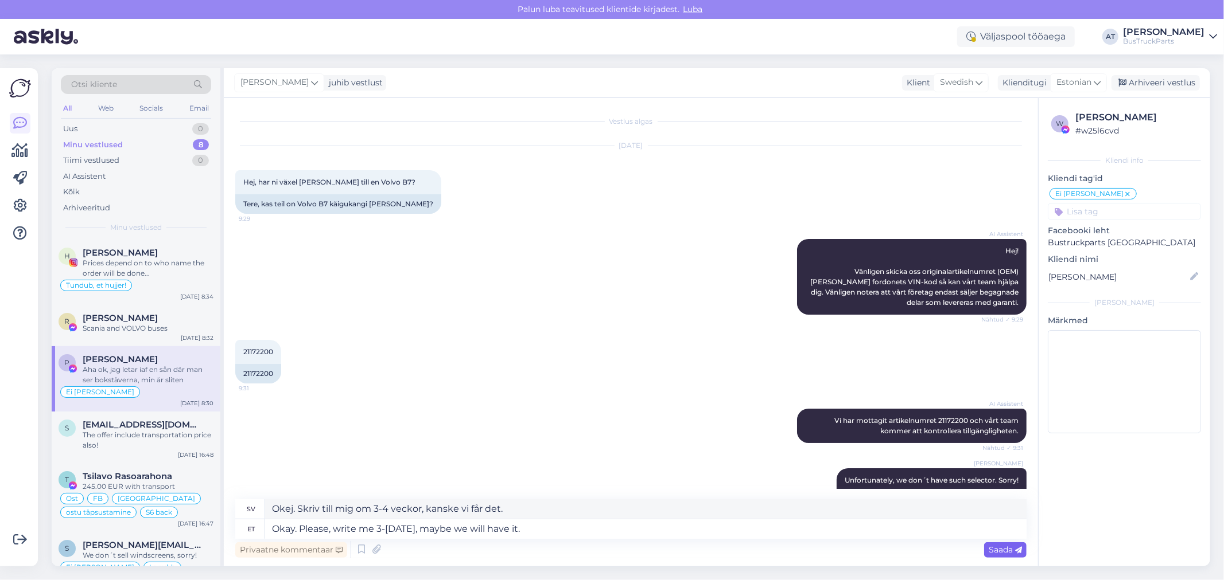
click at [997, 556] on div "Saada" at bounding box center [1005, 550] width 42 height 15
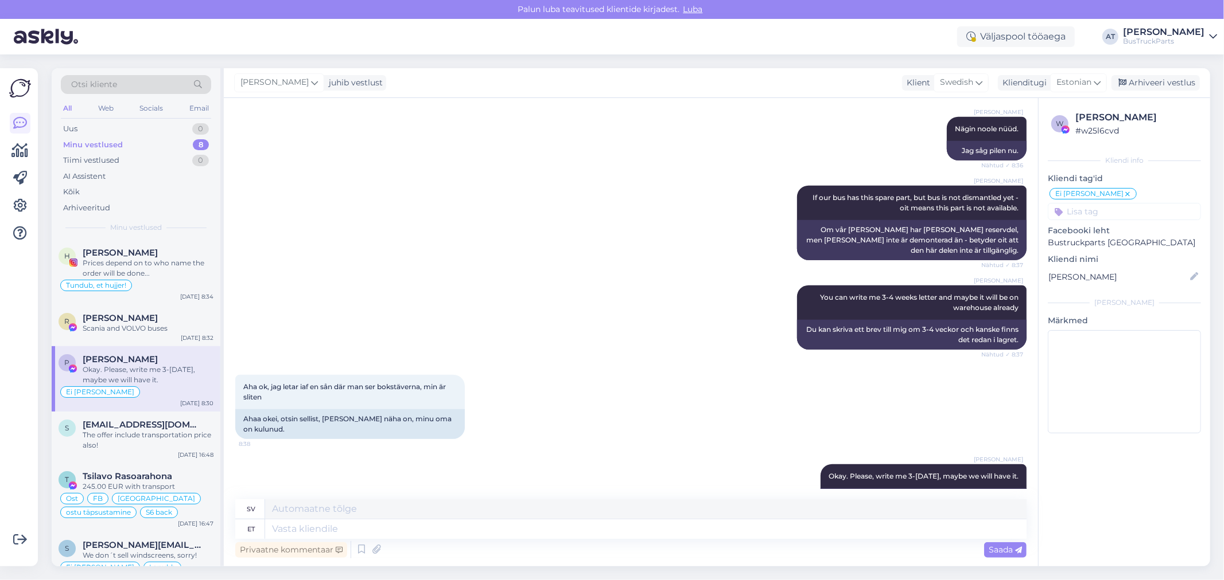
click at [157, 236] on div "Otsi kliente All Web Socials Email Uus 0 Minu vestlused 8 Tiimi vestlused 0 AI …" at bounding box center [136, 154] width 169 height 172
click at [164, 259] on div "Prices depend on to who name the order will be done..." at bounding box center [148, 268] width 131 height 21
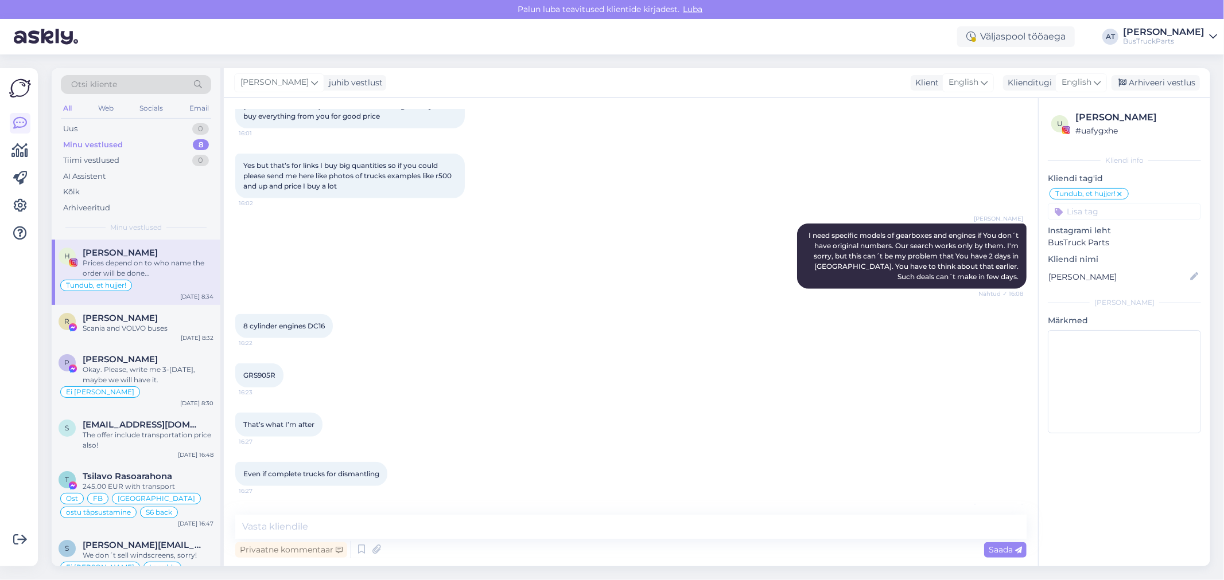
scroll to position [2862, 0]
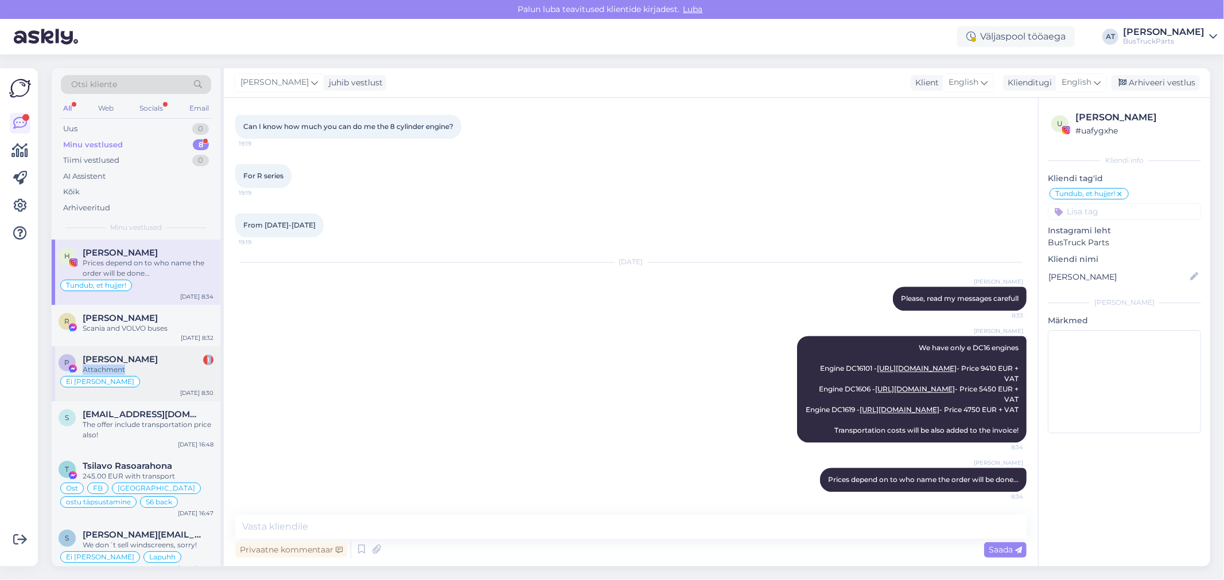
drag, startPoint x: 173, startPoint y: 362, endPoint x: 195, endPoint y: 364, distance: 21.9
click at [174, 364] on div "[PERSON_NAME] 1 Attachment" at bounding box center [148, 364] width 131 height 21
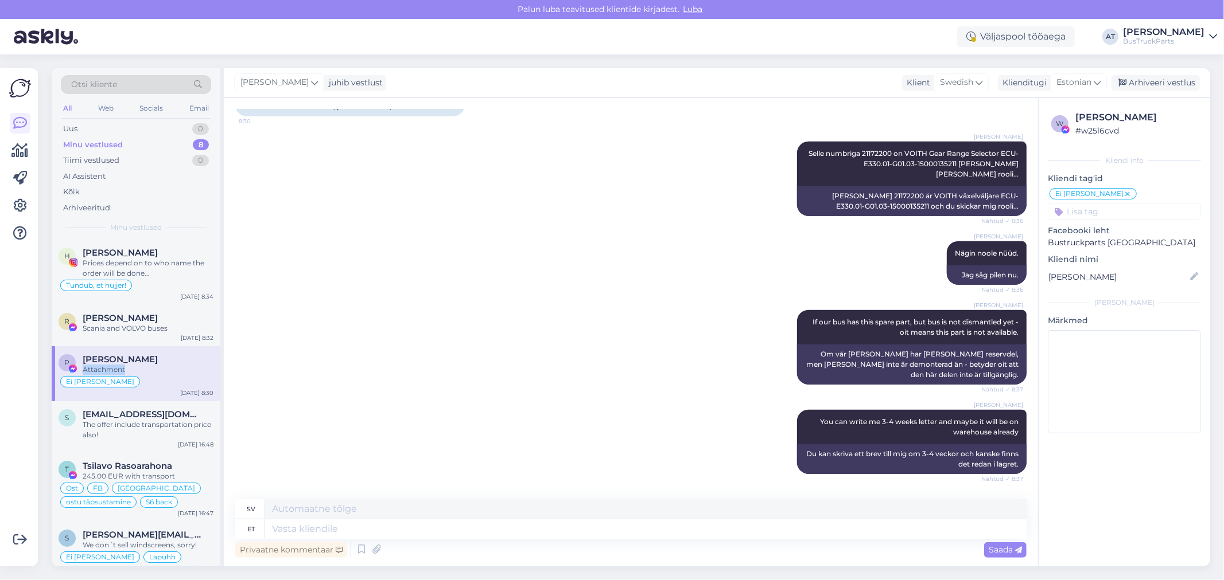
scroll to position [915, 0]
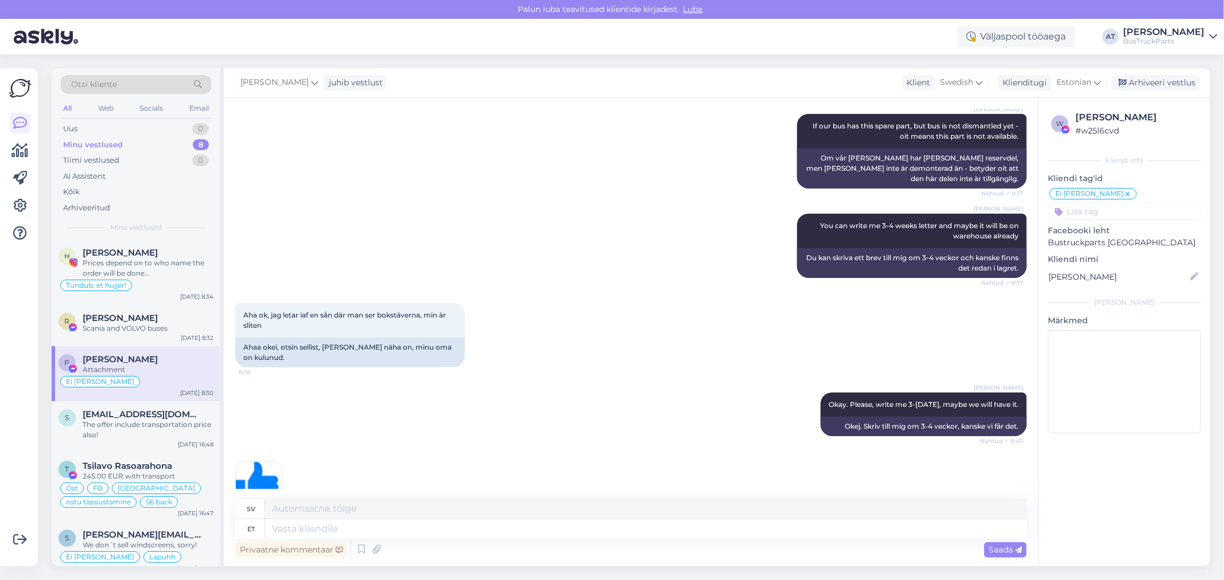
click at [439, 451] on div "8:40" at bounding box center [630, 485] width 791 height 72
click at [426, 524] on textarea at bounding box center [645, 530] width 761 height 20
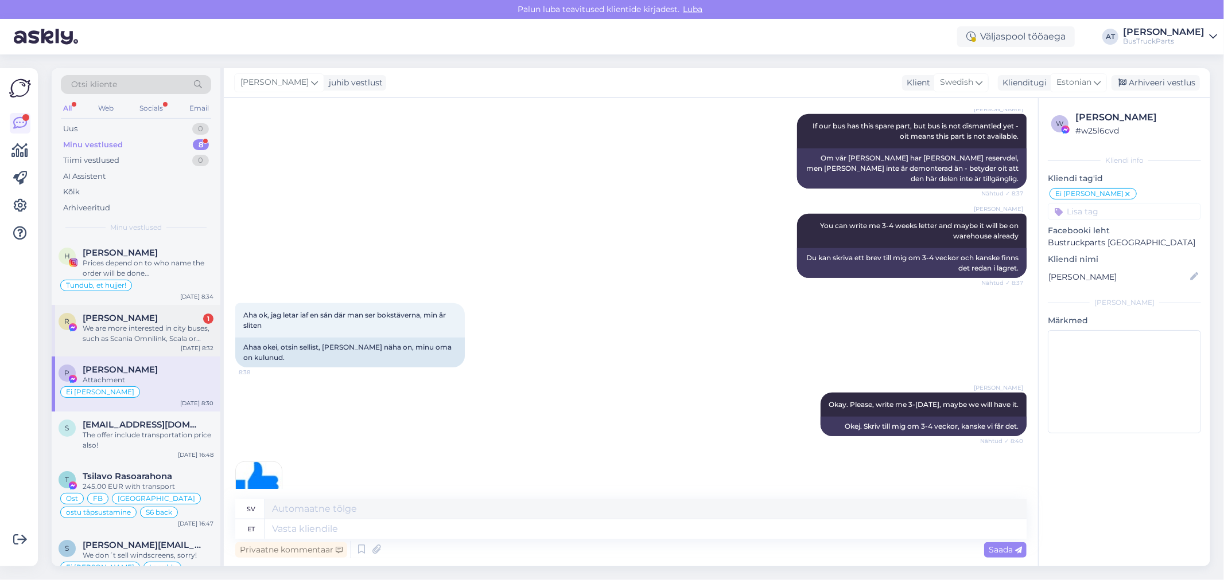
click at [186, 327] on div "We are more interested in city buses, such as Scania Omnilink, Scala or Volvo 8…" at bounding box center [148, 334] width 131 height 21
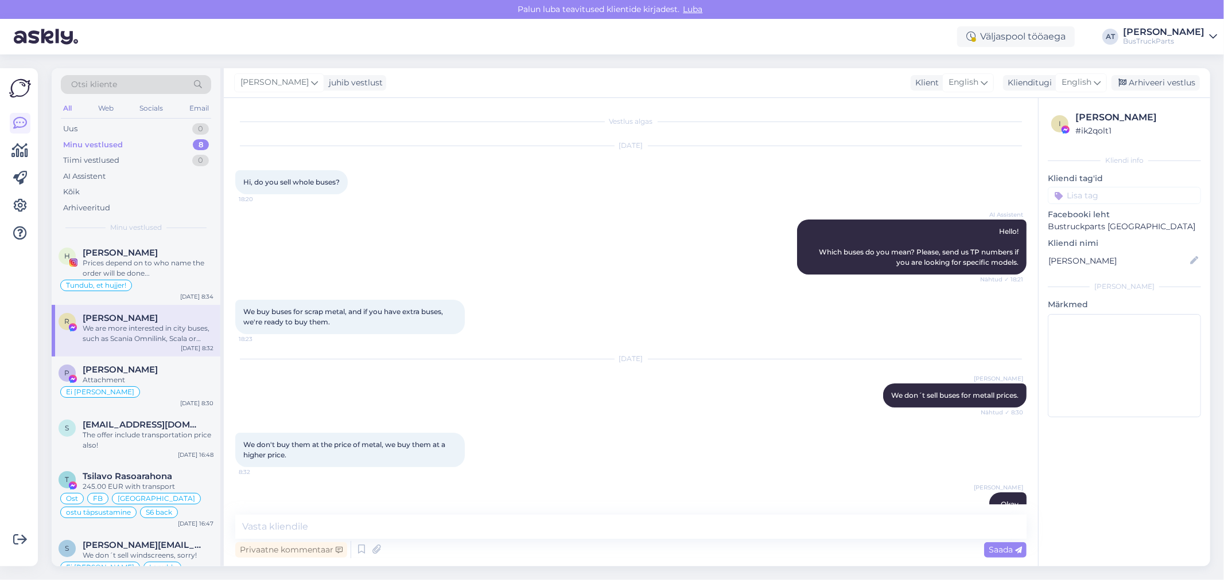
scroll to position [232, 0]
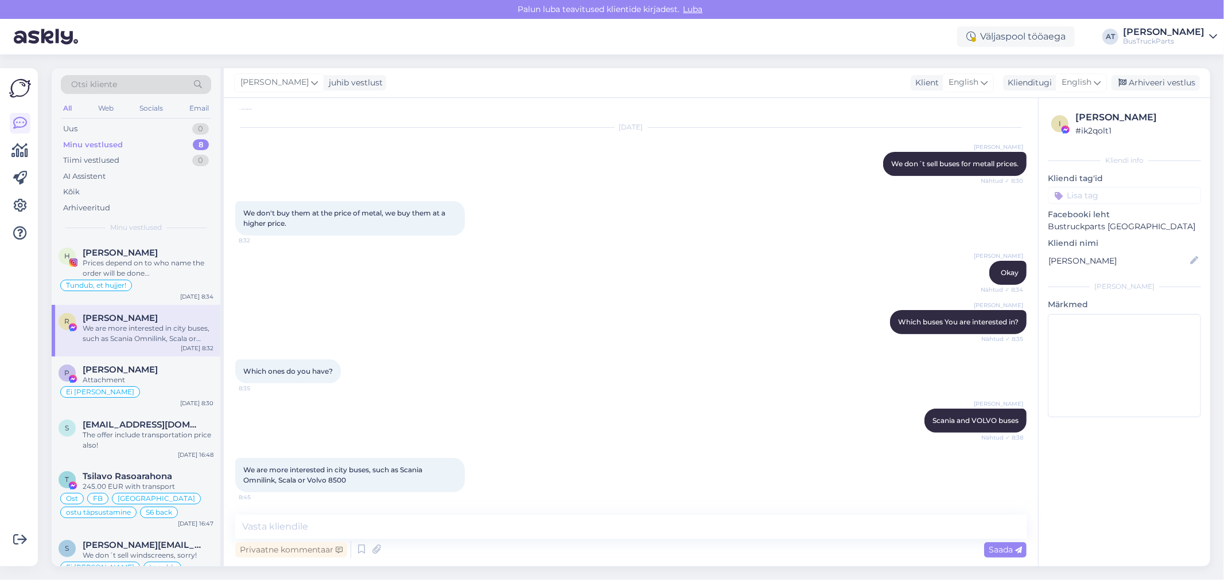
click at [718, 333] on div "[PERSON_NAME] Which buses You are interested in? Nähtud ✓ 8:35" at bounding box center [630, 322] width 791 height 49
click at [442, 533] on textarea at bounding box center [630, 527] width 791 height 24
type textarea "Don´t have such for sell. Sorry!"
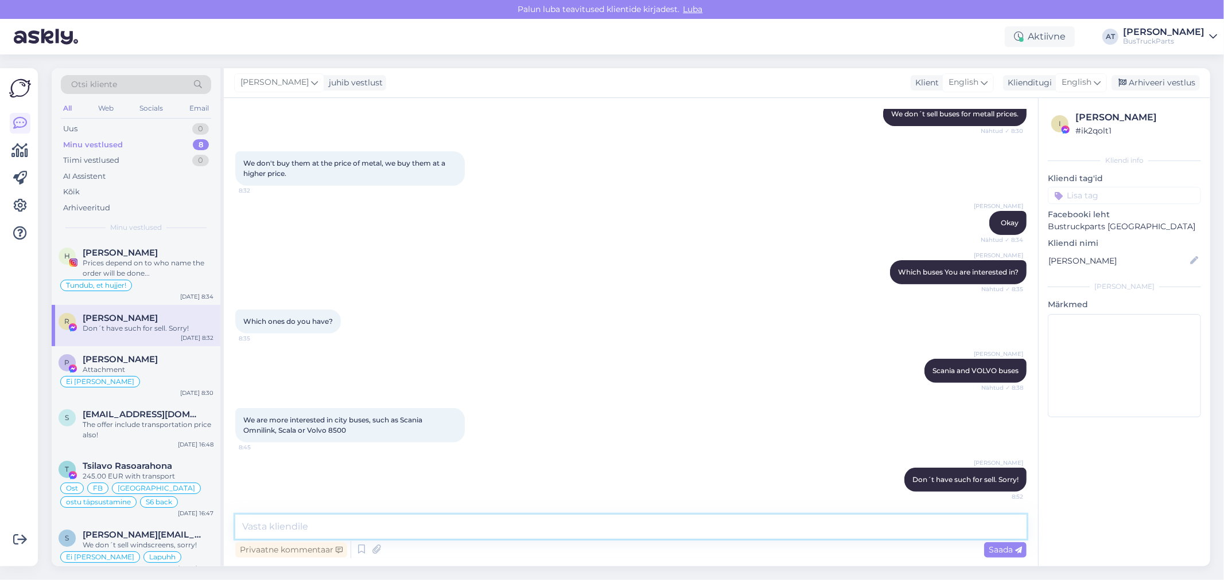
scroll to position [281, 0]
click at [175, 263] on div "Prices depend on to who name the order will be done..." at bounding box center [148, 268] width 131 height 21
